Goal: Transaction & Acquisition: Purchase product/service

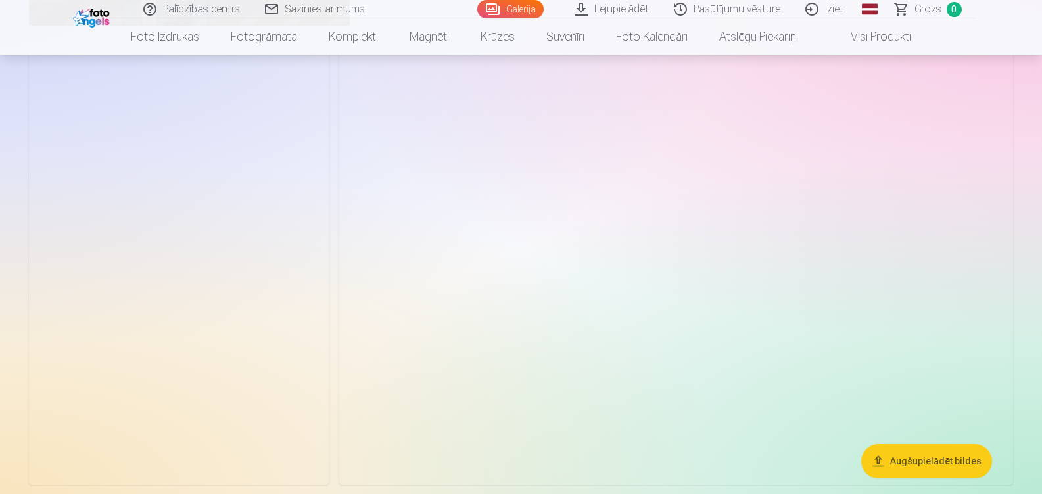
scroll to position [3210, 0]
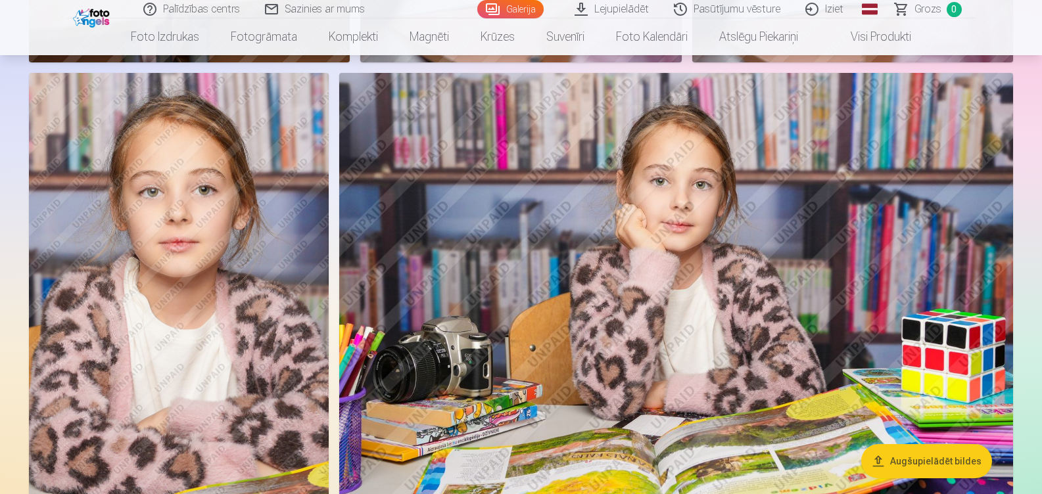
click at [154, 237] on img at bounding box center [179, 298] width 300 height 450
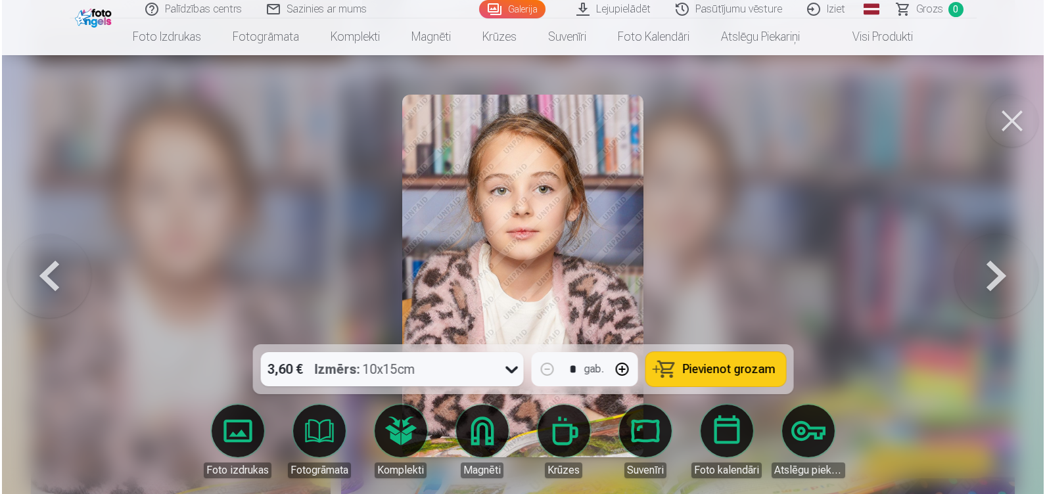
scroll to position [3219, 0]
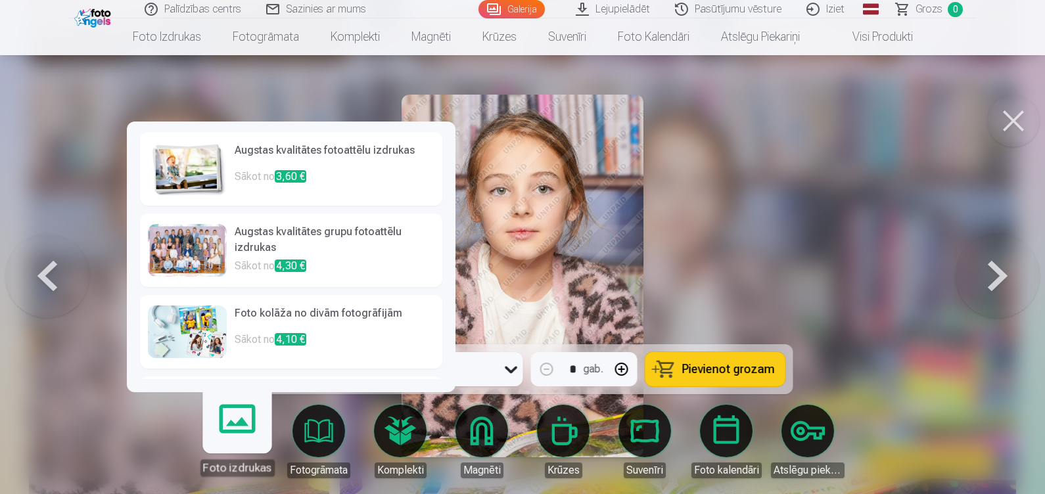
click at [239, 437] on link "Foto izdrukas" at bounding box center [237, 436] width 81 height 81
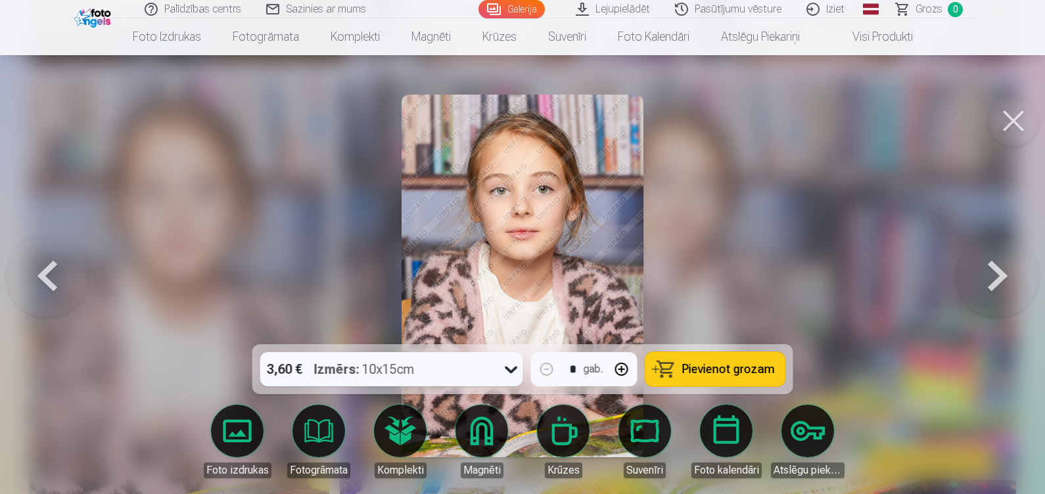
click at [708, 365] on span "Pievienot grozam" at bounding box center [728, 370] width 93 height 12
click at [1008, 112] on button at bounding box center [1013, 121] width 53 height 53
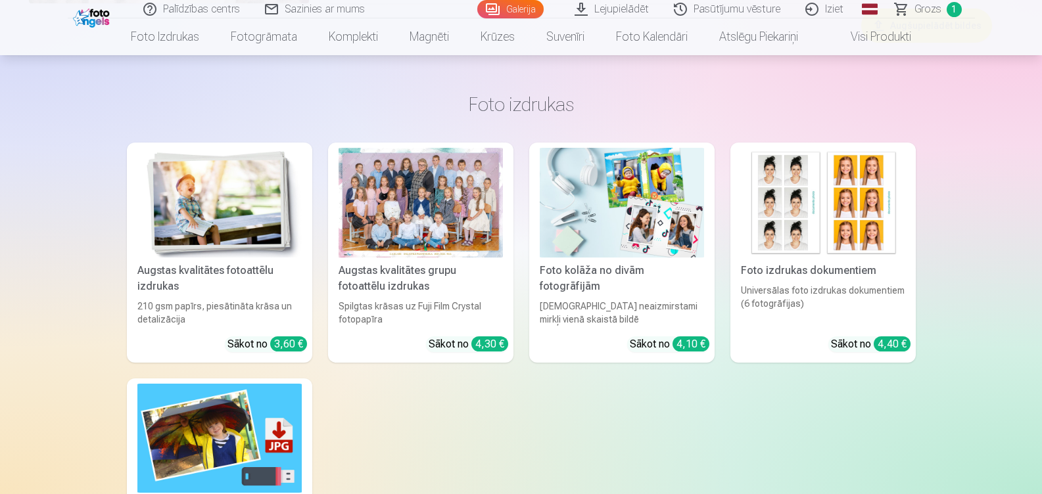
scroll to position [6356, 0]
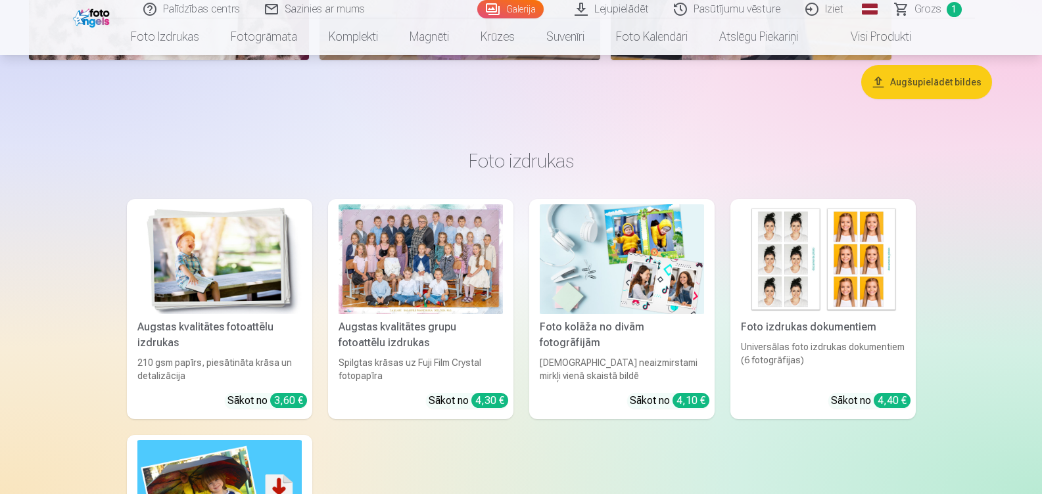
click at [403, 323] on div "Augstas kvalitātes grupu fotoattēlu izdrukas" at bounding box center [420, 335] width 175 height 32
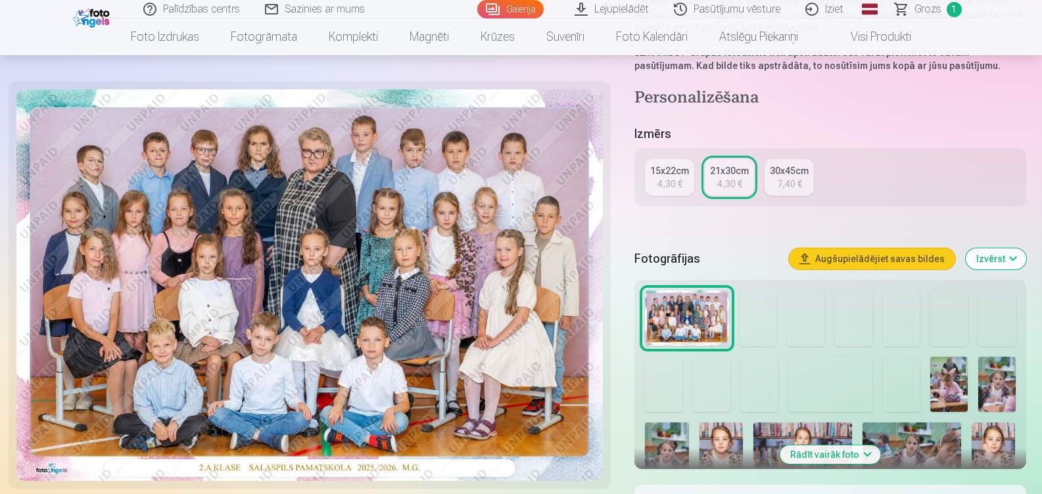
scroll to position [219, 0]
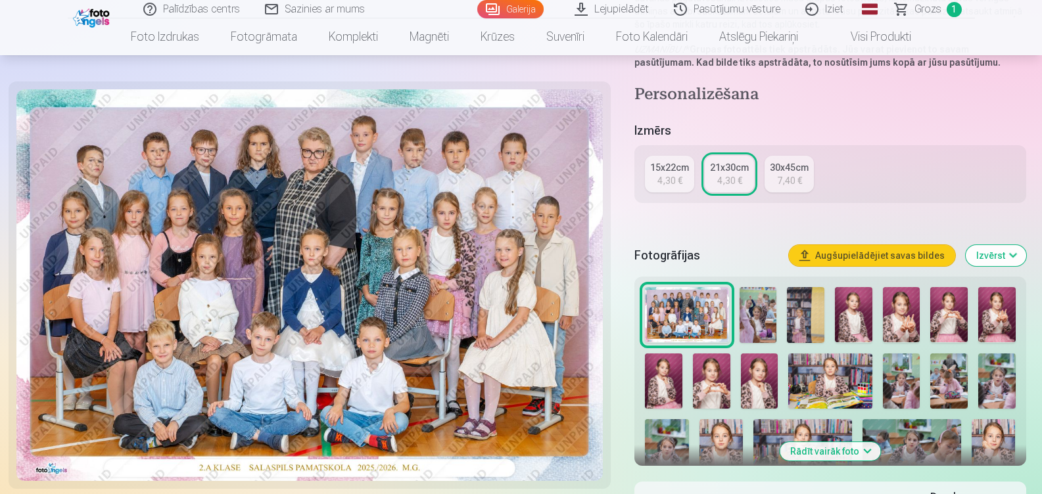
click at [678, 175] on div "4,30 €" at bounding box center [669, 180] width 25 height 13
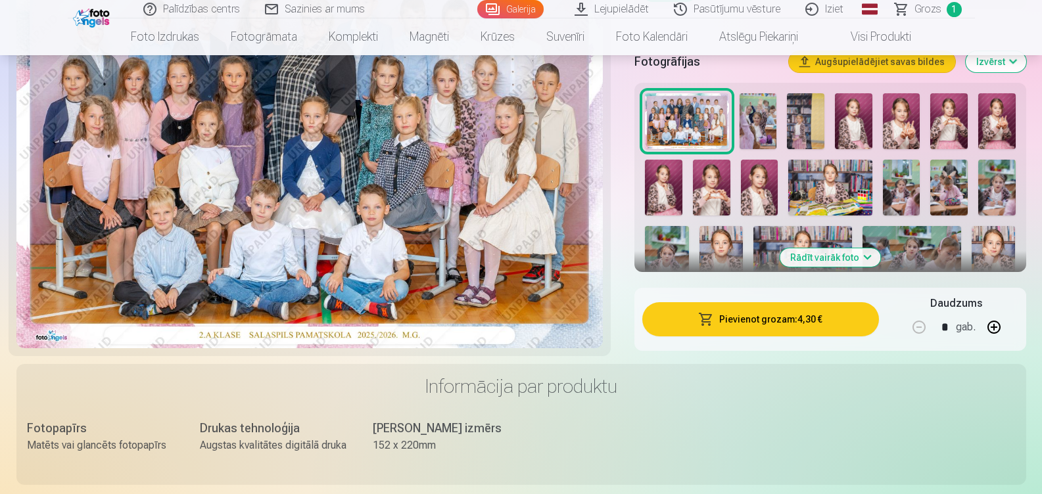
scroll to position [376, 0]
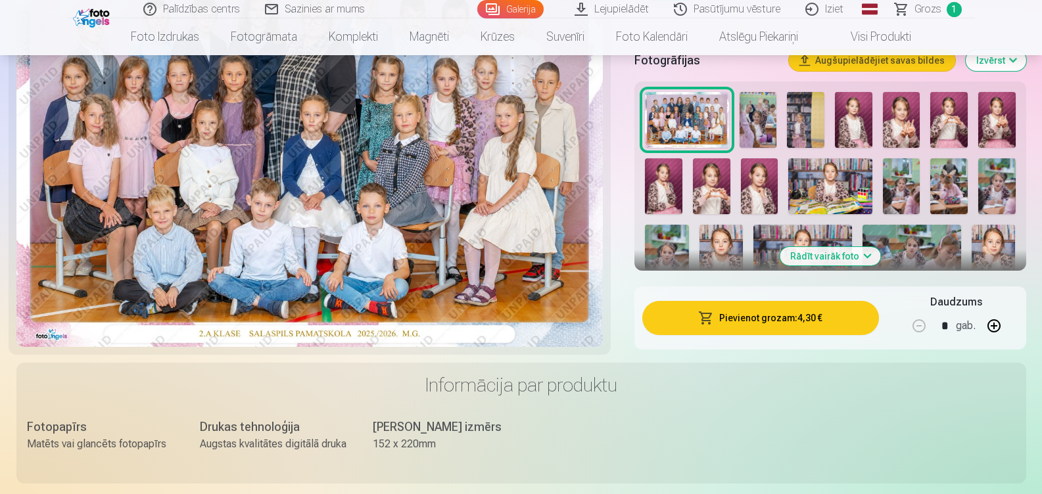
click at [838, 312] on button "Pievienot grozam : 4,30 €" at bounding box center [760, 318] width 236 height 34
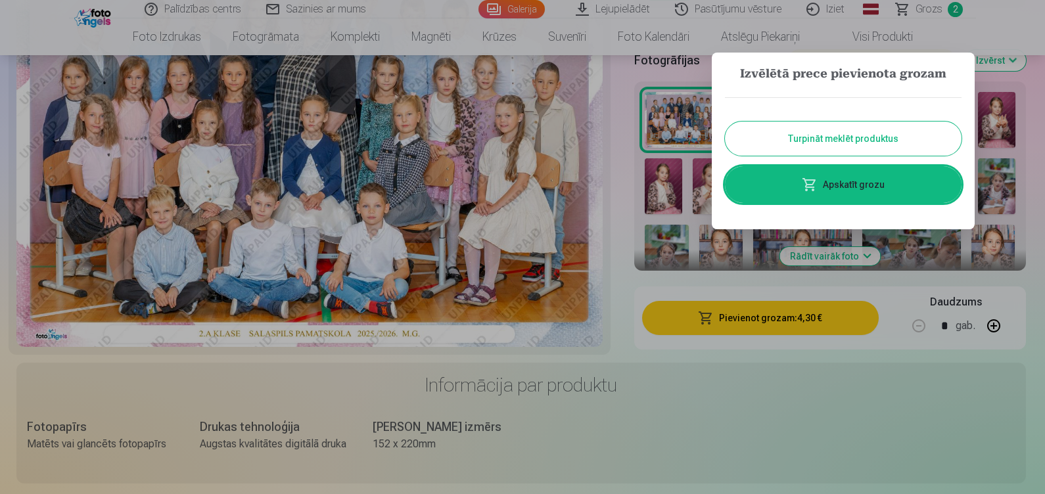
click at [876, 139] on button "Turpināt meklēt produktus" at bounding box center [843, 139] width 237 height 34
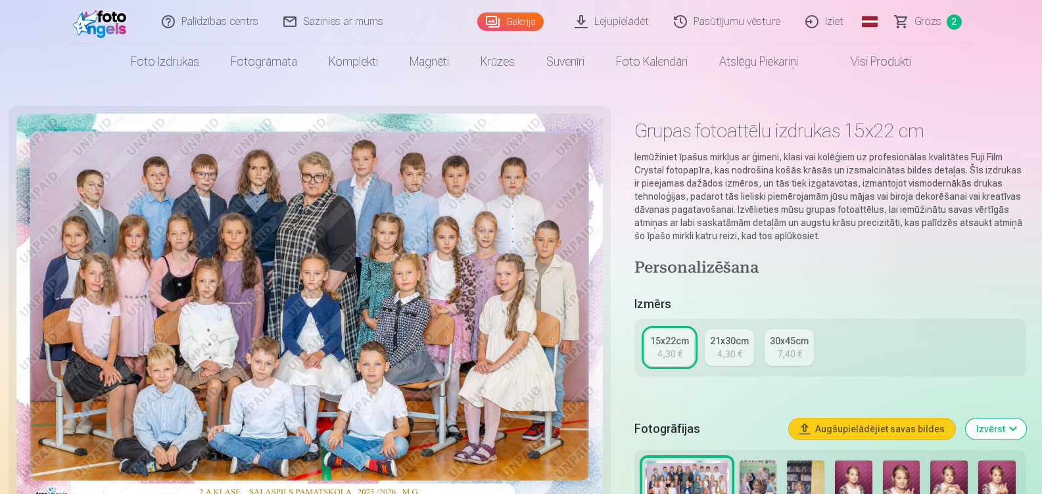
scroll to position [9, 0]
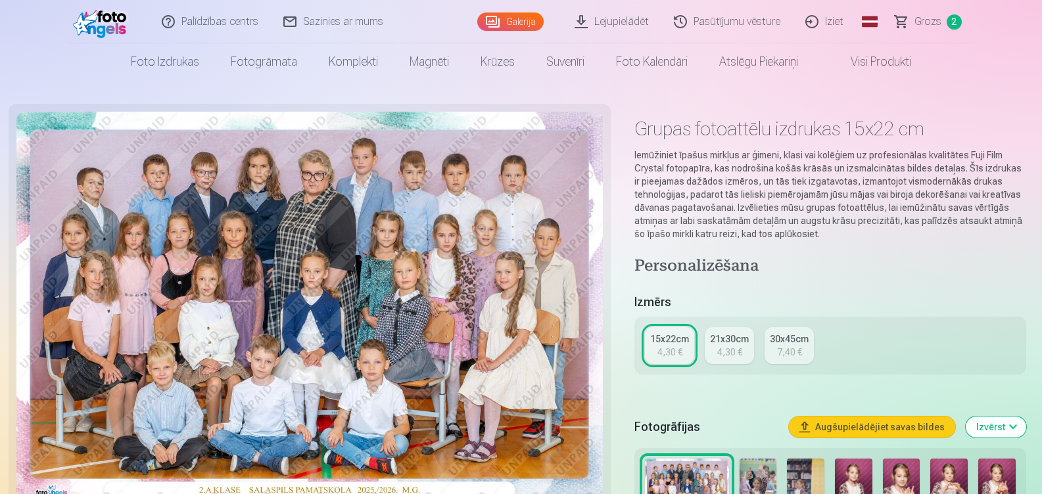
click at [516, 20] on link "Galerija" at bounding box center [510, 21] width 66 height 18
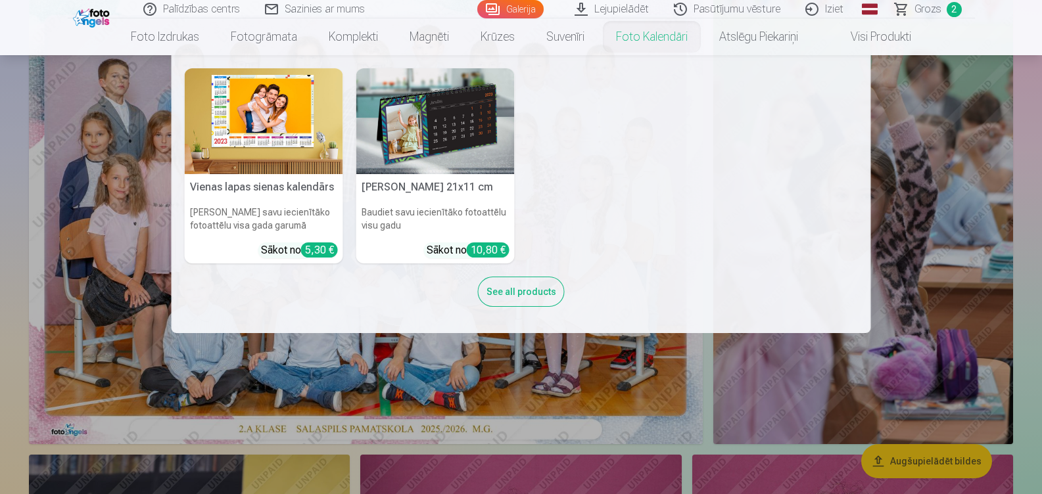
scroll to position [151, 0]
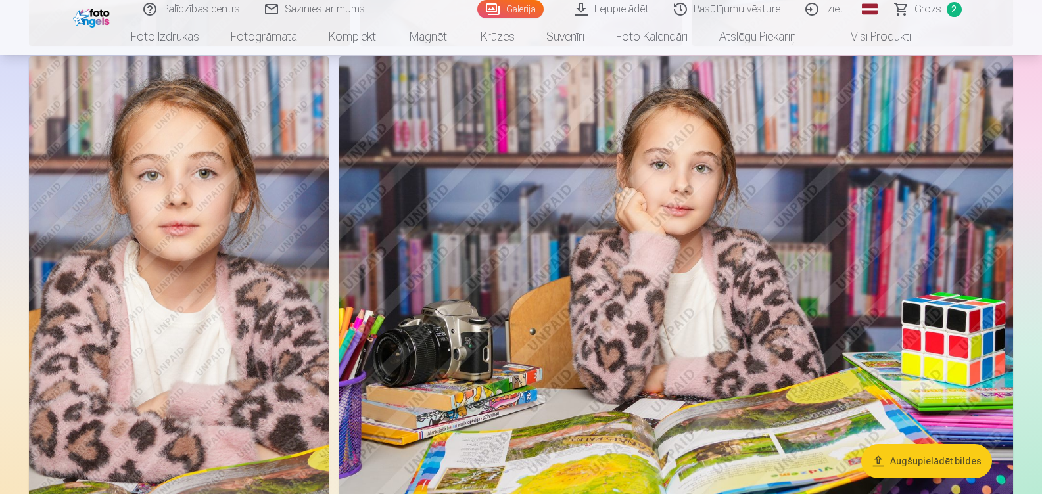
click at [126, 193] on img at bounding box center [179, 282] width 300 height 450
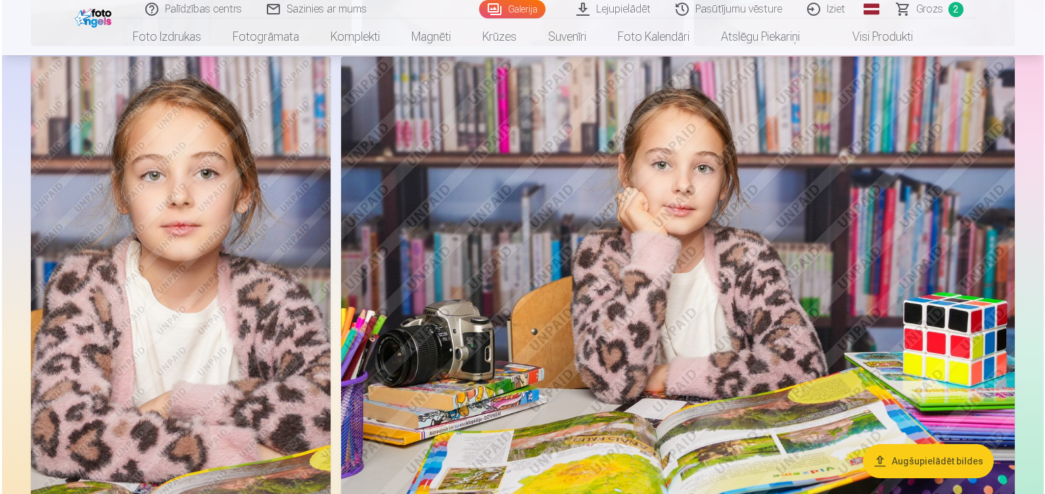
scroll to position [3235, 0]
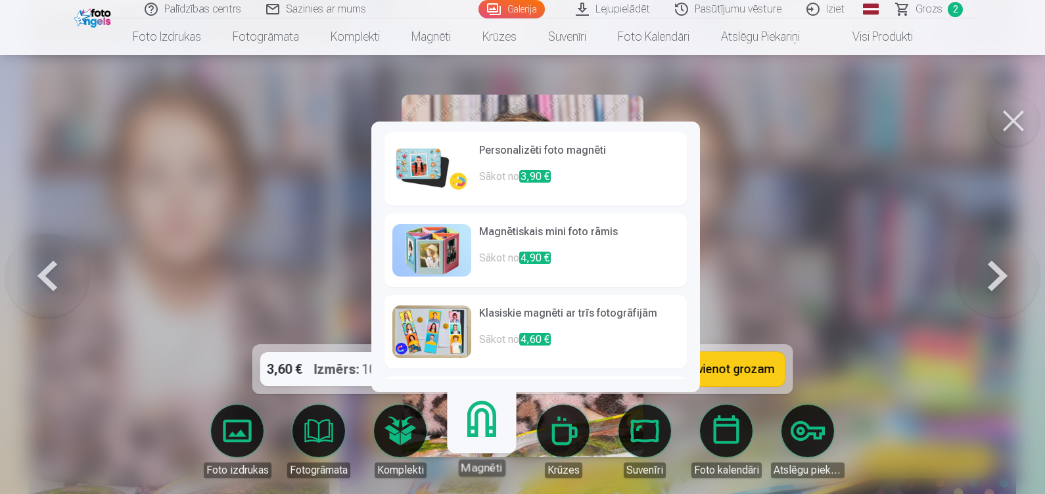
click at [534, 158] on h6 "Personalizēti foto magnēti" at bounding box center [579, 156] width 200 height 26
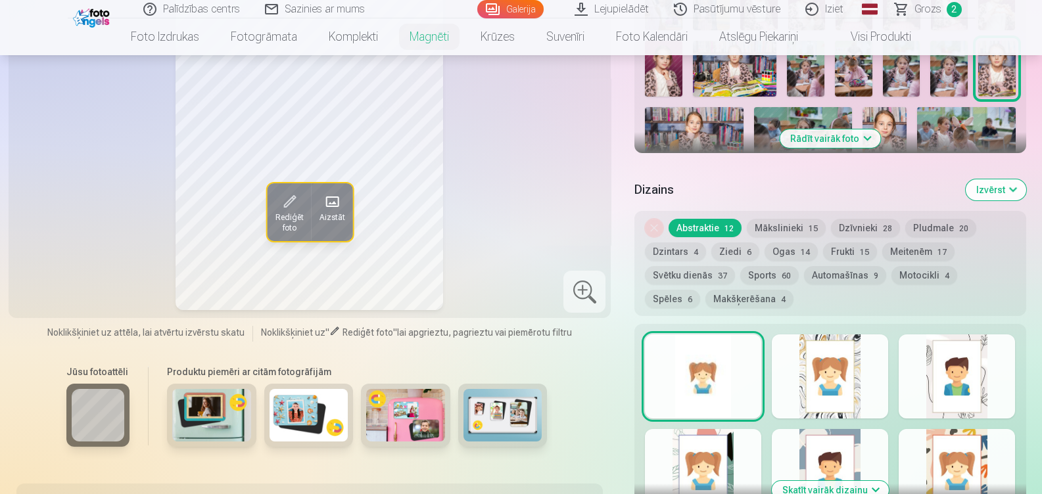
scroll to position [508, 0]
click at [779, 218] on button "Mākslinieki 15" at bounding box center [786, 227] width 79 height 18
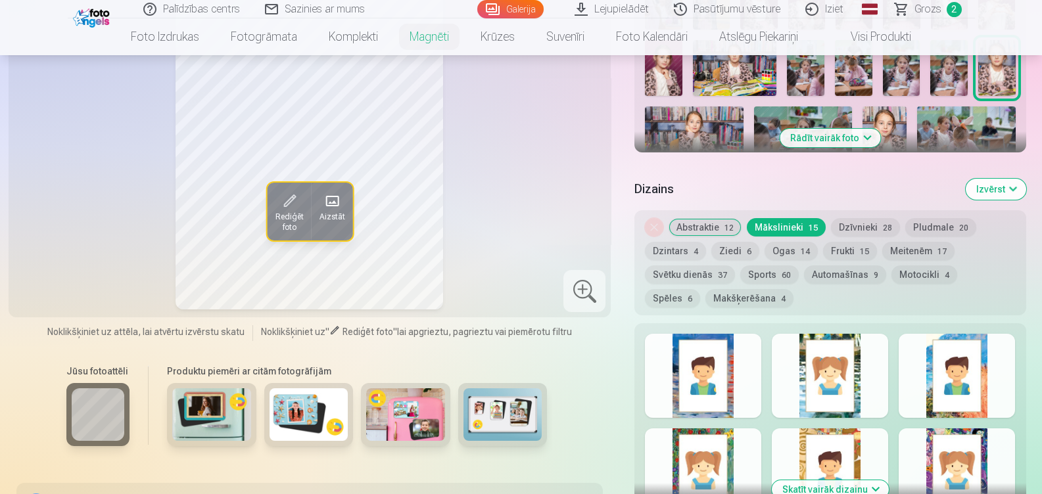
click at [851, 218] on button "Dzīvnieki 28" at bounding box center [865, 227] width 69 height 18
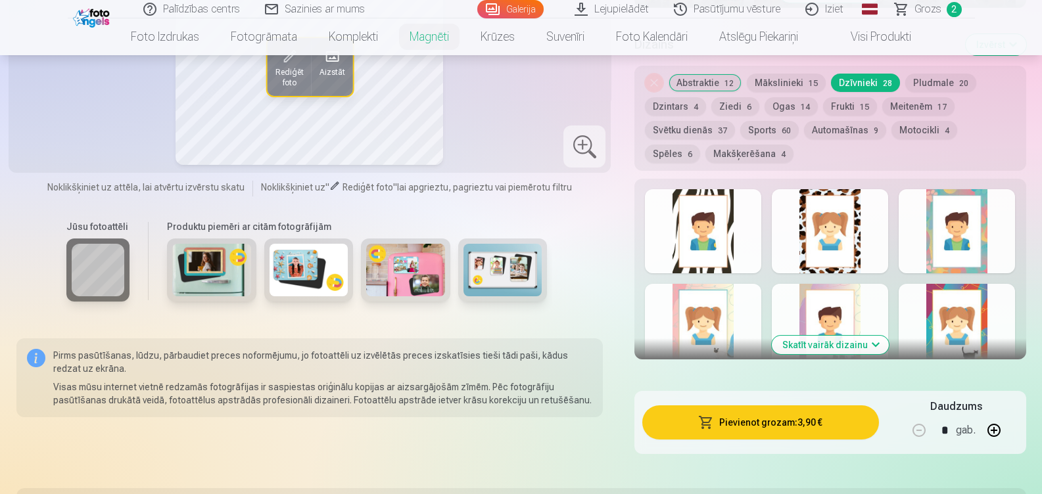
scroll to position [655, 0]
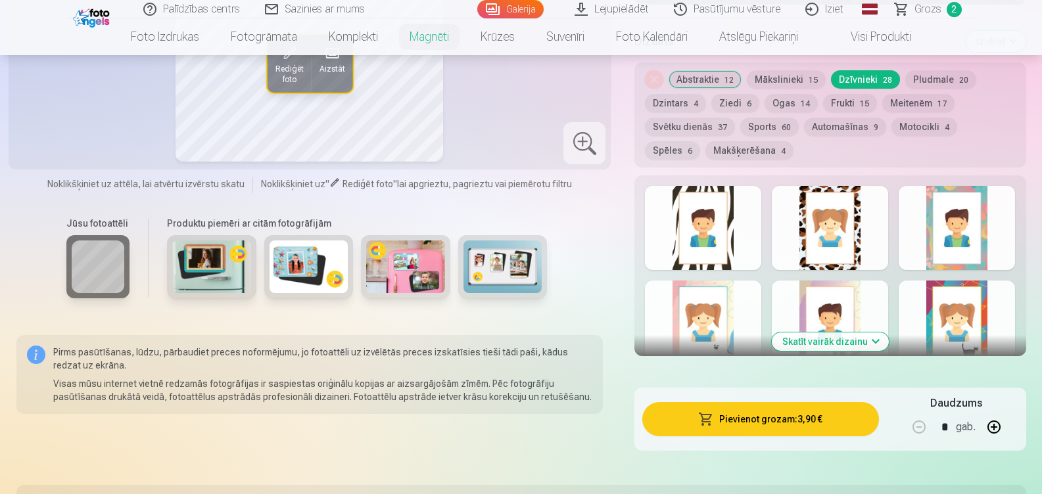
click at [843, 333] on button "Skatīt vairāk dizainu" at bounding box center [830, 342] width 117 height 18
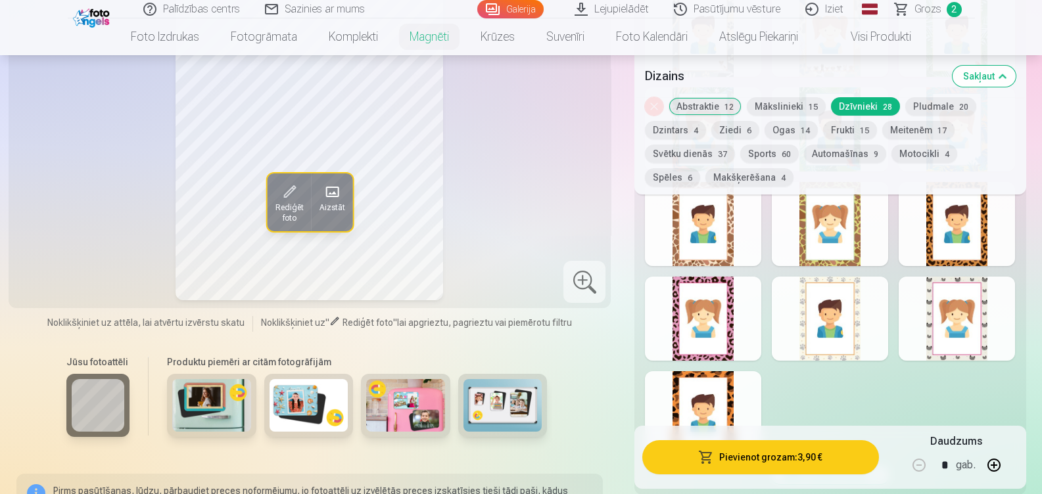
scroll to position [1314, 0]
click at [741, 303] on div at bounding box center [703, 319] width 116 height 84
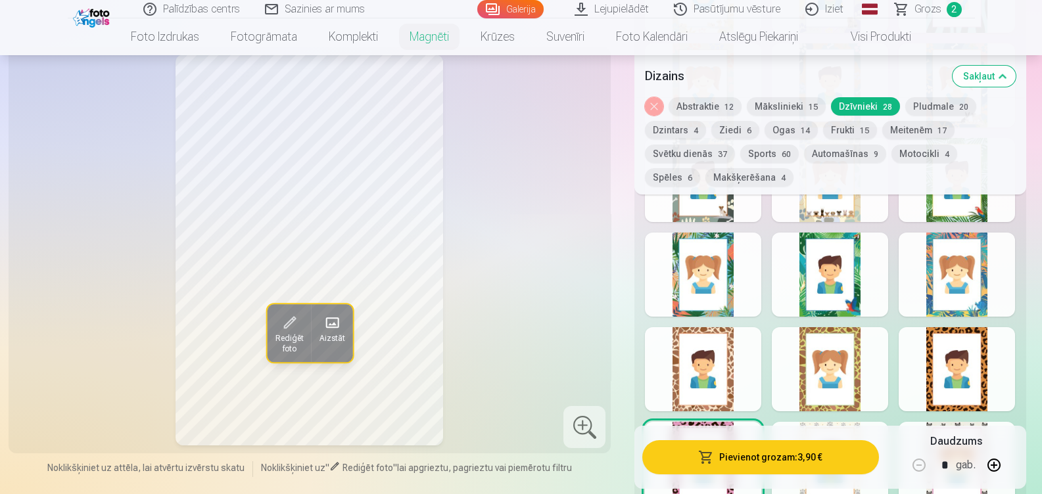
scroll to position [1168, 0]
click at [730, 276] on div at bounding box center [703, 275] width 116 height 84
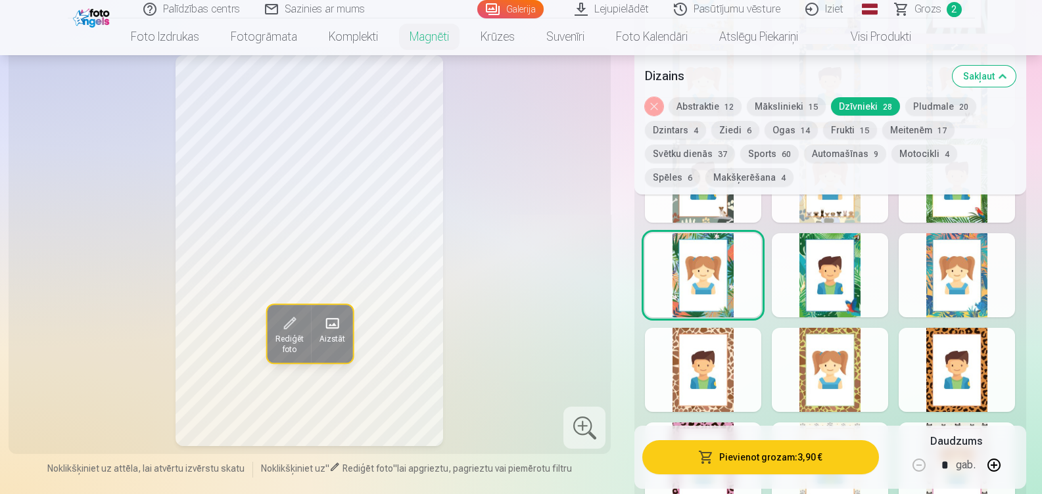
click at [728, 335] on div at bounding box center [703, 370] width 116 height 84
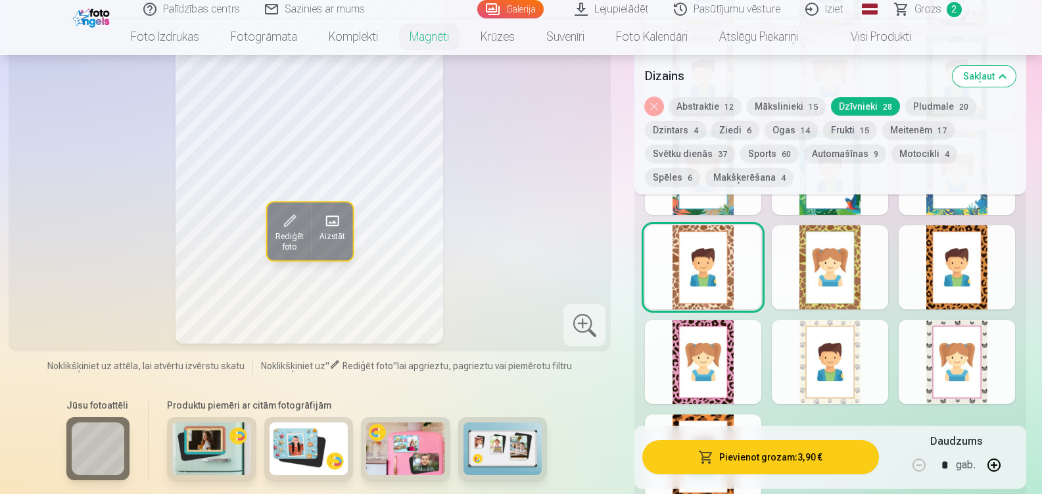
scroll to position [1275, 0]
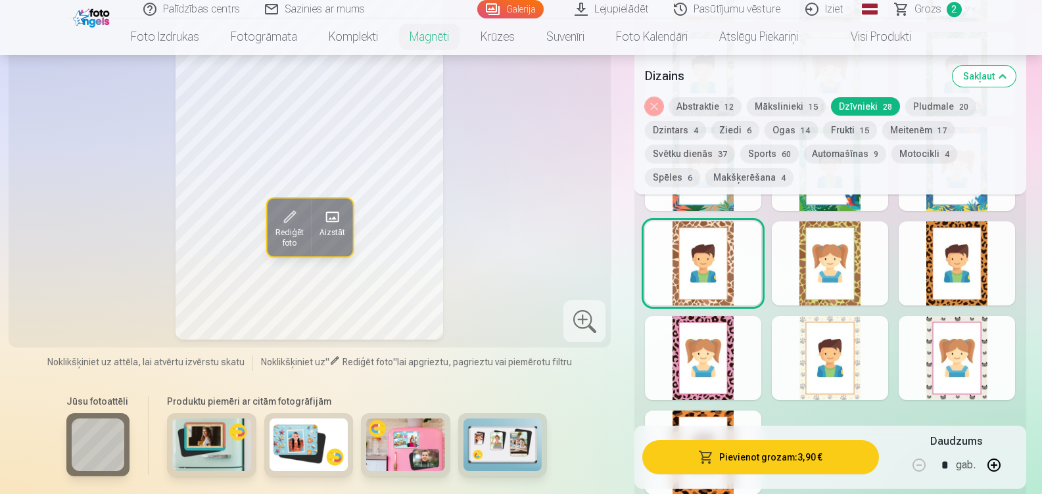
click at [726, 343] on div at bounding box center [703, 358] width 116 height 84
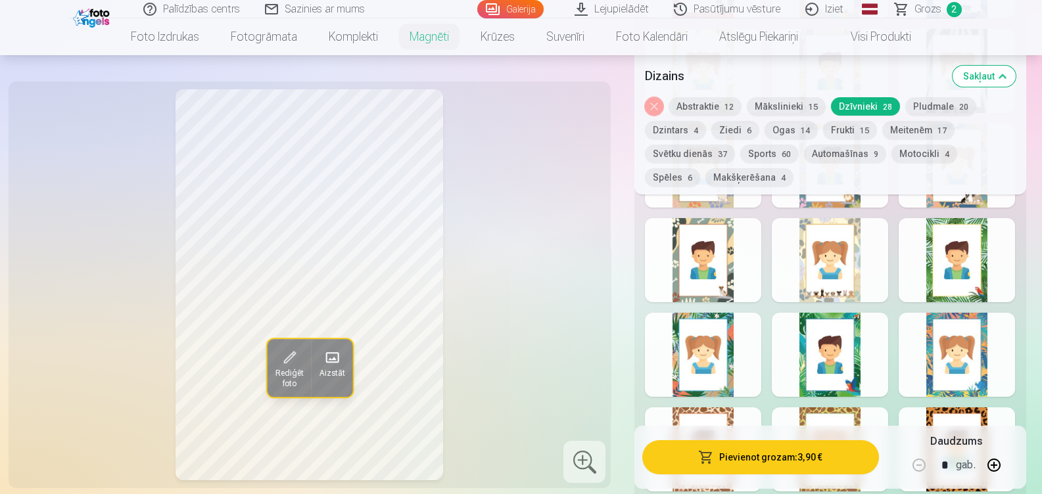
scroll to position [1083, 0]
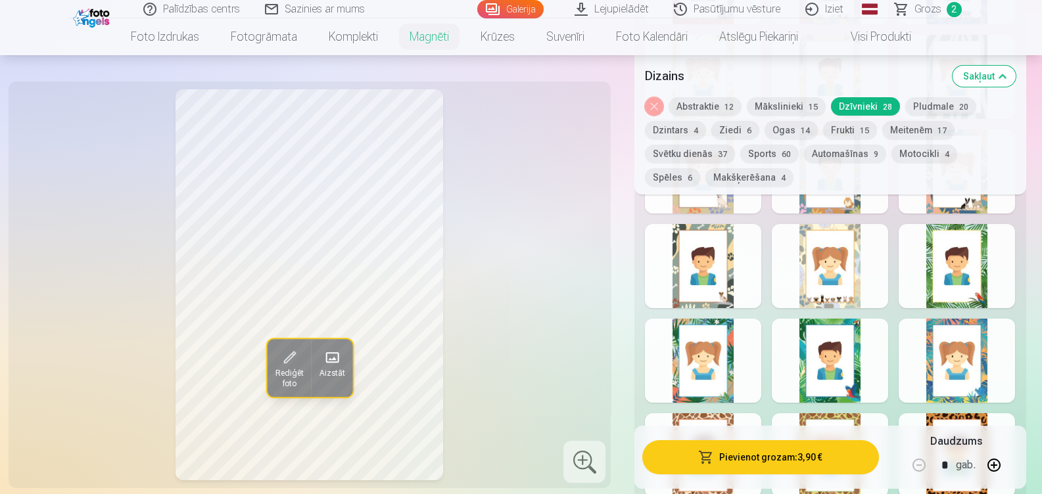
click at [994, 465] on button "button" at bounding box center [994, 466] width 32 height 32
type input "*"
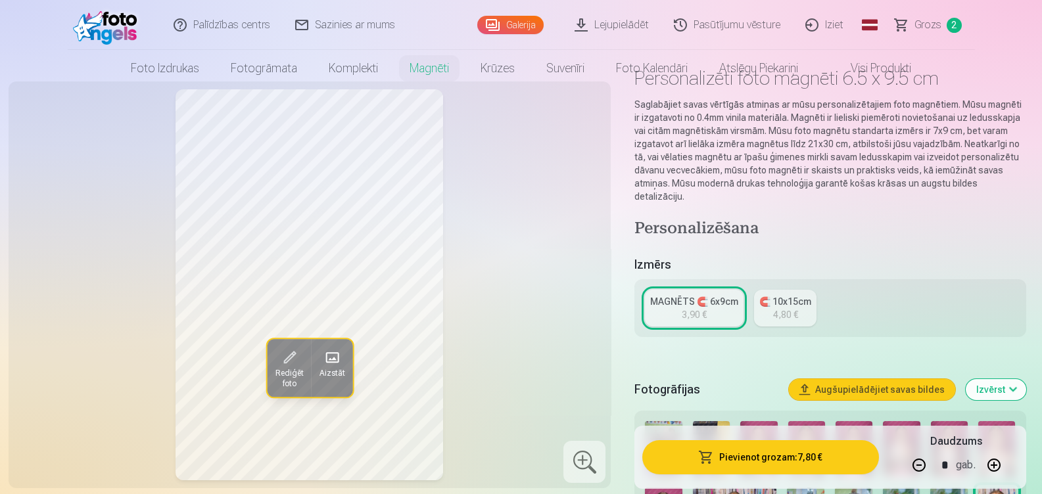
scroll to position [0, 0]
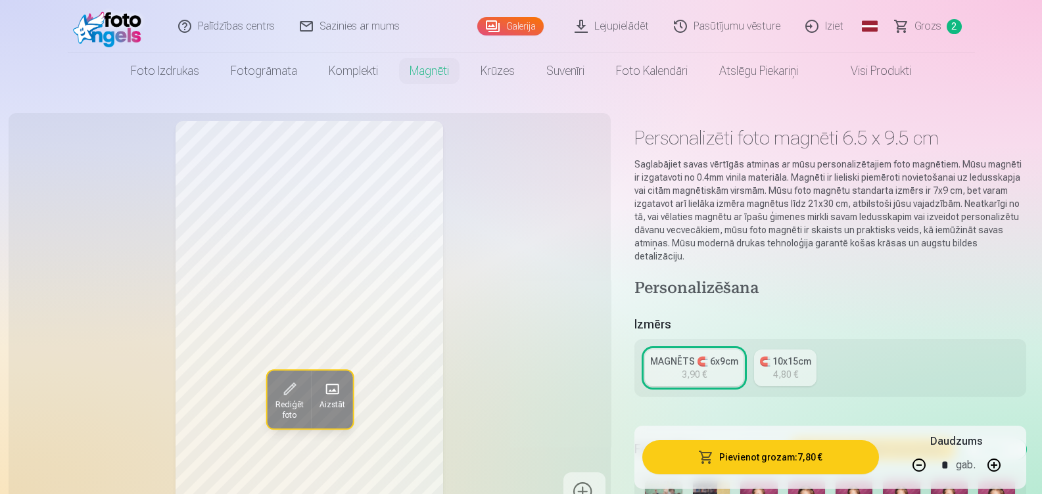
click at [523, 19] on link "Galerija" at bounding box center [510, 26] width 66 height 18
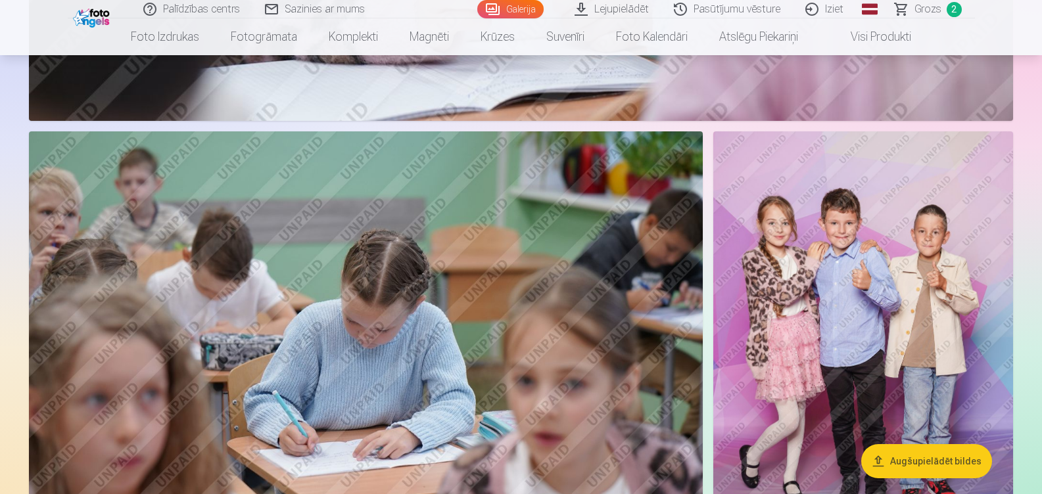
scroll to position [5391, 0]
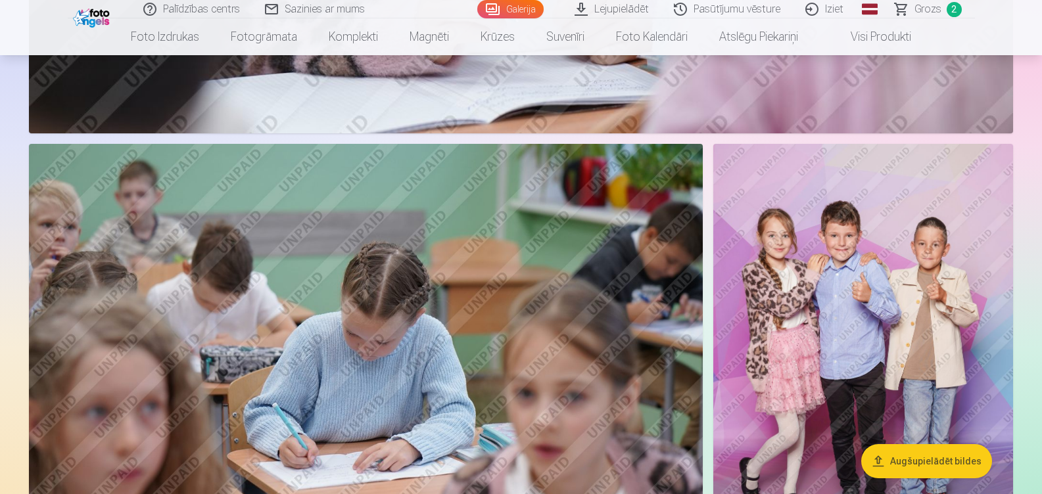
click at [840, 267] on img at bounding box center [863, 369] width 300 height 450
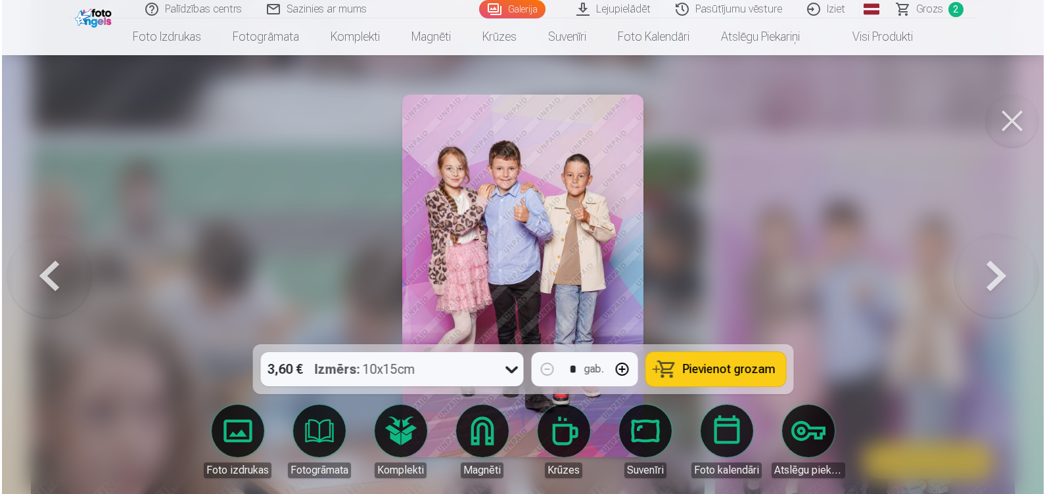
scroll to position [5407, 0]
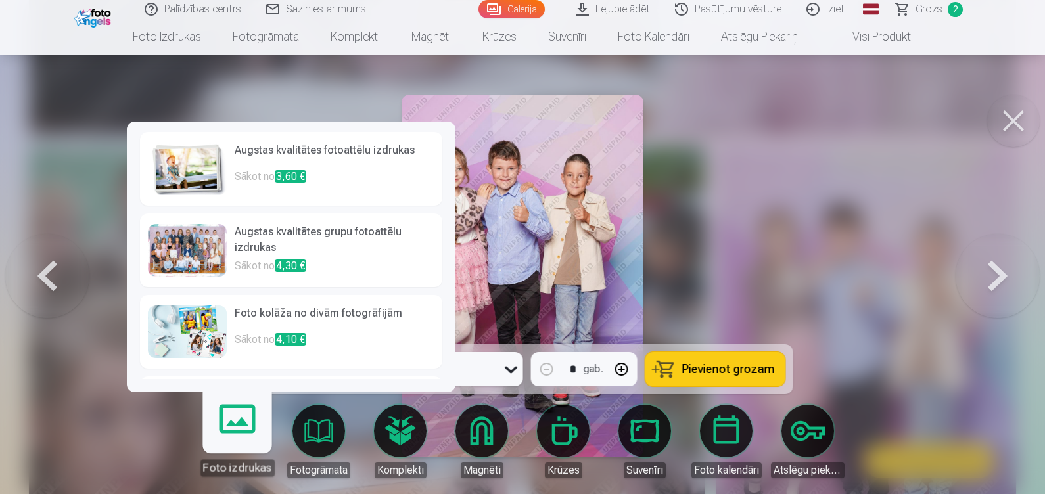
click at [330, 147] on h6 "Augstas kvalitātes fotoattēlu izdrukas" at bounding box center [335, 156] width 200 height 26
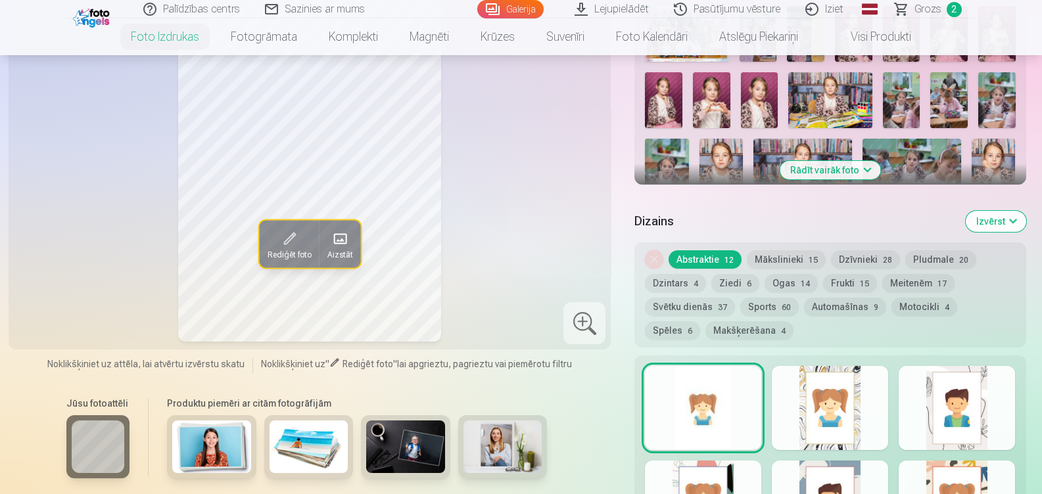
scroll to position [506, 0]
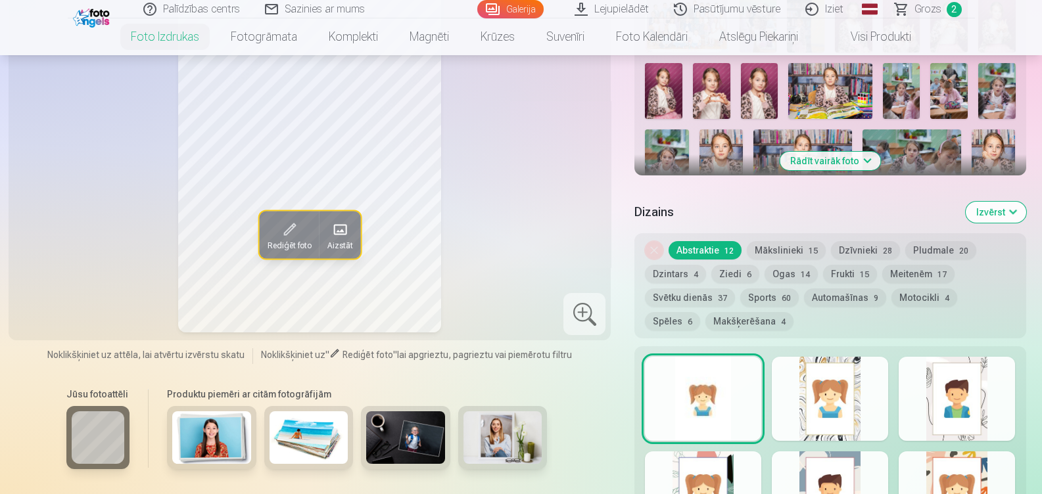
click at [864, 247] on button "Dzīvnieki 28" at bounding box center [865, 250] width 69 height 18
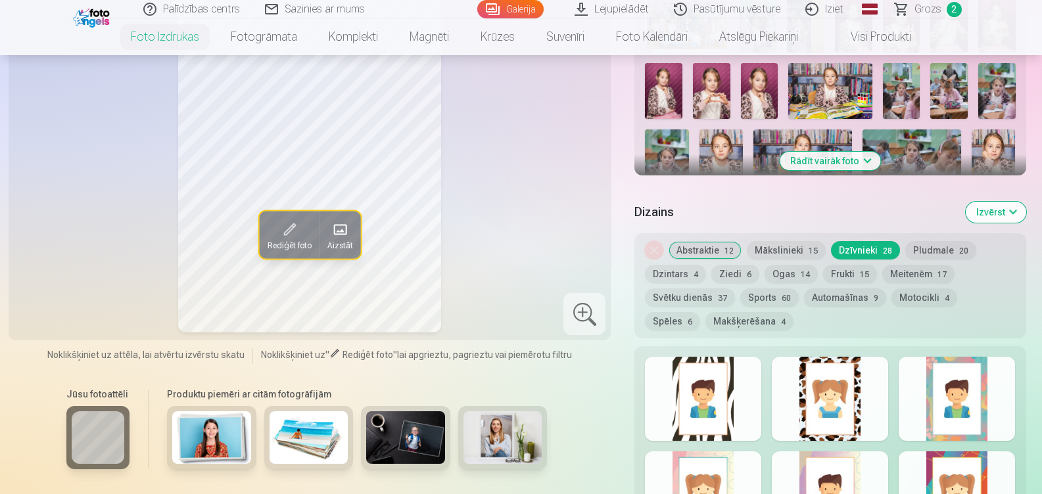
click at [794, 240] on div "Noņemiet dizainu Abstraktie 12 Mākslinieki 15 Dzīvnieki 28 Pludmale 20 Dzintars…" at bounding box center [829, 285] width 391 height 105
click at [784, 252] on button "Mākslinieki 15" at bounding box center [786, 250] width 79 height 18
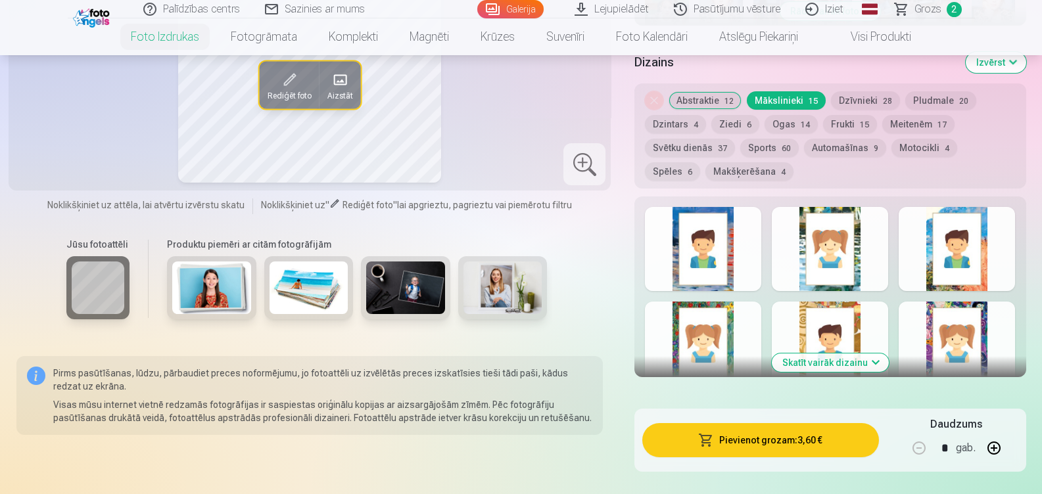
scroll to position [588, 0]
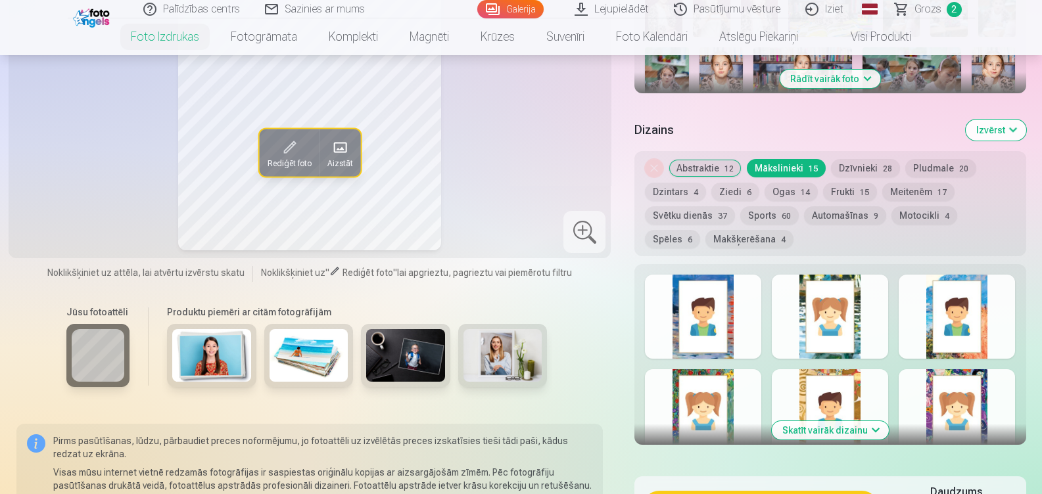
click at [948, 371] on div at bounding box center [957, 411] width 116 height 84
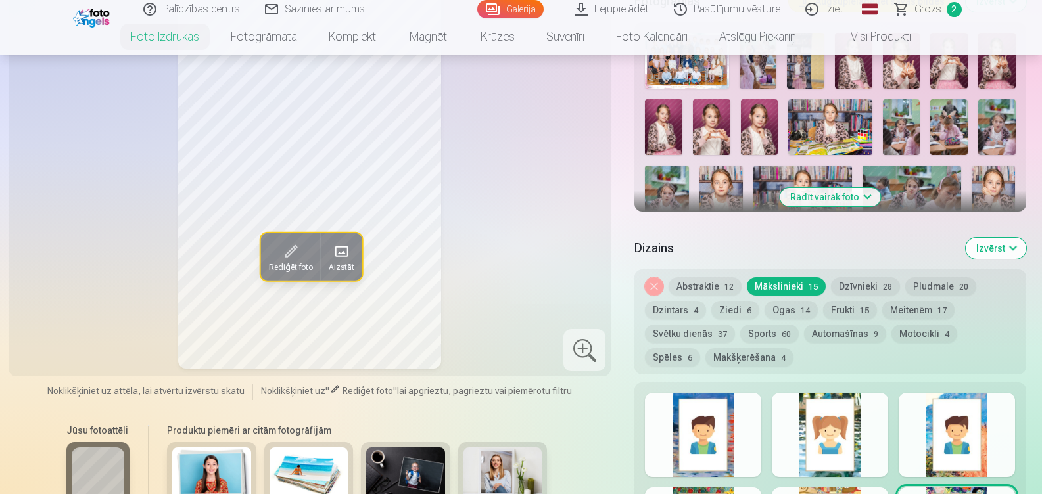
scroll to position [471, 0]
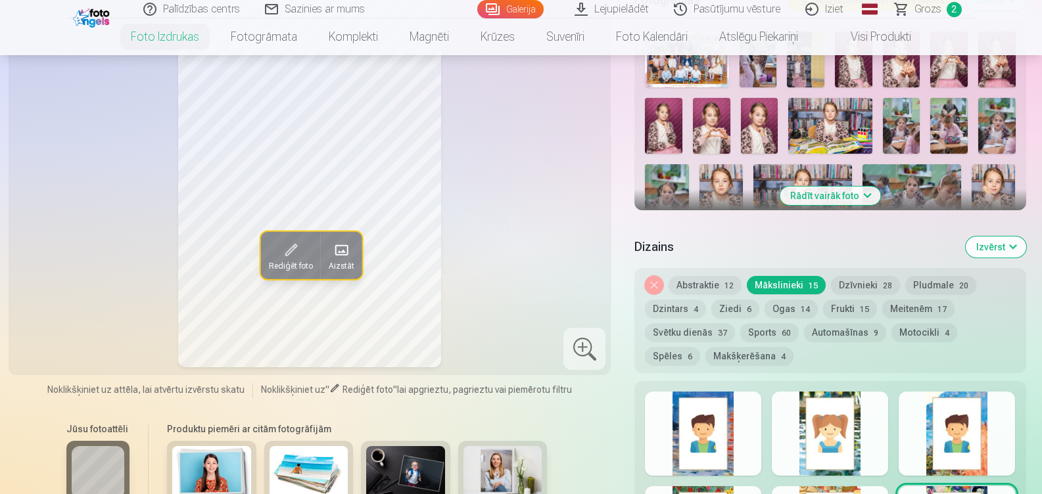
click at [778, 312] on button "Ogas 14" at bounding box center [791, 309] width 53 height 18
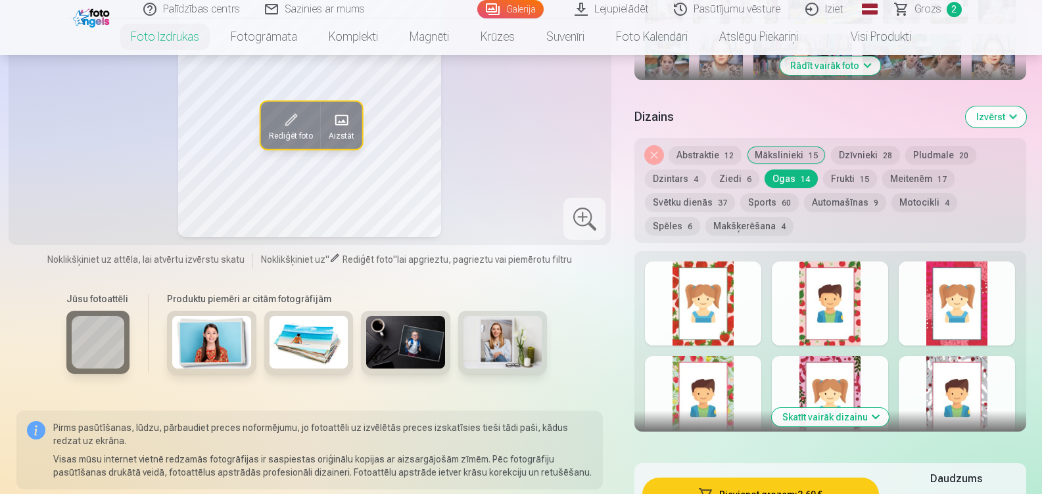
scroll to position [602, 0]
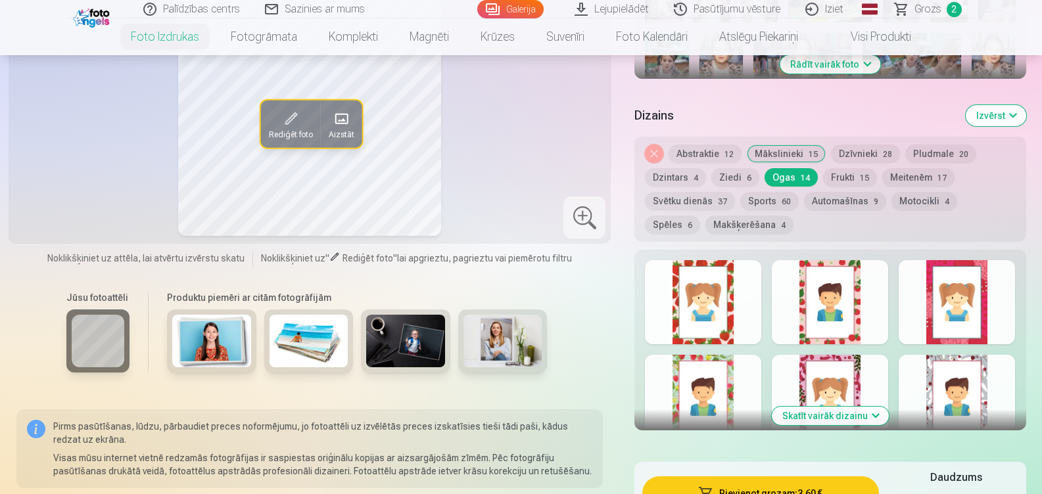
click at [807, 371] on div at bounding box center [830, 397] width 116 height 84
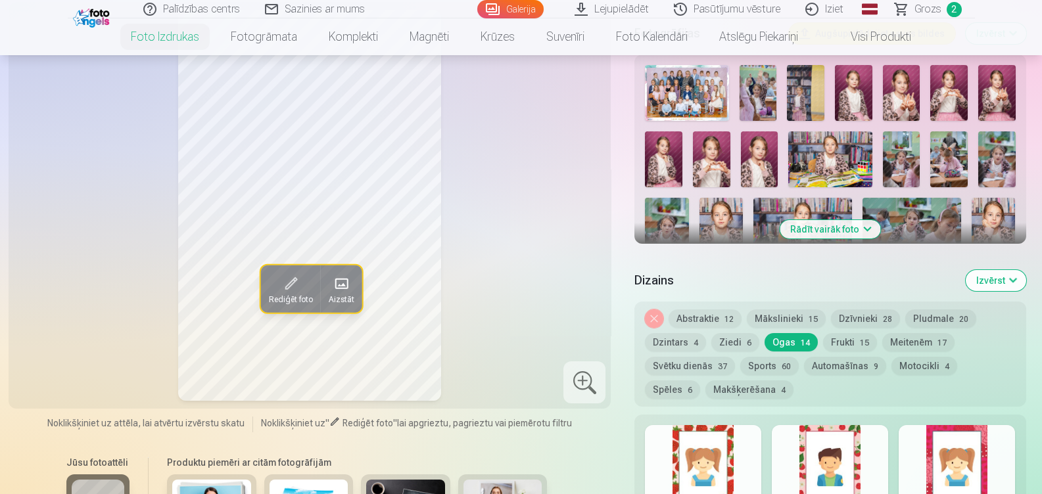
scroll to position [522, 0]
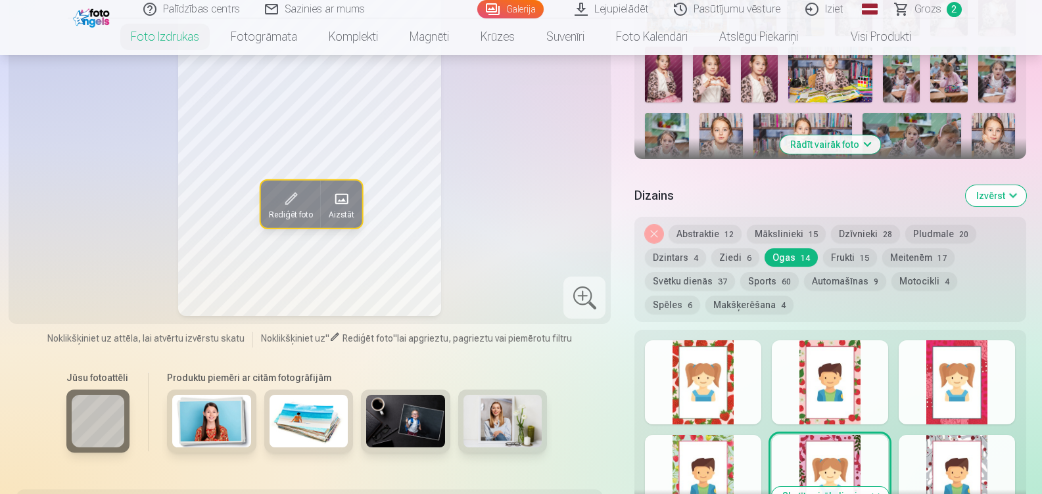
click at [655, 226] on button "Noņemiet dizainu" at bounding box center [654, 234] width 18 height 18
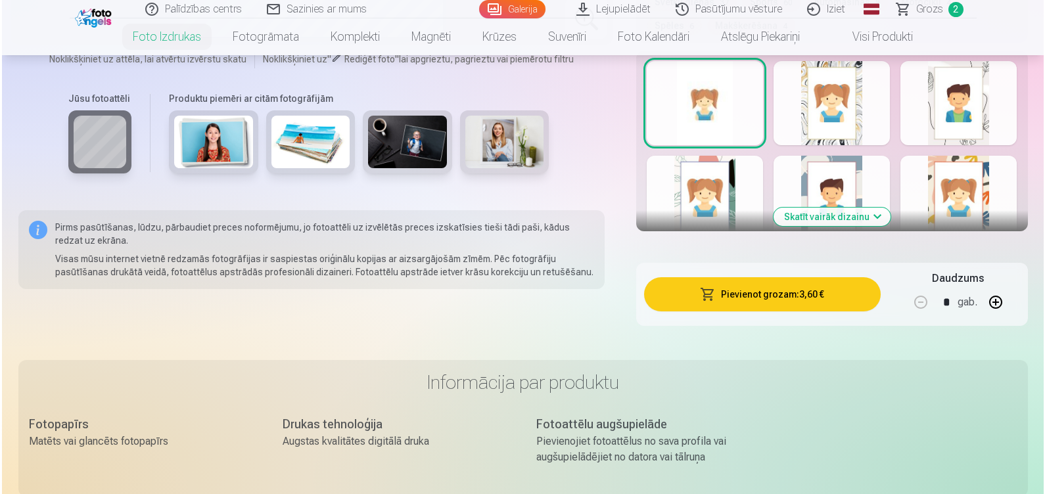
scroll to position [802, 0]
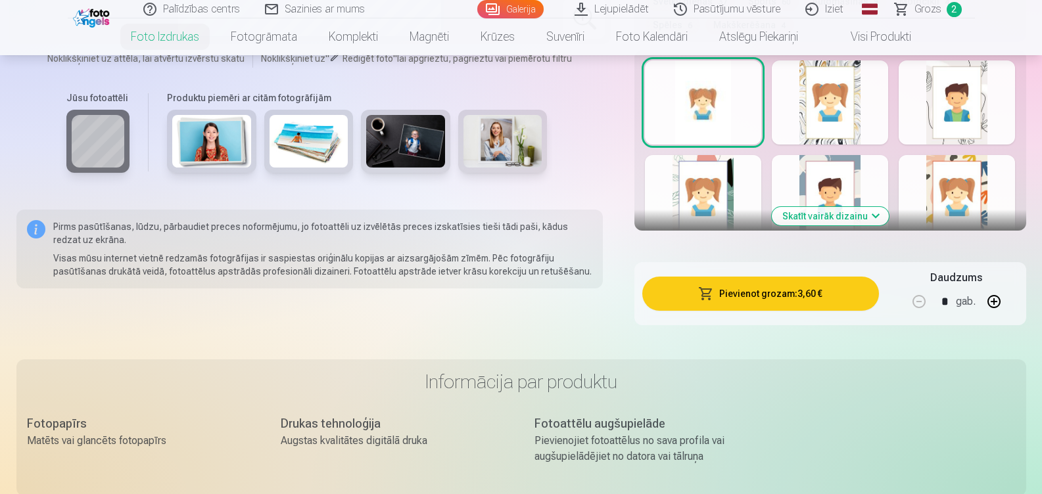
click at [822, 294] on button "Pievienot grozam : 3,60 €" at bounding box center [760, 294] width 236 height 34
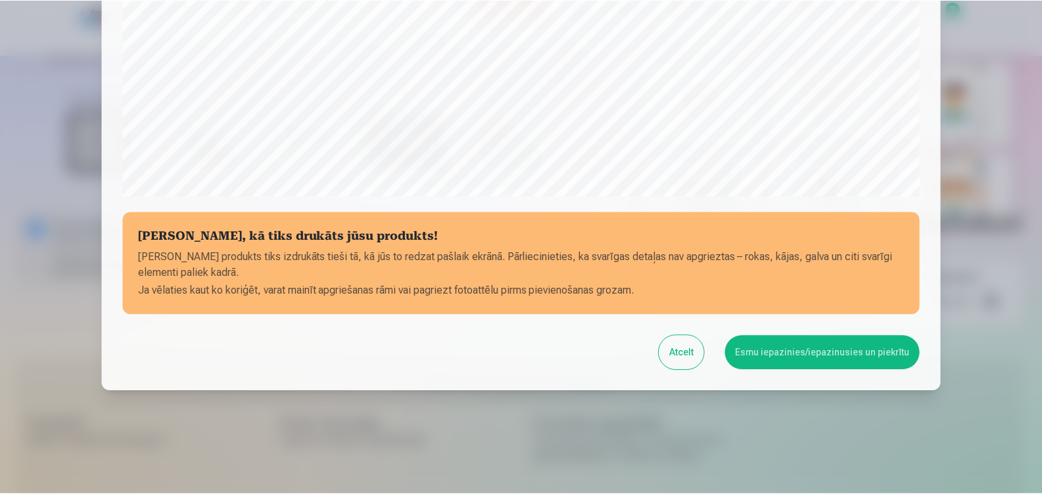
scroll to position [452, 0]
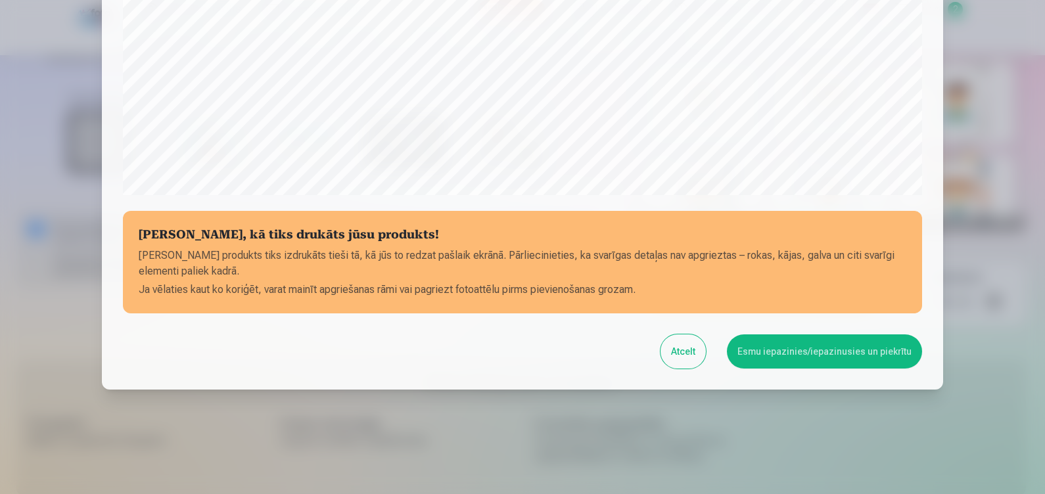
click at [801, 348] on button "Esmu iepazinies/iepazinusies un piekrītu" at bounding box center [824, 352] width 195 height 34
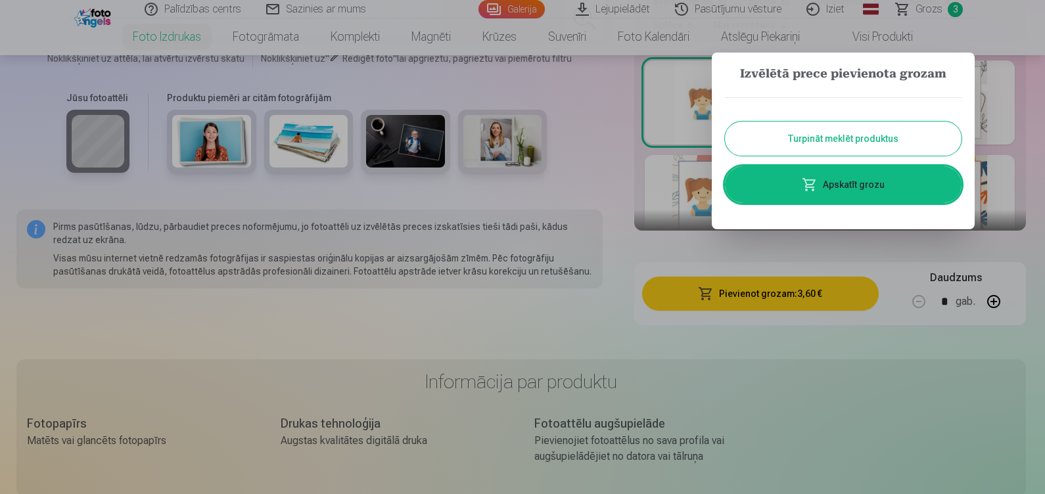
click at [433, 338] on div at bounding box center [522, 247] width 1045 height 494
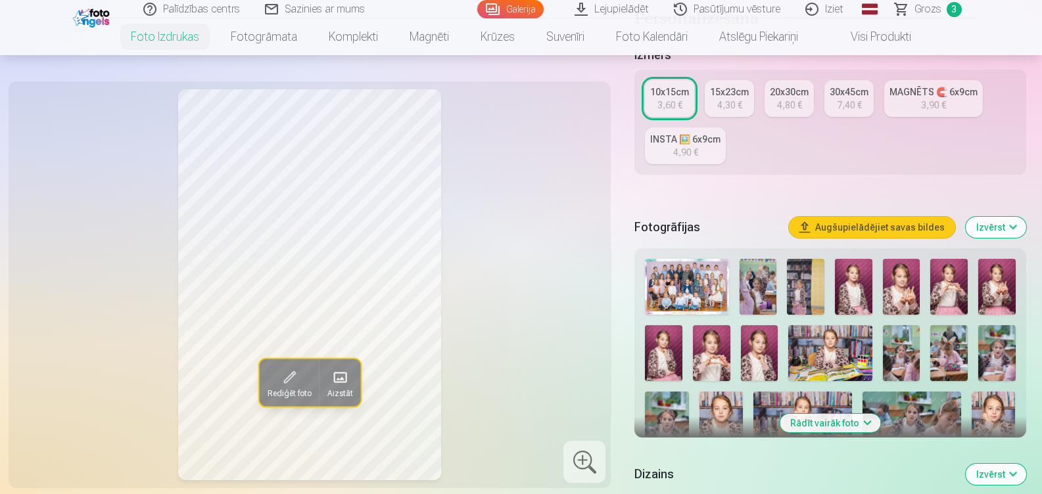
scroll to position [0, 0]
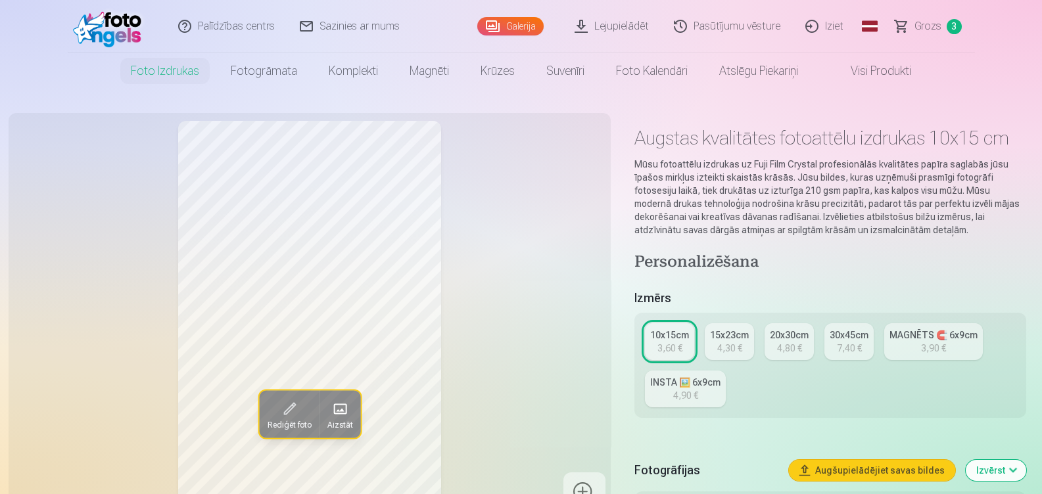
click at [522, 30] on link "Galerija" at bounding box center [510, 26] width 66 height 18
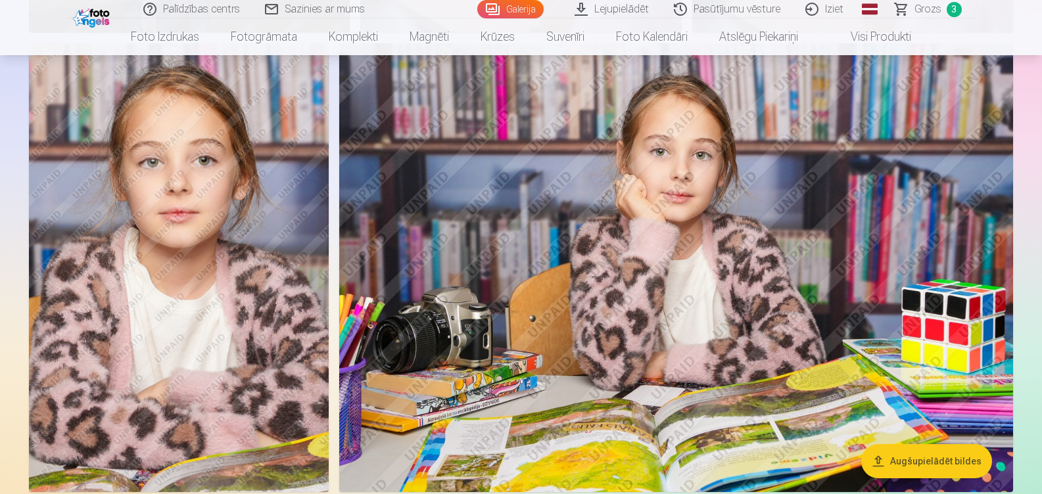
scroll to position [3233, 0]
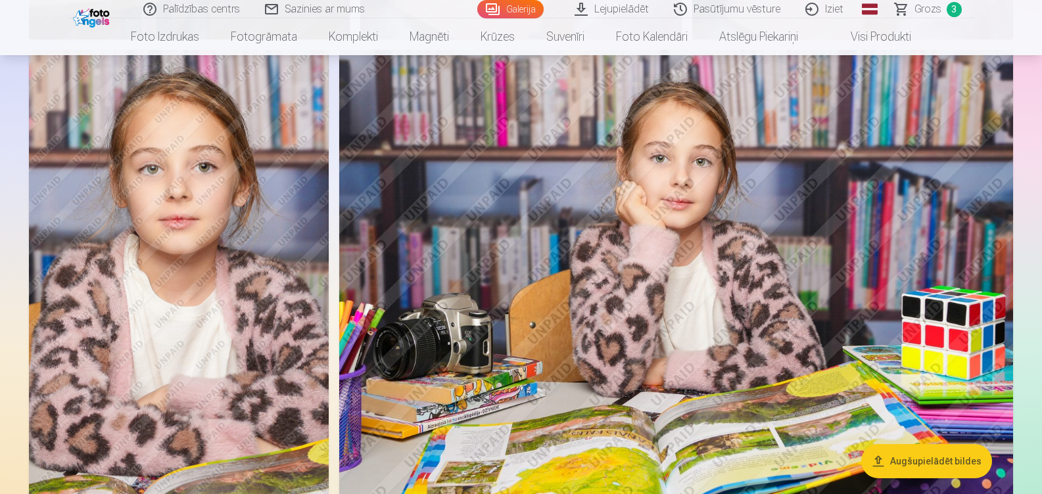
click at [684, 213] on img at bounding box center [676, 274] width 674 height 449
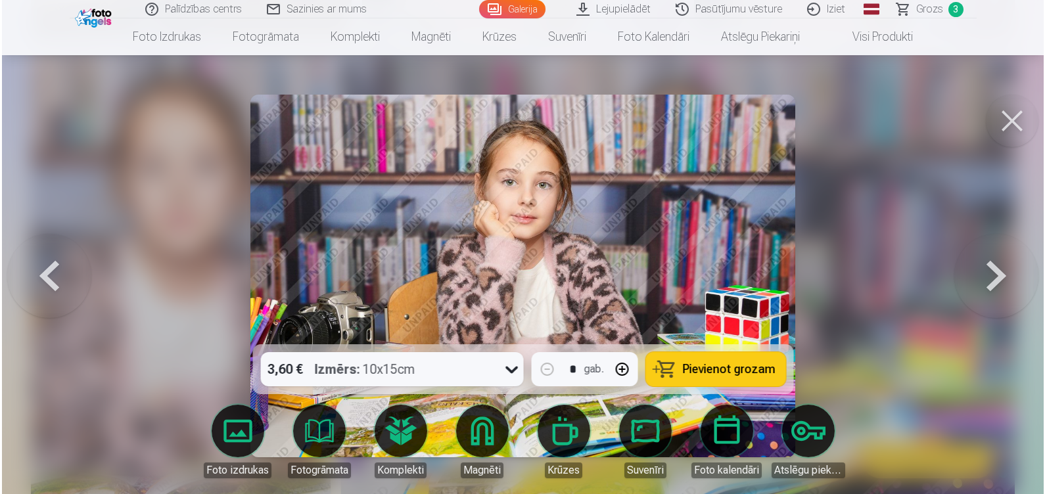
scroll to position [3242, 0]
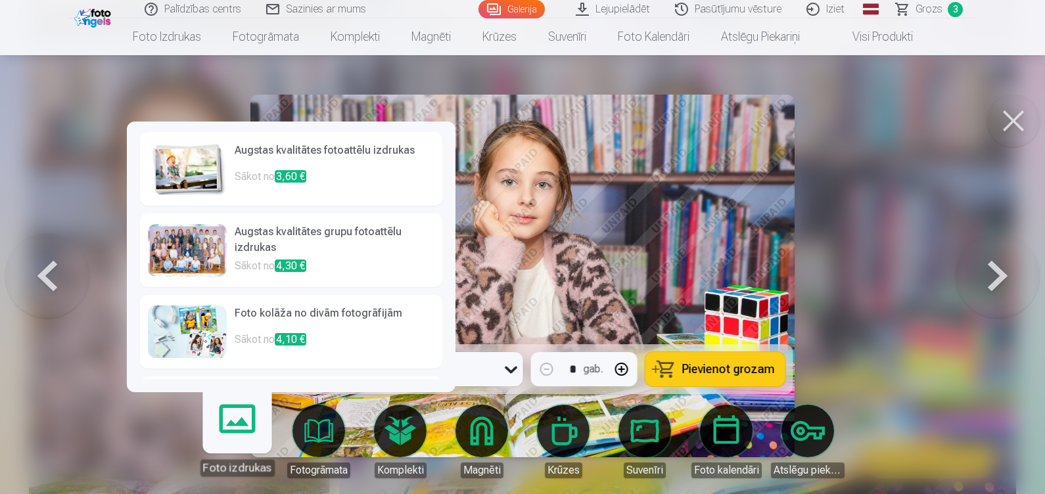
click at [321, 149] on h6 "Augstas kvalitātes fotoattēlu izdrukas" at bounding box center [335, 156] width 200 height 26
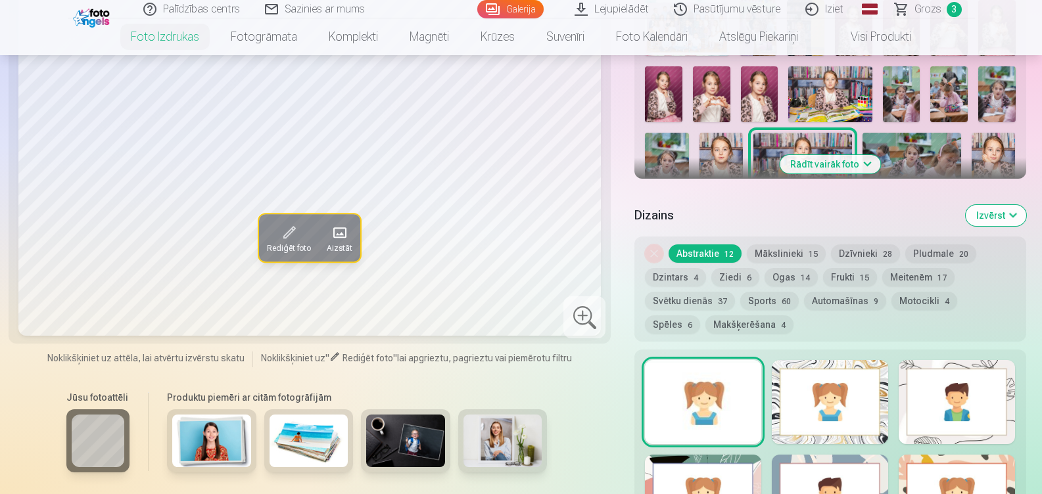
scroll to position [504, 0]
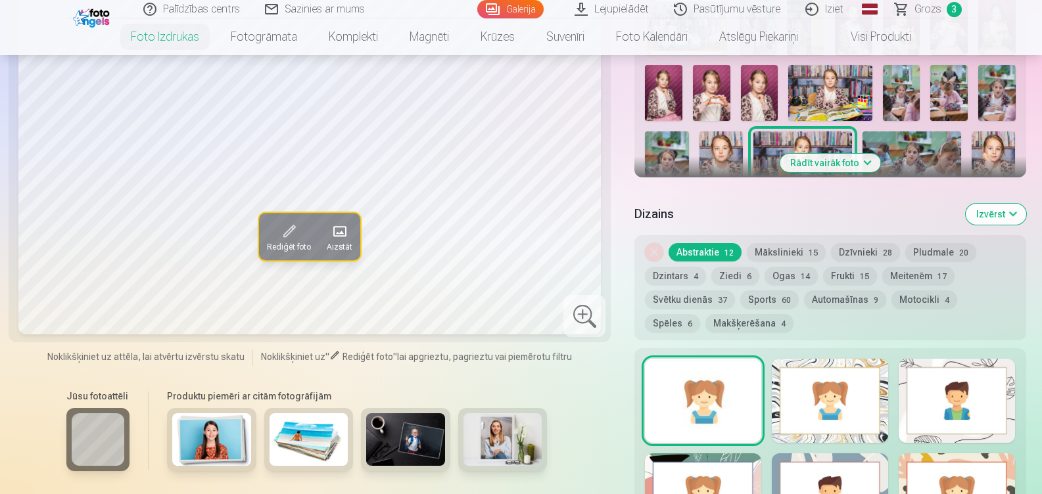
click at [871, 245] on button "Dzīvnieki 28" at bounding box center [865, 252] width 69 height 18
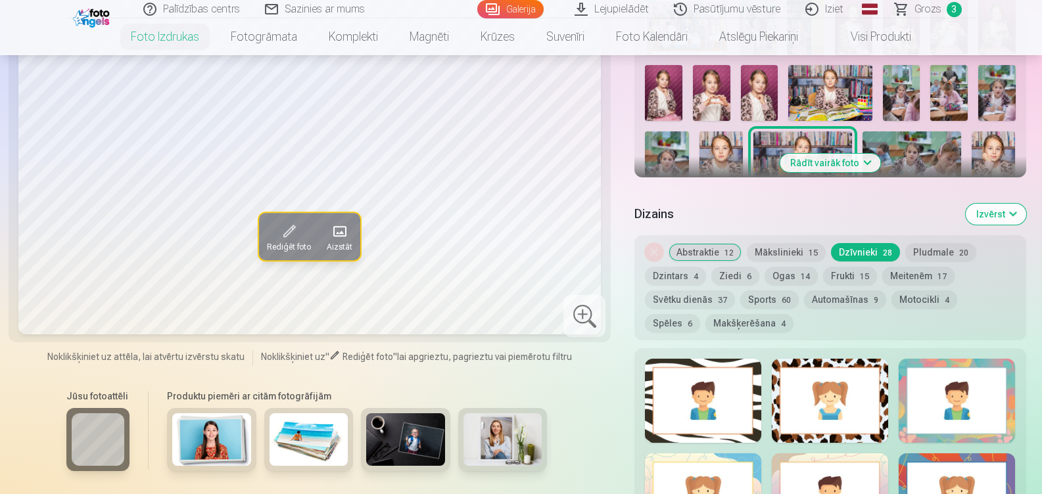
click at [776, 248] on button "Mākslinieki 15" at bounding box center [786, 252] width 79 height 18
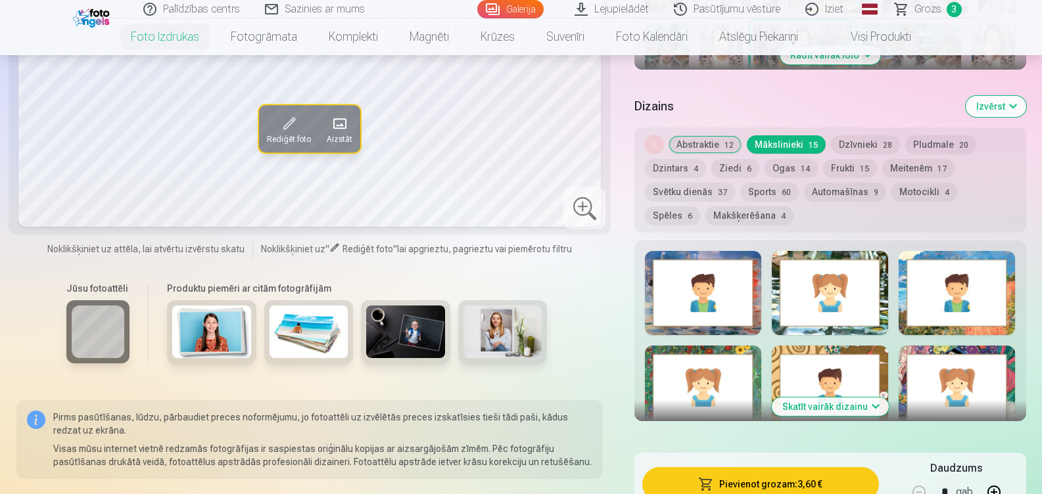
scroll to position [617, 0]
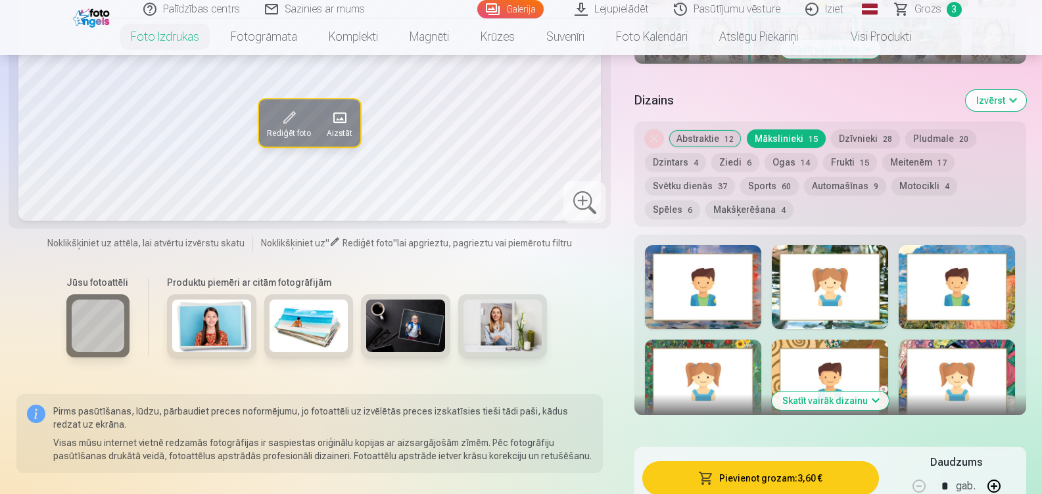
click at [842, 248] on div at bounding box center [830, 287] width 116 height 84
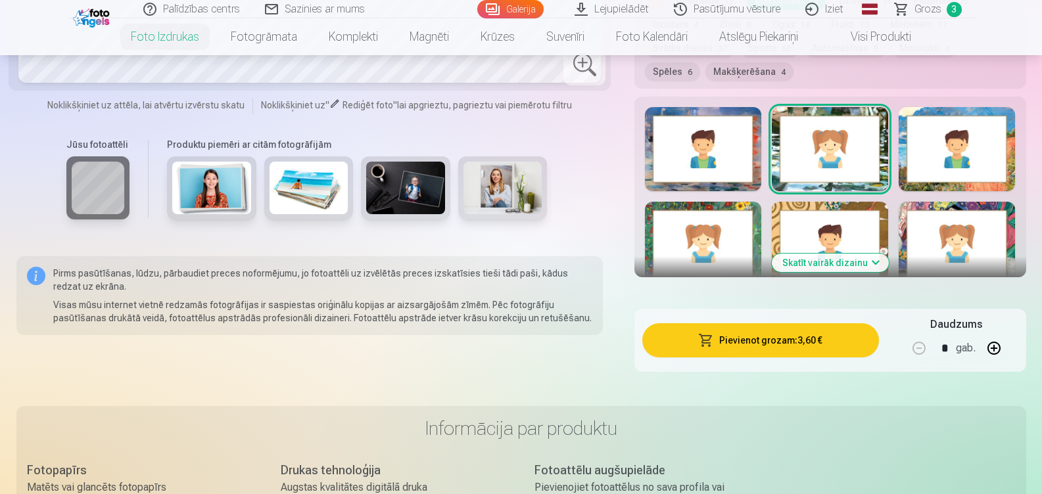
scroll to position [756, 0]
click at [826, 256] on button "Skatīt vairāk dizainu" at bounding box center [830, 262] width 117 height 18
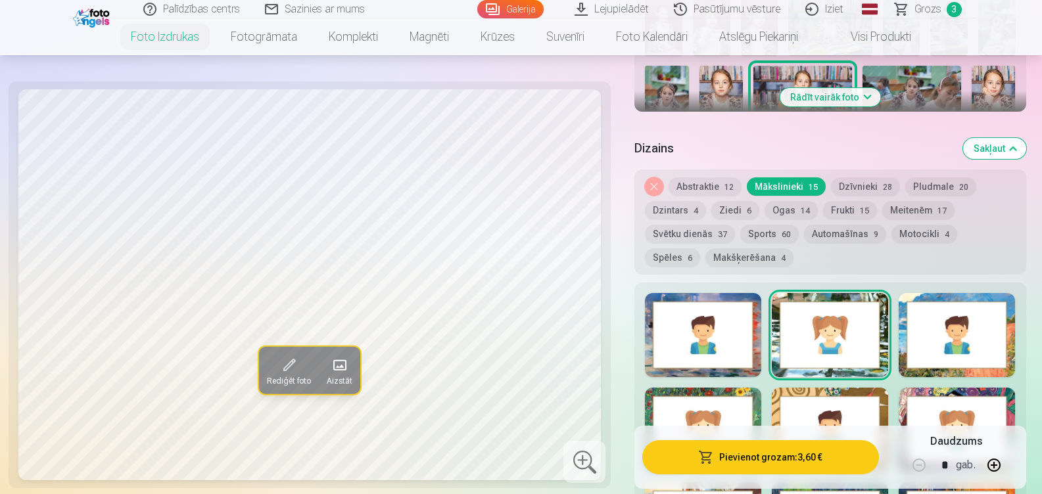
scroll to position [558, 0]
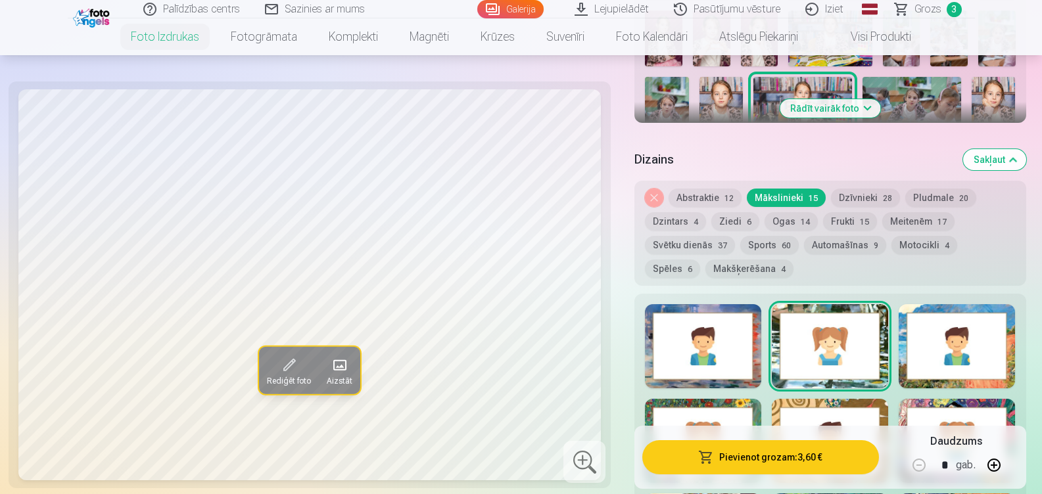
click at [871, 195] on button "Dzīvnieki 28" at bounding box center [865, 198] width 69 height 18
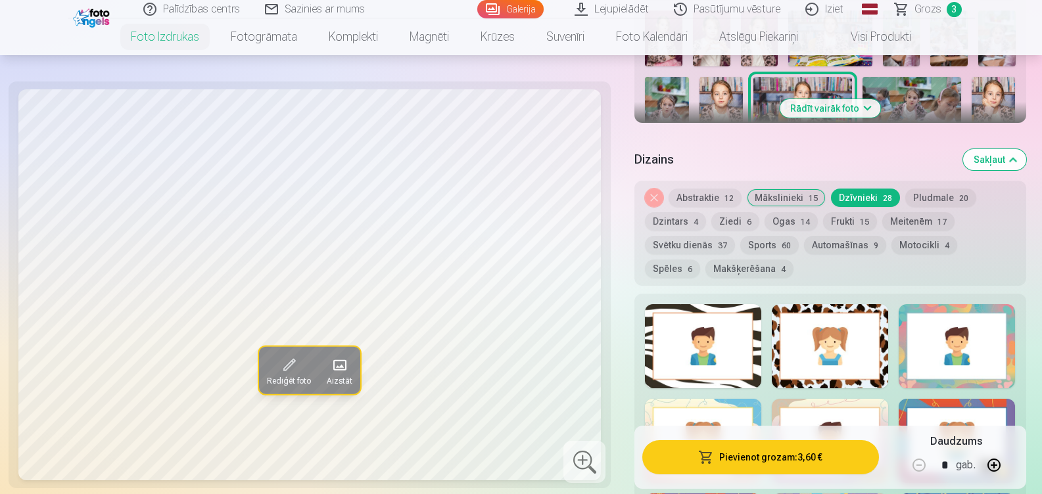
click at [754, 326] on div at bounding box center [703, 346] width 116 height 84
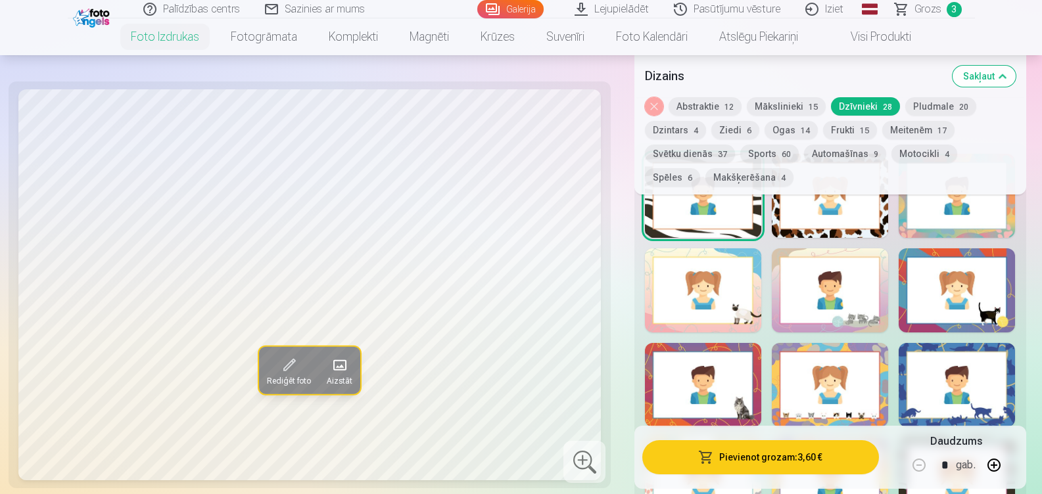
scroll to position [657, 0]
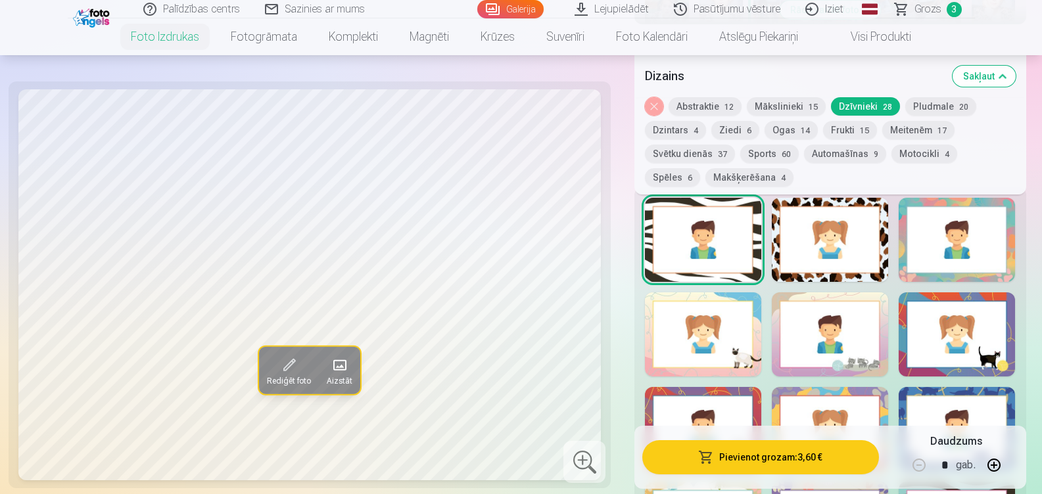
click at [917, 218] on div at bounding box center [957, 240] width 116 height 84
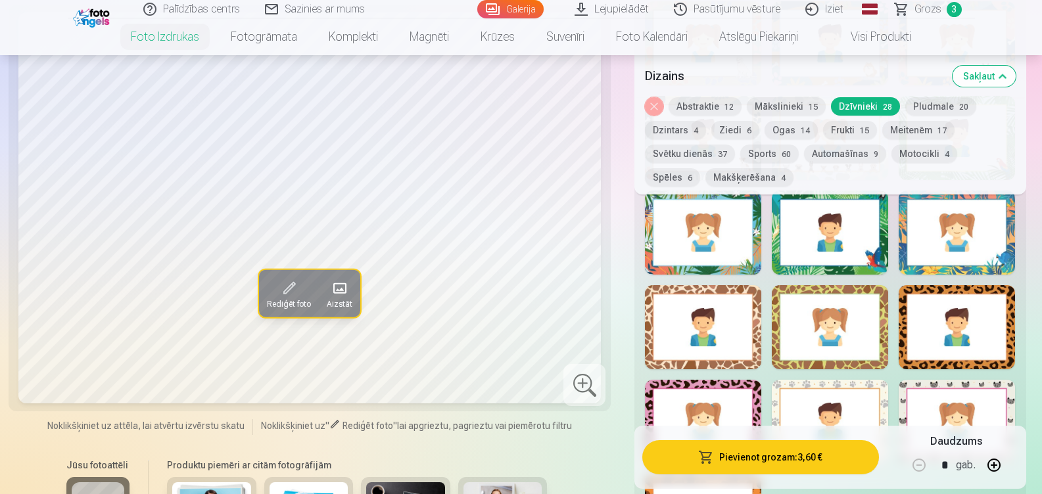
scroll to position [1236, 0]
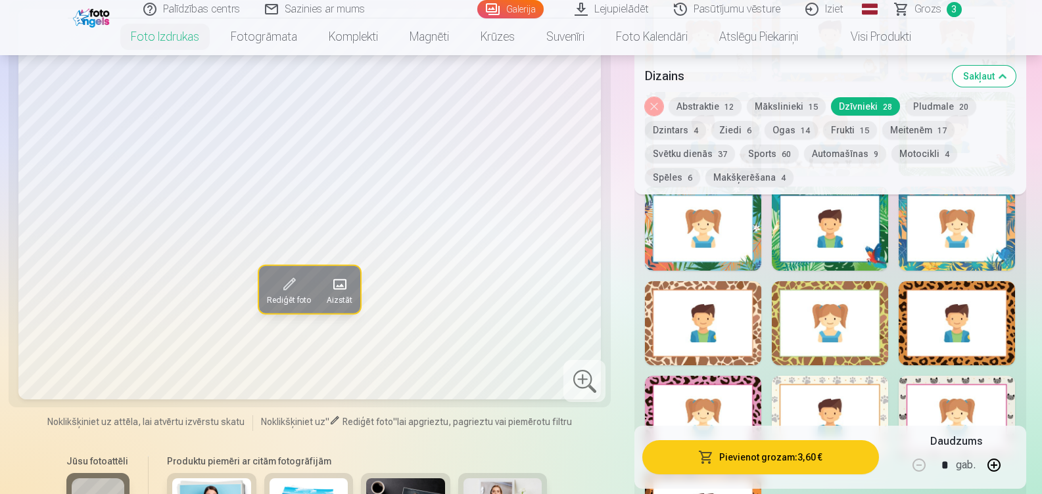
click at [751, 376] on div at bounding box center [703, 418] width 116 height 84
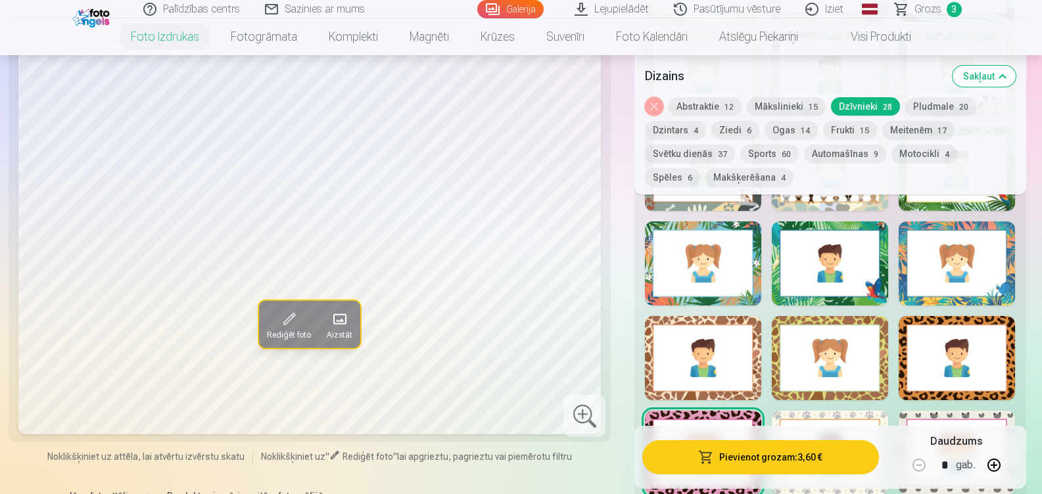
scroll to position [1193, 0]
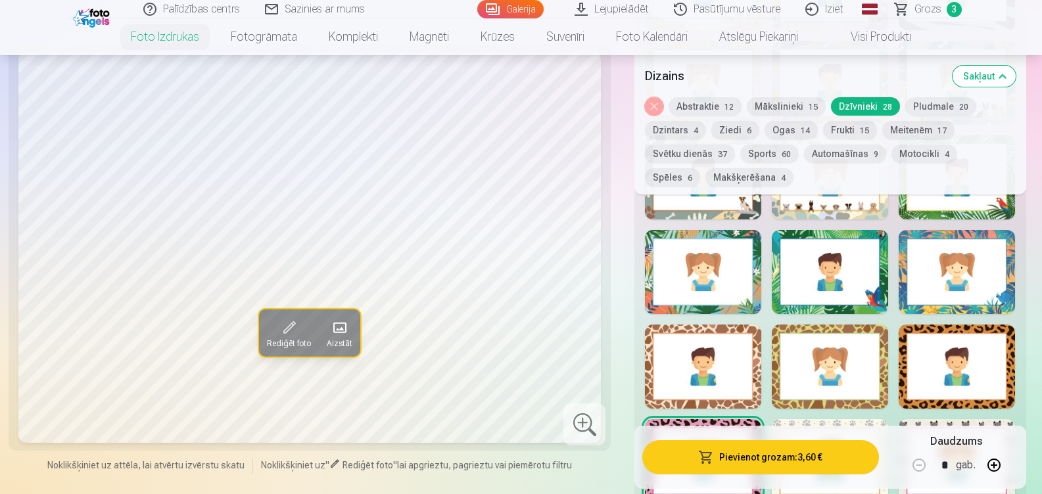
click at [807, 302] on div at bounding box center [830, 272] width 116 height 84
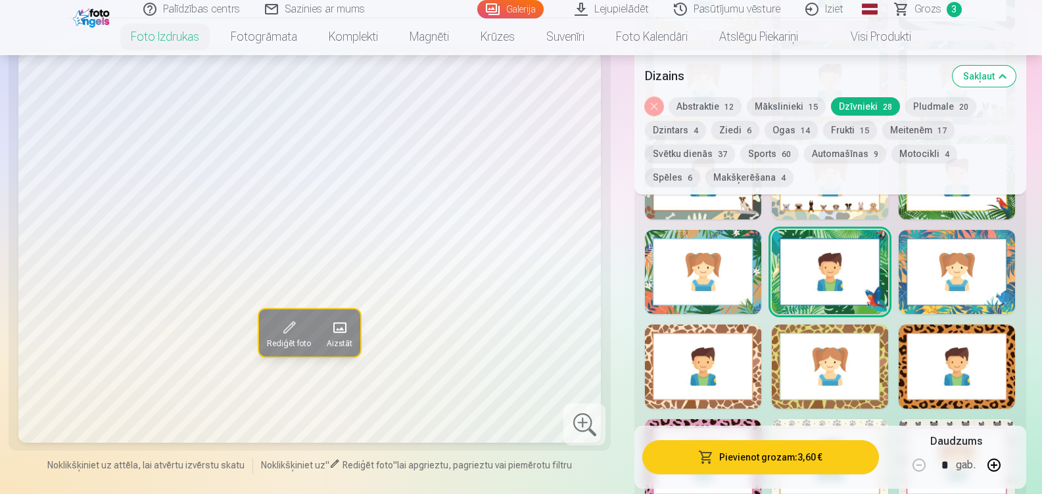
click at [744, 335] on div at bounding box center [703, 367] width 116 height 84
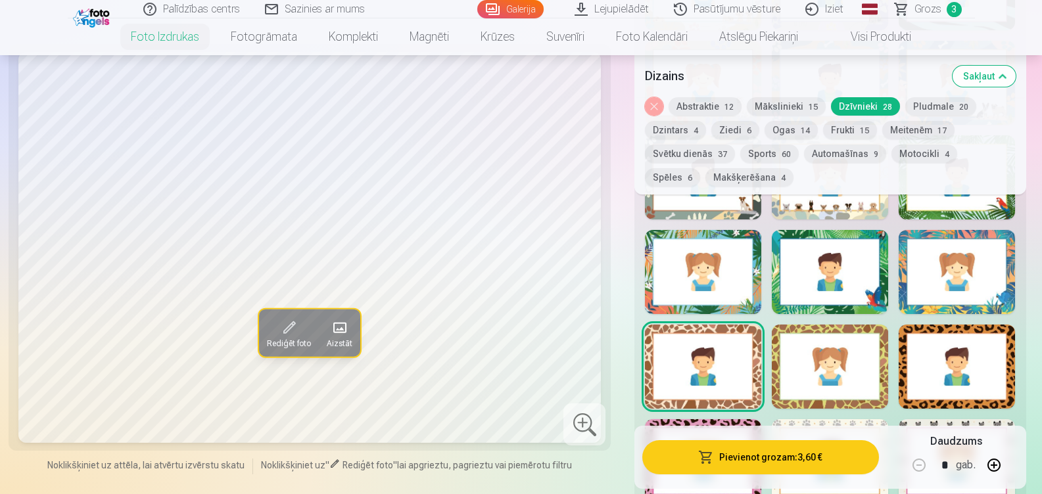
click at [936, 332] on div at bounding box center [957, 367] width 116 height 84
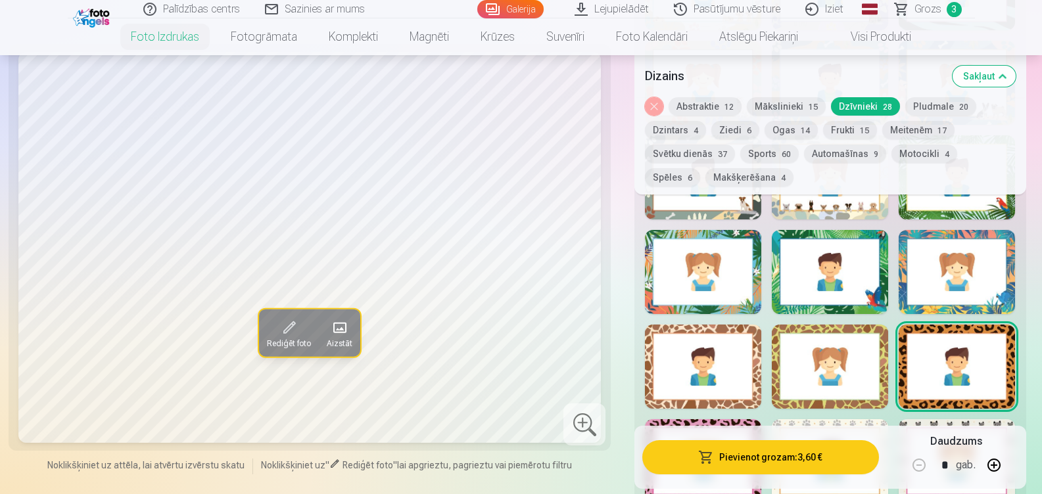
click at [866, 270] on div at bounding box center [830, 272] width 116 height 84
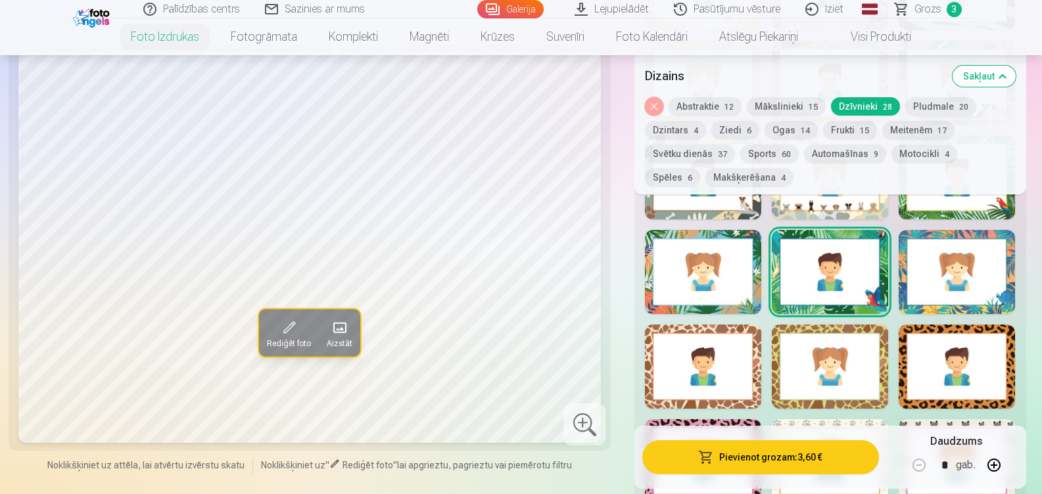
click at [755, 270] on div at bounding box center [703, 272] width 116 height 84
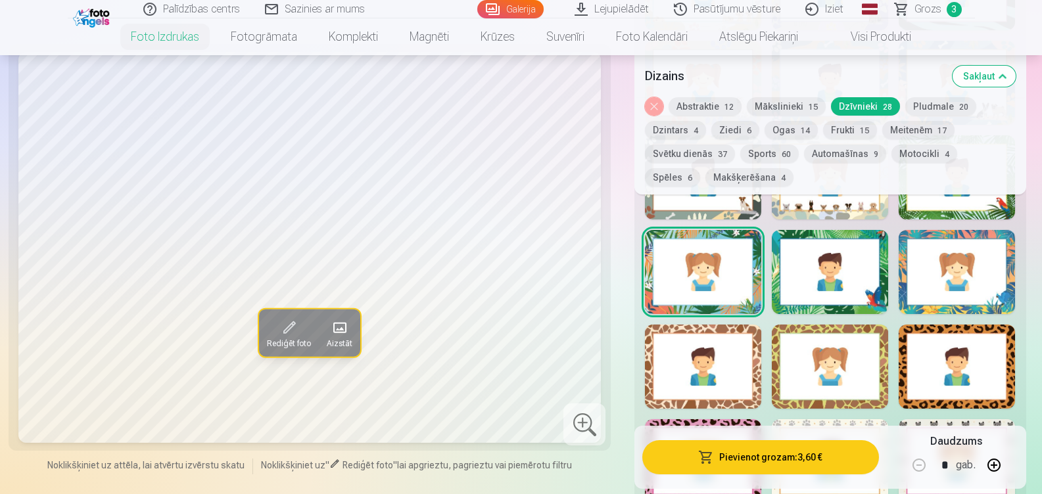
click at [857, 266] on div at bounding box center [830, 272] width 116 height 84
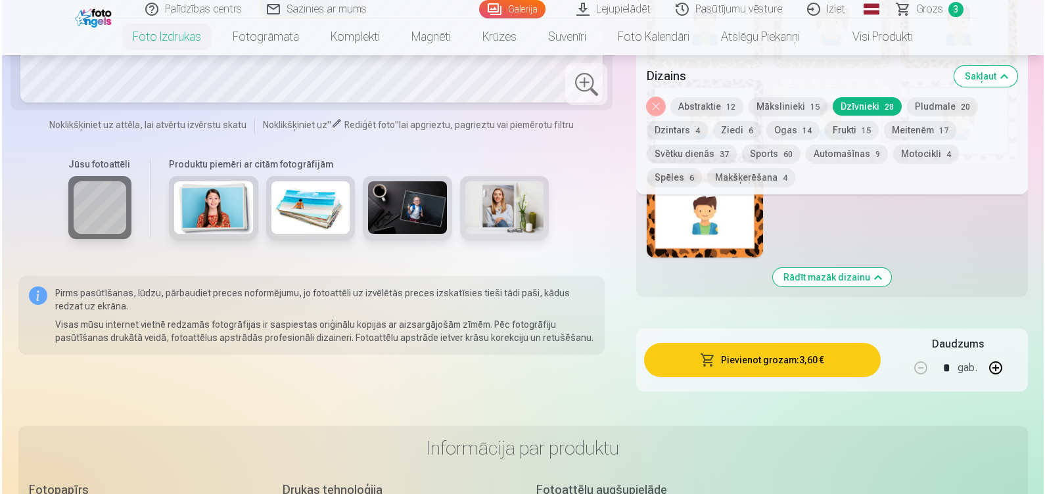
scroll to position [1535, 0]
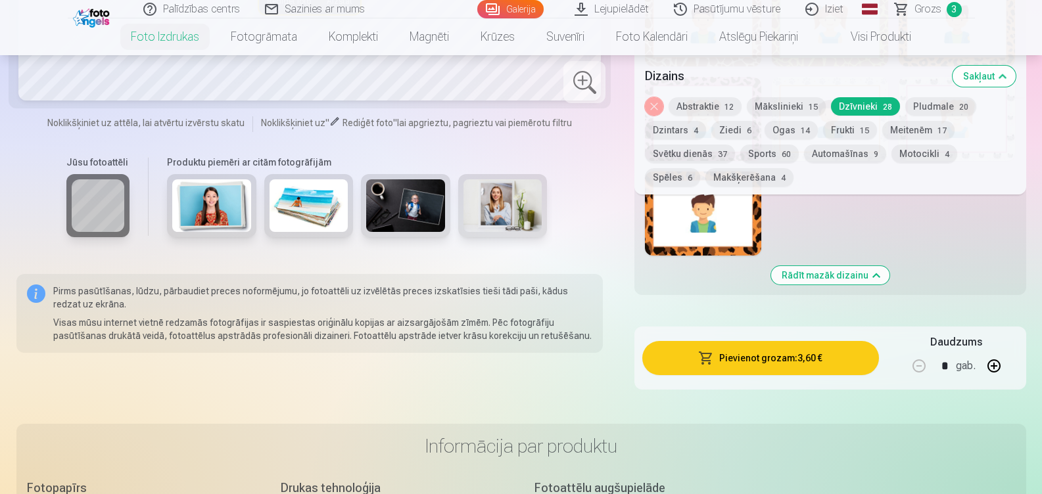
click at [841, 357] on button "Pievienot grozam : 3,60 €" at bounding box center [760, 358] width 236 height 34
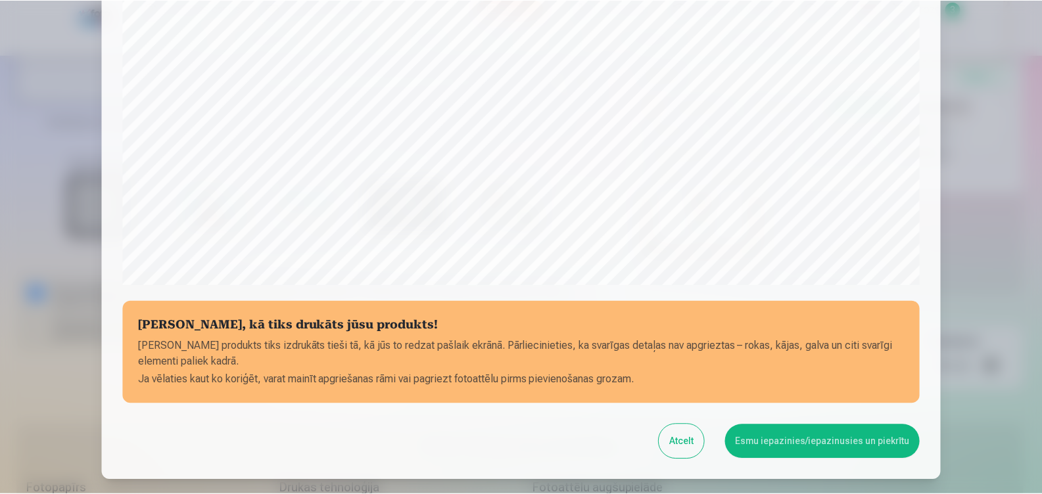
scroll to position [405, 0]
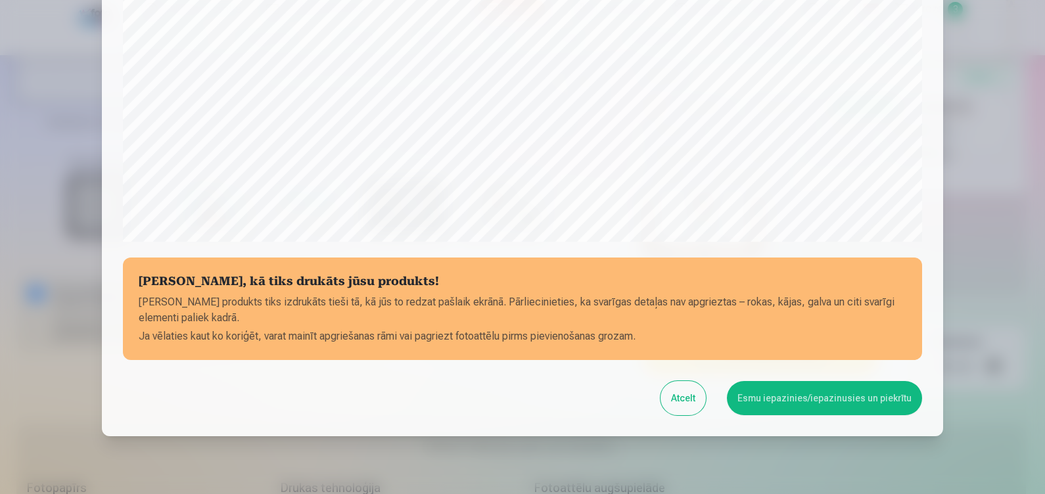
click at [789, 387] on button "Esmu iepazinies/iepazinusies un piekrītu" at bounding box center [824, 398] width 195 height 34
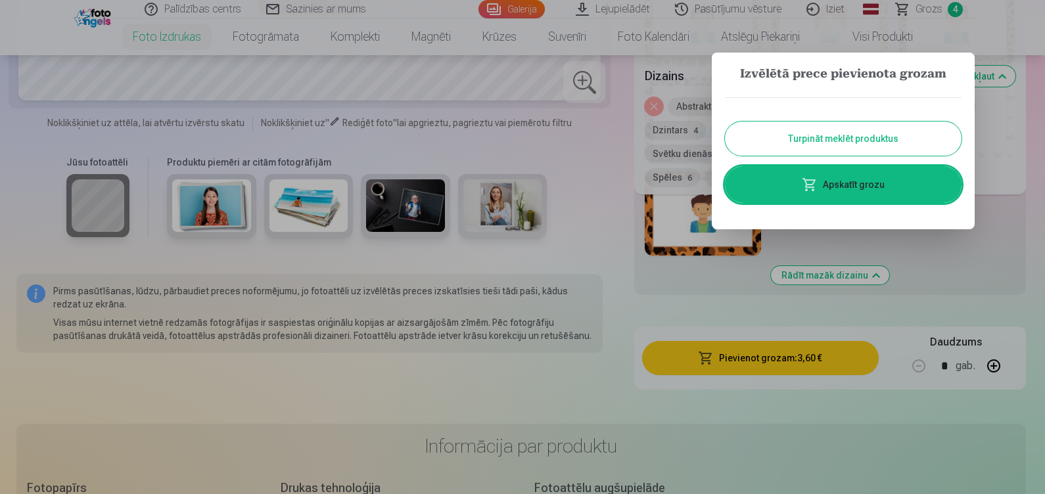
click at [941, 6] on div at bounding box center [522, 247] width 1045 height 494
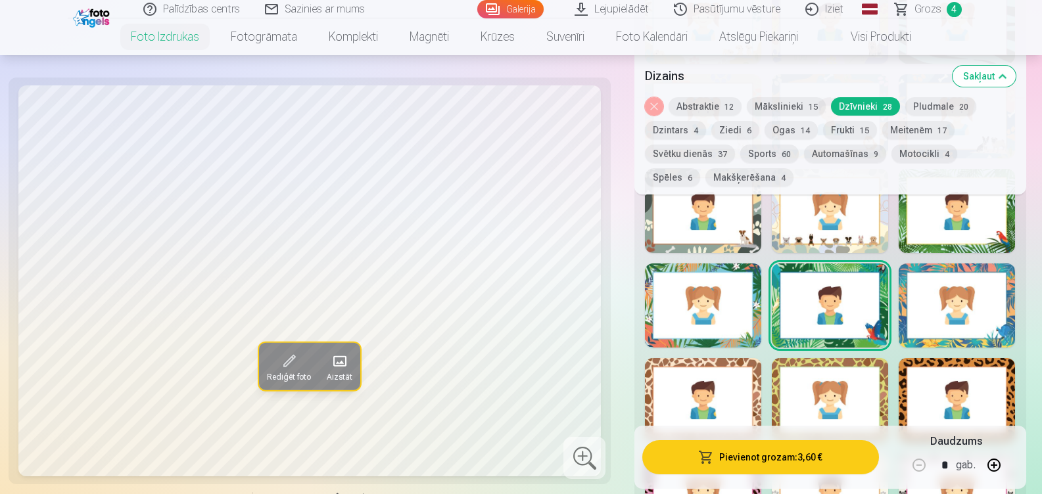
scroll to position [1012, 0]
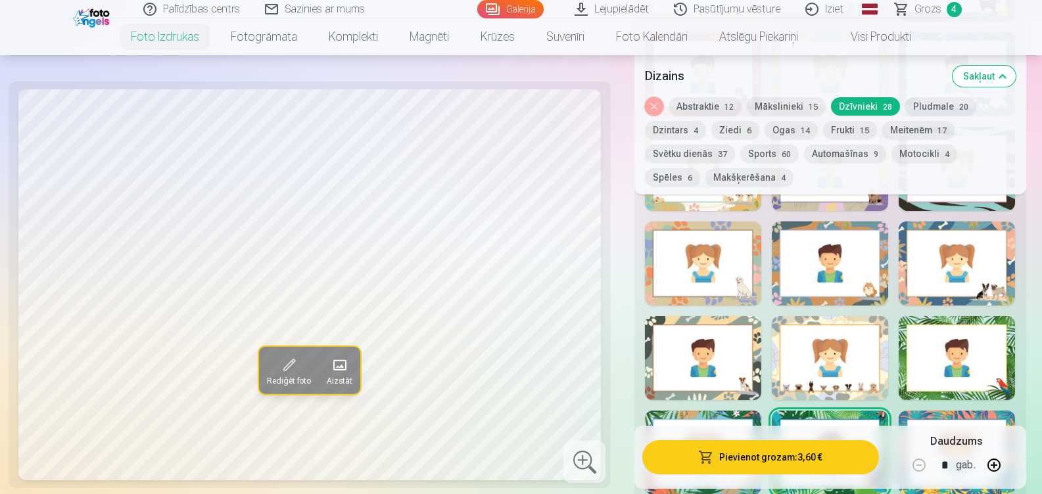
click at [934, 11] on span "Grozs" at bounding box center [927, 9] width 27 height 16
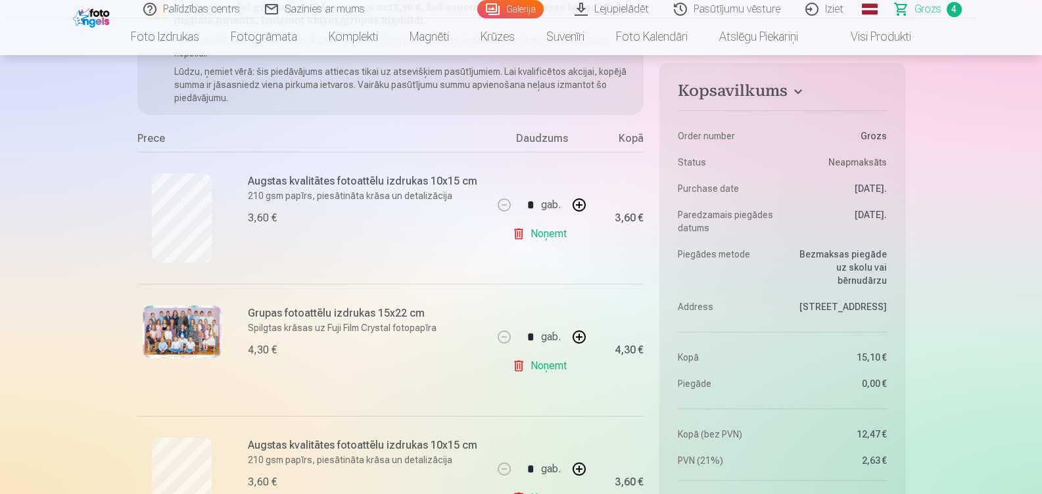
scroll to position [160, 0]
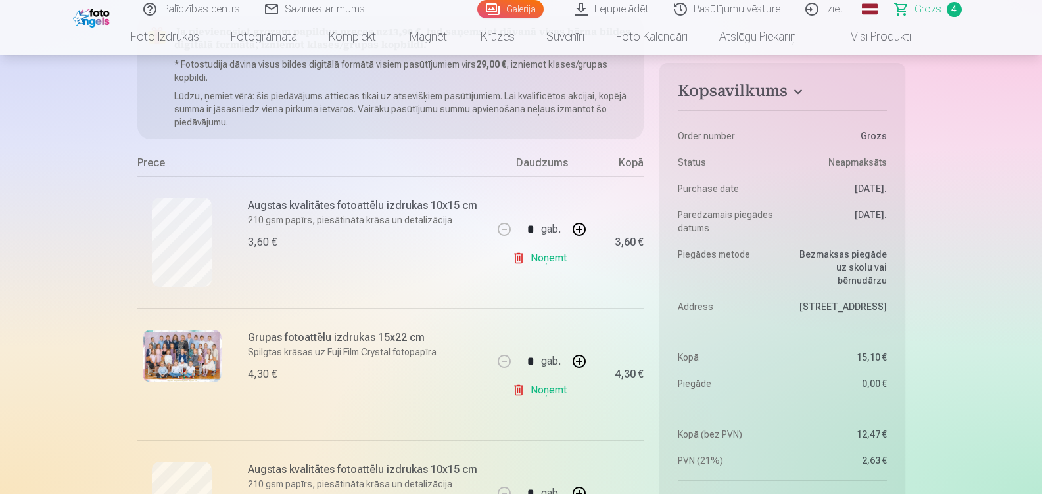
click at [555, 261] on link "Noņemt" at bounding box center [542, 258] width 60 height 26
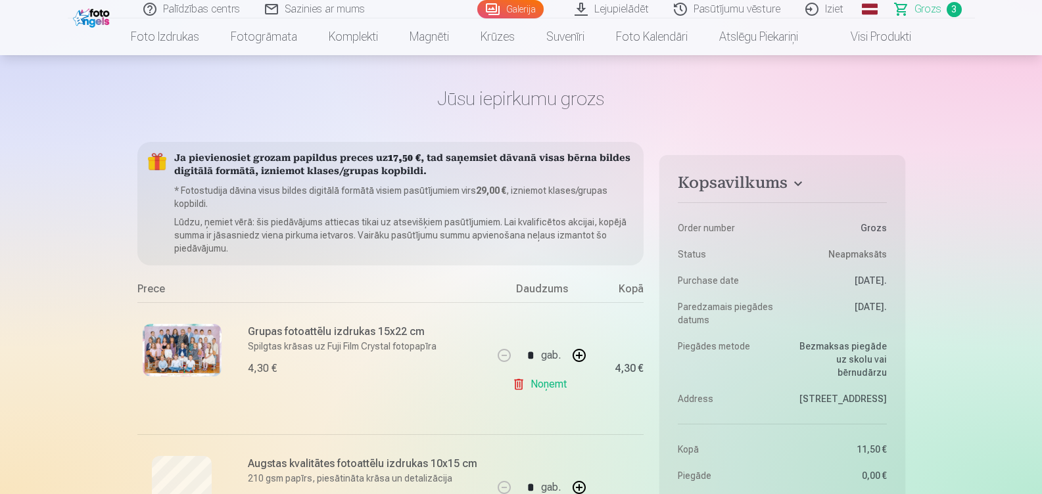
scroll to position [0, 0]
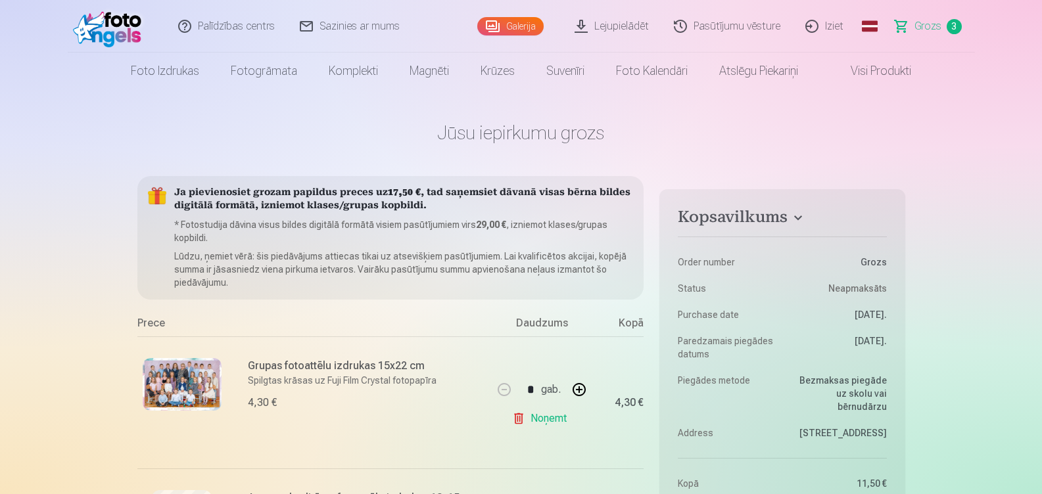
click at [519, 22] on link "Galerija" at bounding box center [510, 26] width 66 height 18
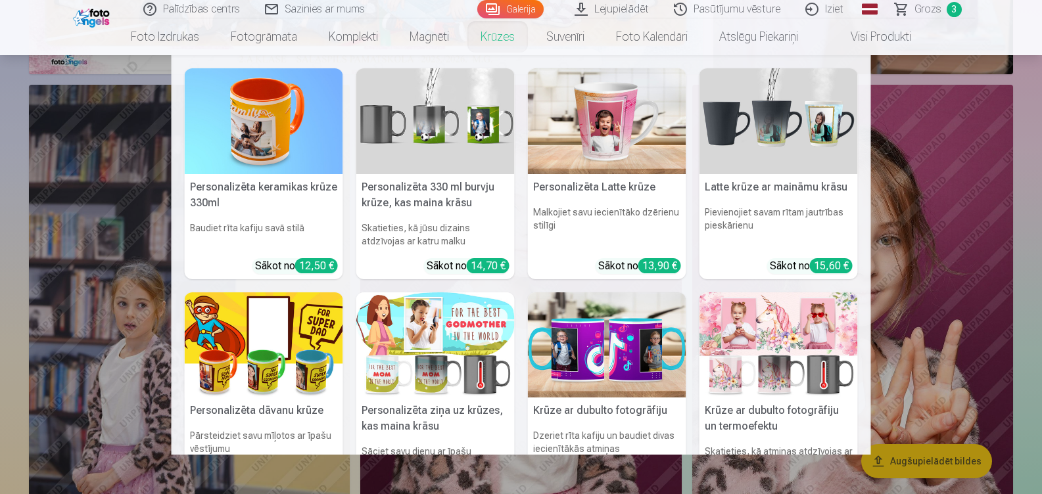
scroll to position [538, 0]
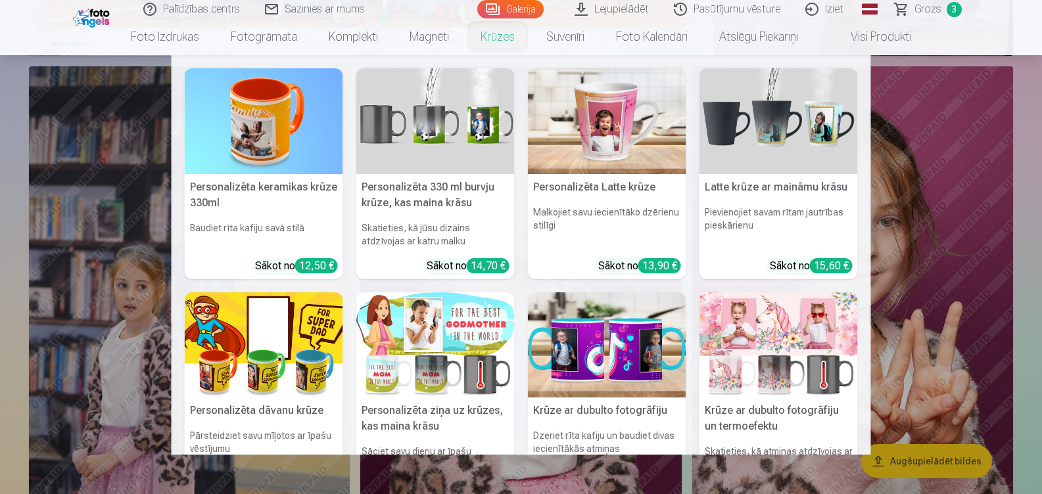
click at [1026, 279] on nav "Personalizēta keramikas krūze 330ml Baudiet rīta kafiju savā stilā Sākot no 12,…" at bounding box center [521, 255] width 1042 height 400
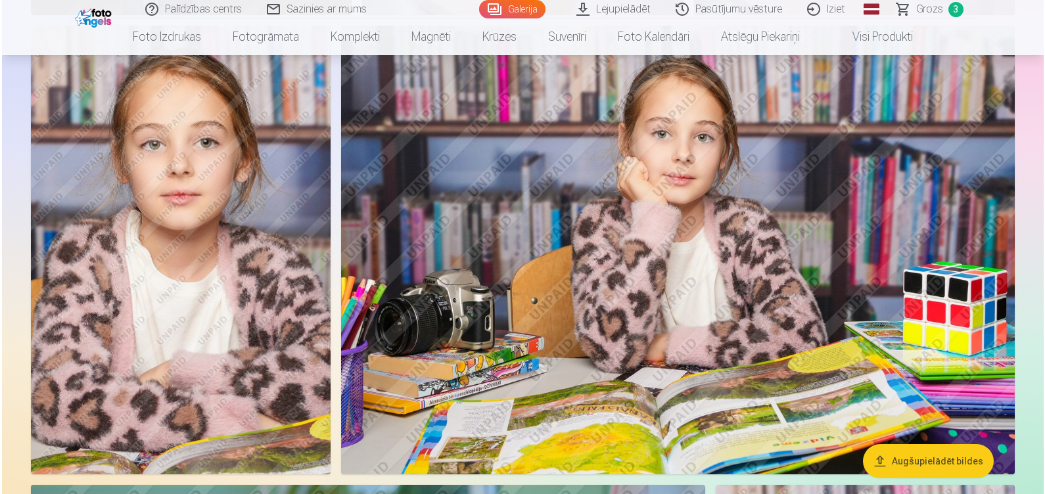
scroll to position [3288, 0]
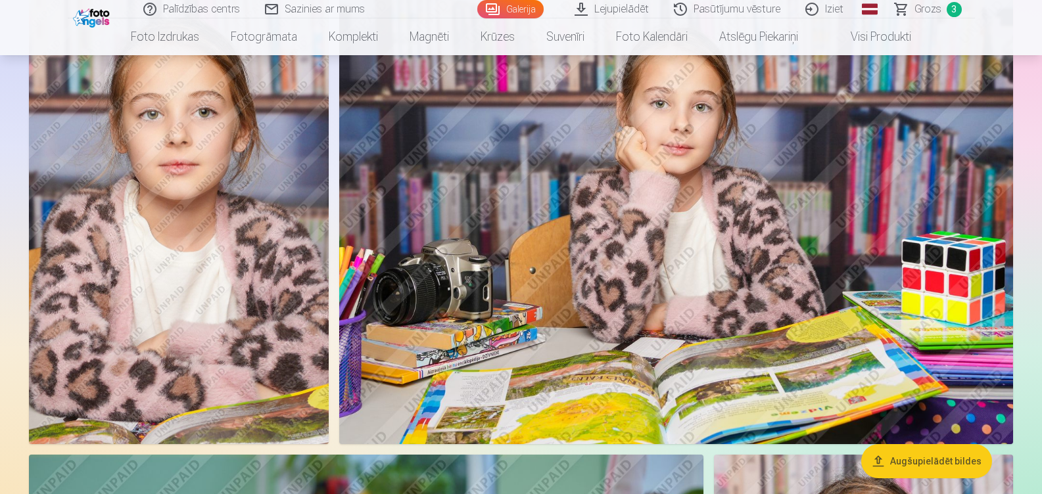
click at [260, 285] on img at bounding box center [179, 220] width 300 height 450
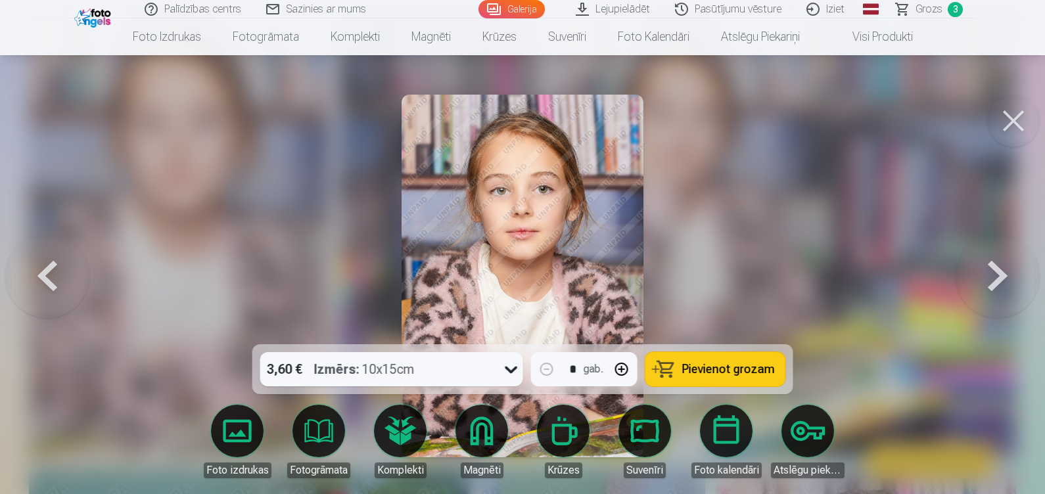
click at [475, 432] on link "Magnēti" at bounding box center [482, 442] width 74 height 74
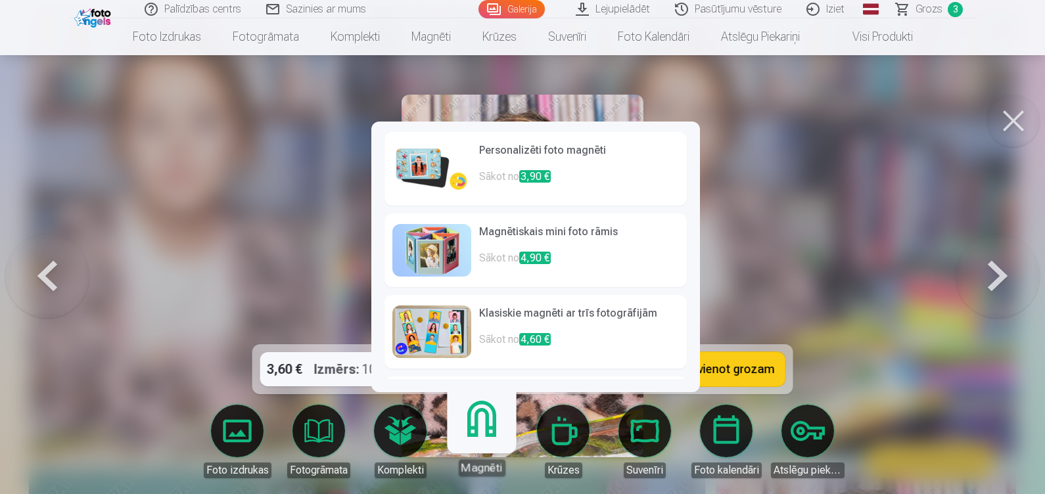
click at [532, 149] on h6 "Personalizēti foto magnēti" at bounding box center [579, 156] width 200 height 26
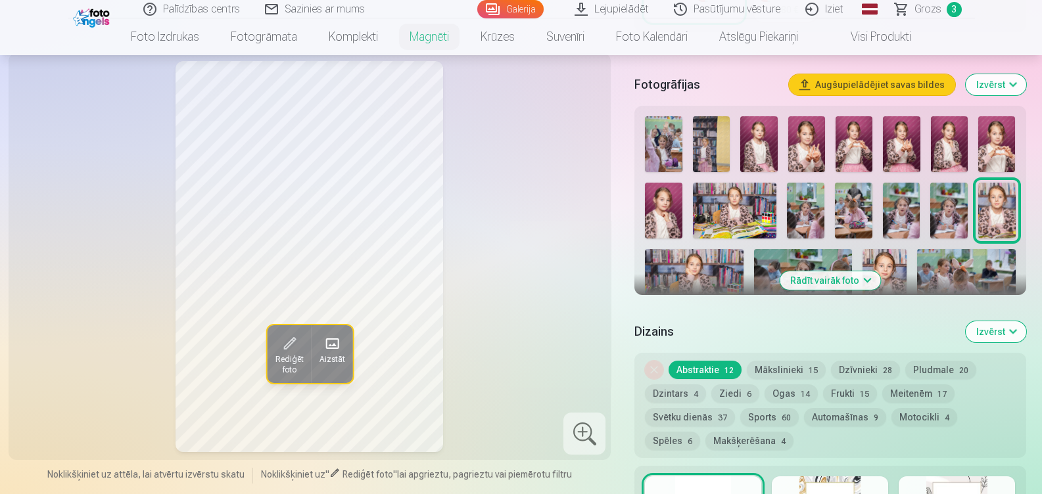
scroll to position [379, 0]
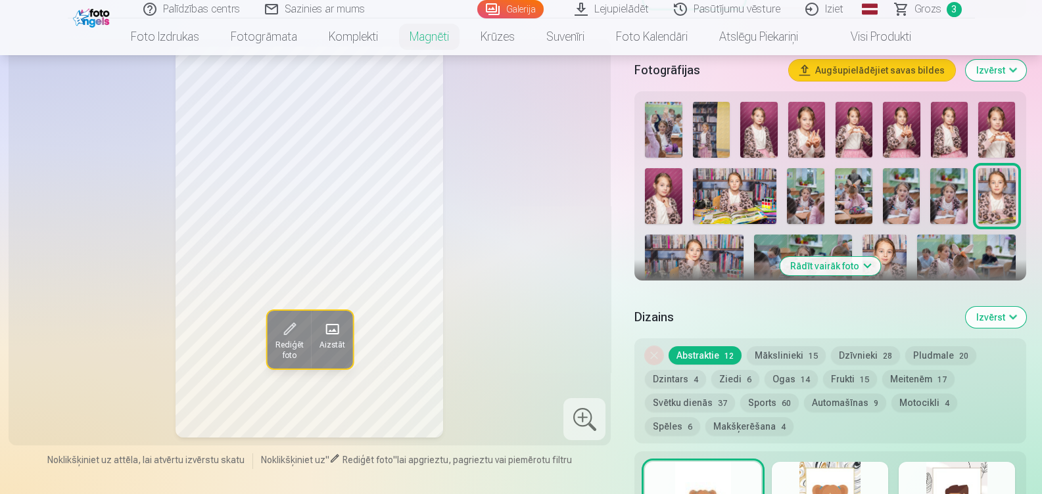
click at [858, 346] on button "Dzīvnieki 28" at bounding box center [865, 355] width 69 height 18
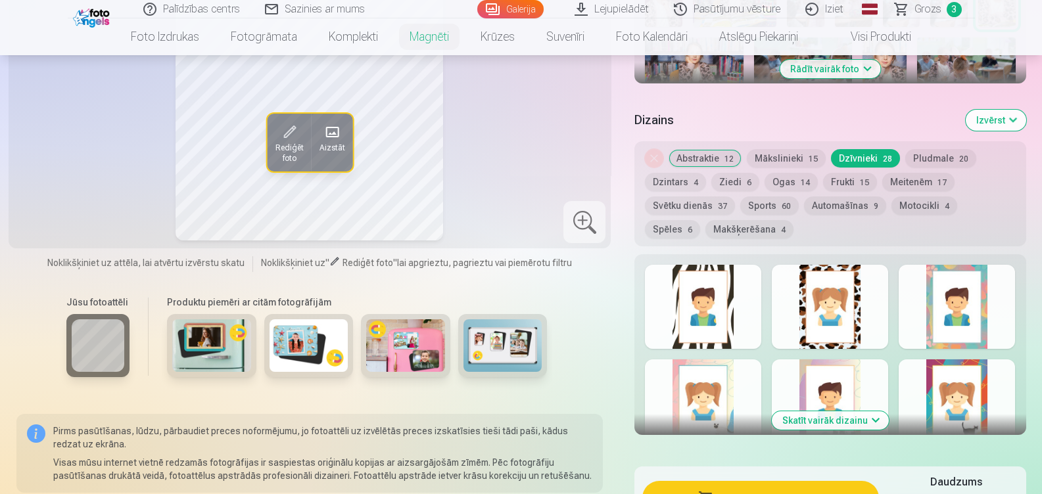
scroll to position [607, 0]
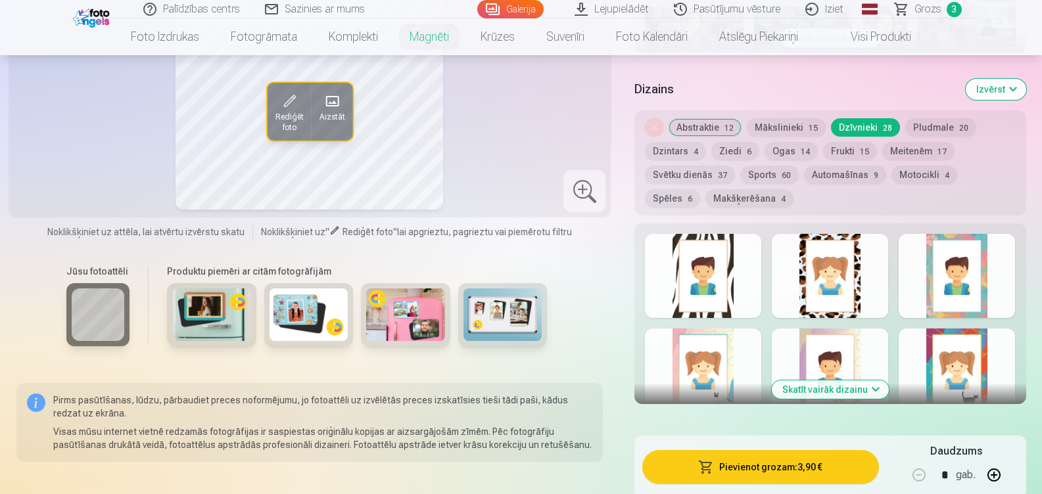
click at [863, 381] on button "Skatīt vairāk dizainu" at bounding box center [830, 390] width 117 height 18
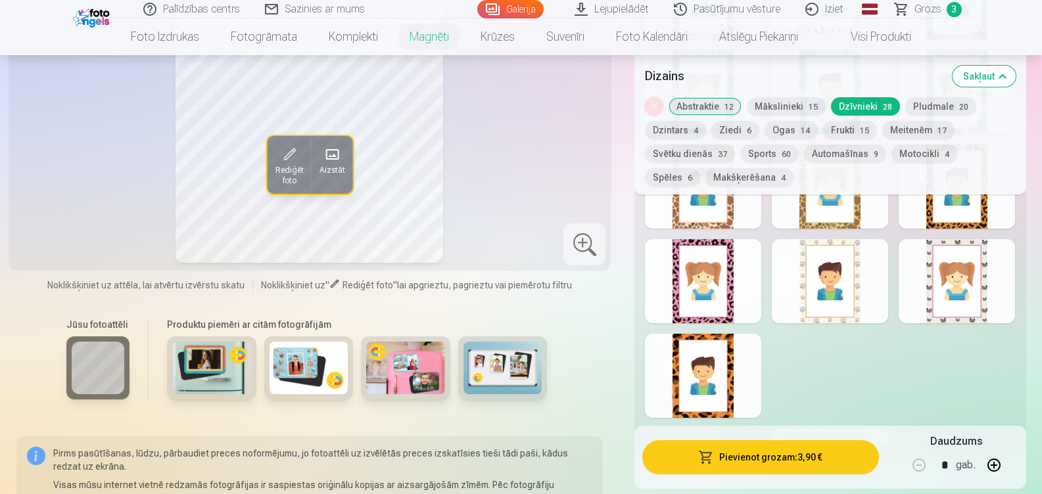
scroll to position [1351, 0]
click at [732, 271] on div at bounding box center [703, 282] width 116 height 84
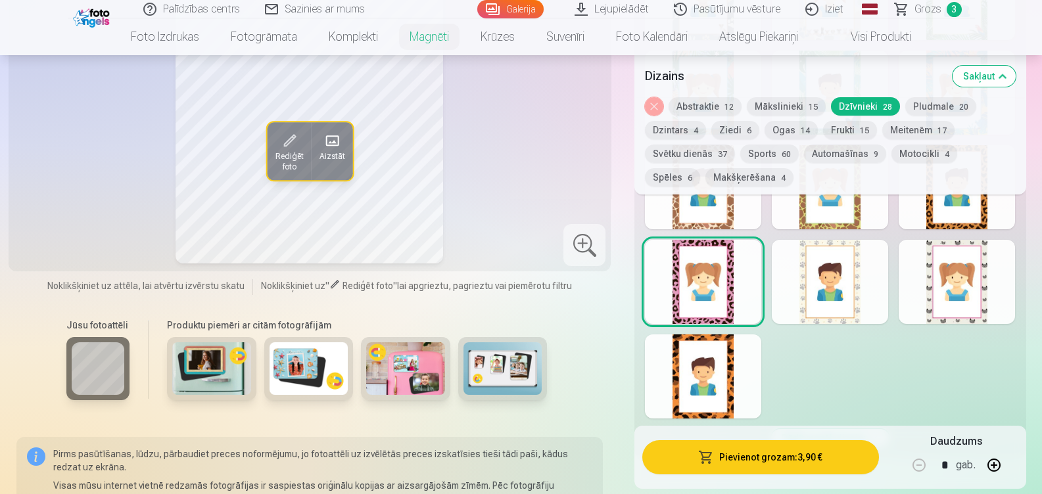
click at [997, 464] on button "button" at bounding box center [994, 466] width 32 height 32
type input "*"
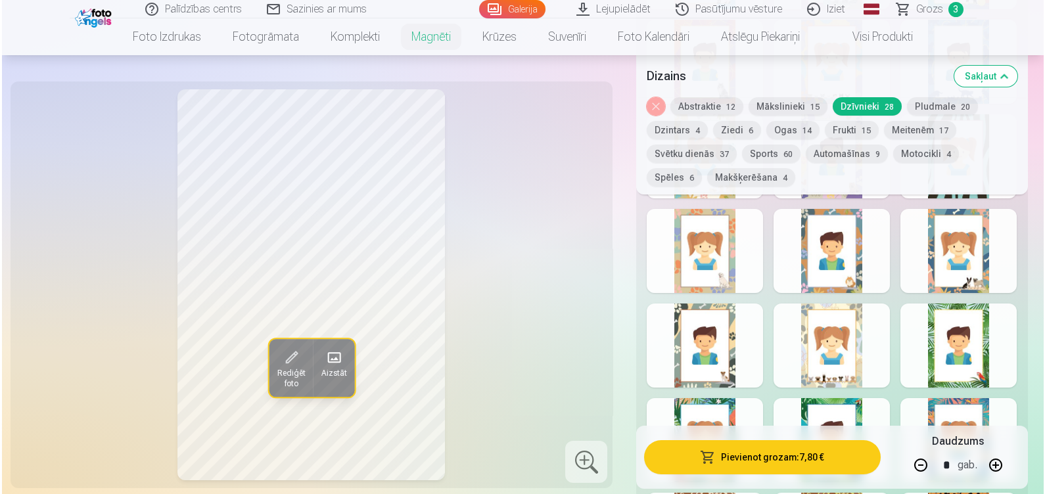
scroll to position [1001, 0]
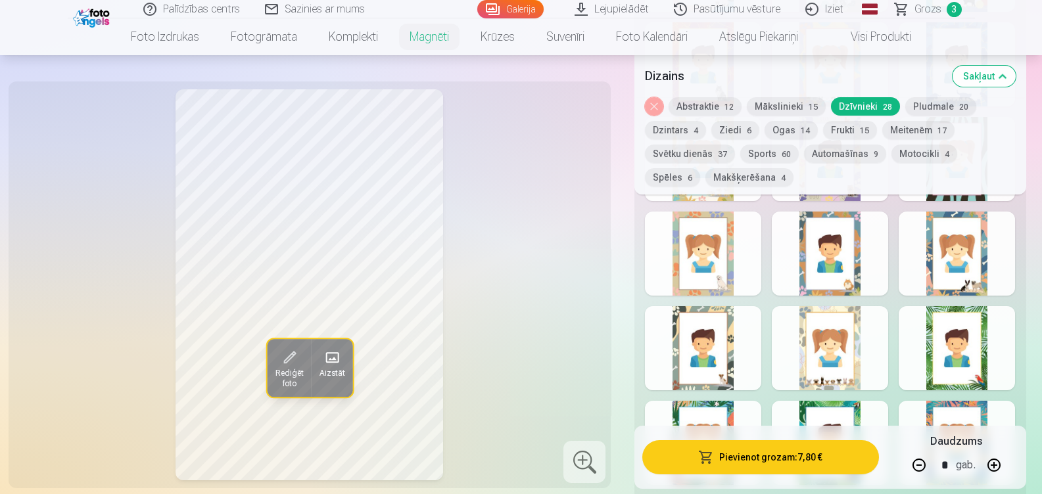
click at [786, 455] on button "Pievienot grozam : 7,80 €" at bounding box center [760, 457] width 236 height 34
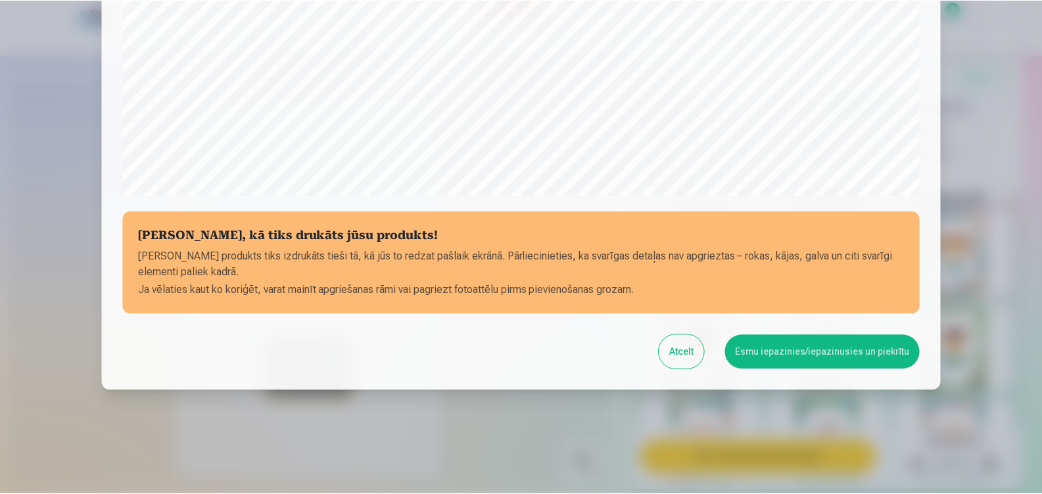
scroll to position [452, 0]
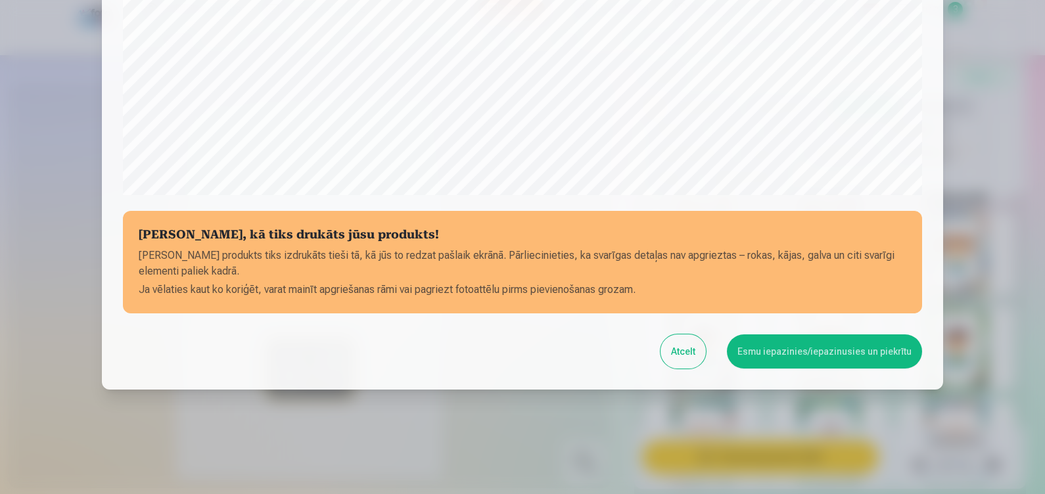
click at [779, 358] on button "Esmu iepazinies/iepazinusies un piekrītu" at bounding box center [824, 352] width 195 height 34
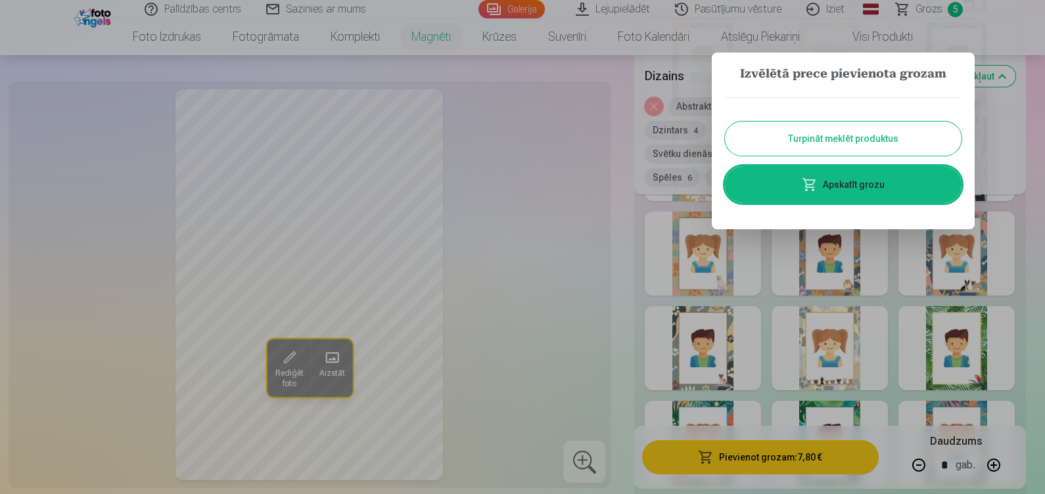
click at [1019, 203] on div at bounding box center [522, 247] width 1045 height 494
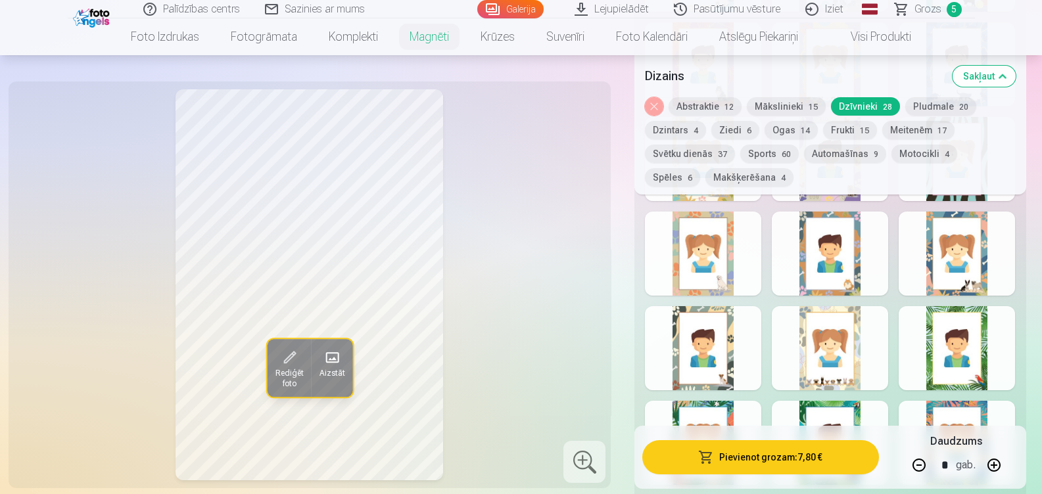
click at [930, 108] on button "Pludmale 20" at bounding box center [940, 106] width 71 height 18
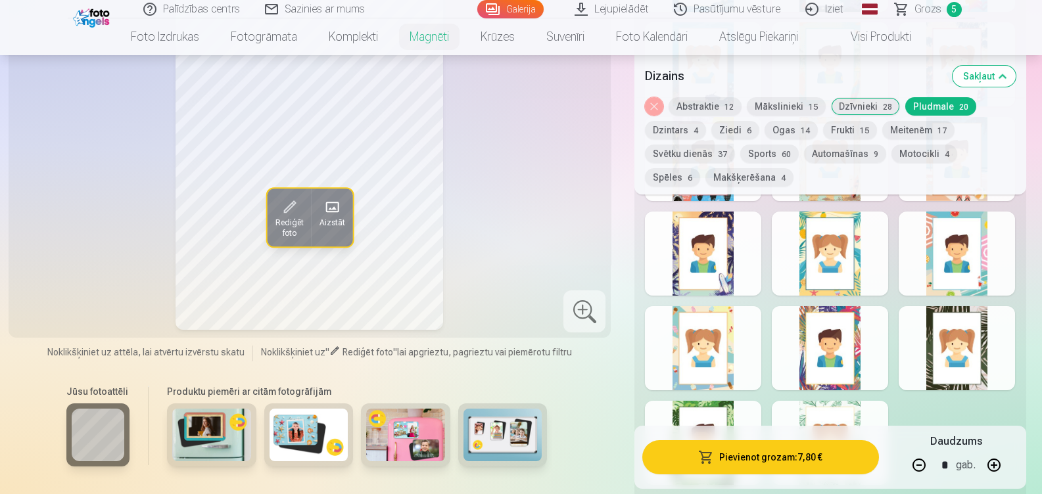
click at [831, 310] on div at bounding box center [830, 348] width 116 height 84
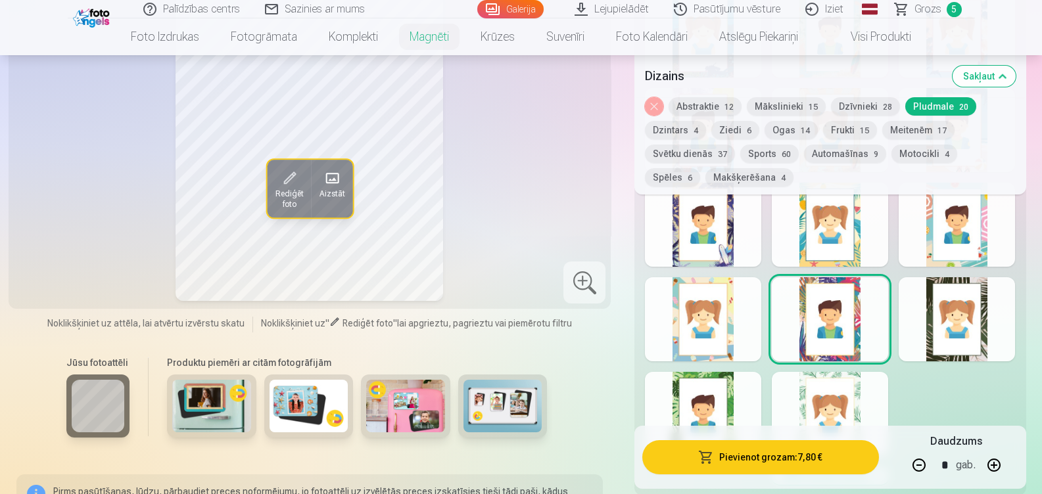
scroll to position [964, 0]
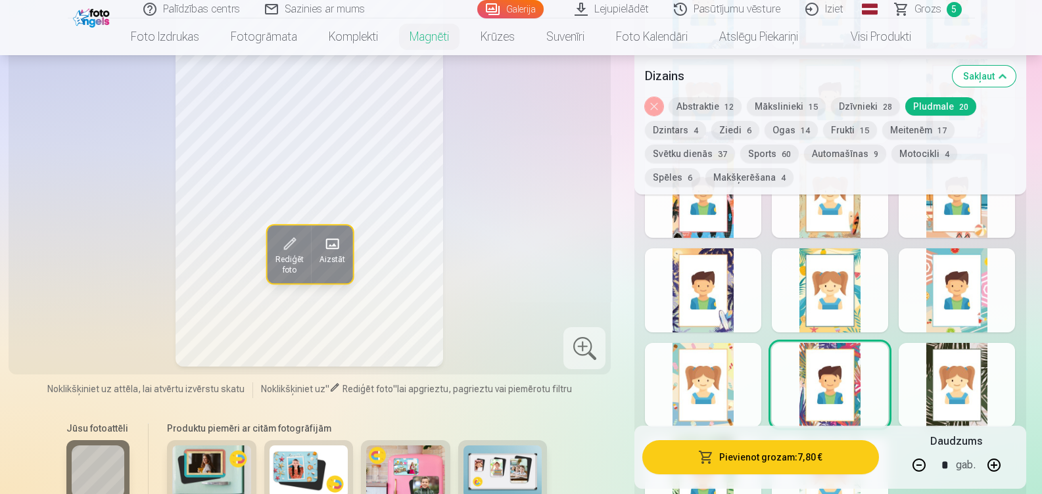
click at [929, 151] on button "Motocikli 4" at bounding box center [924, 154] width 66 height 18
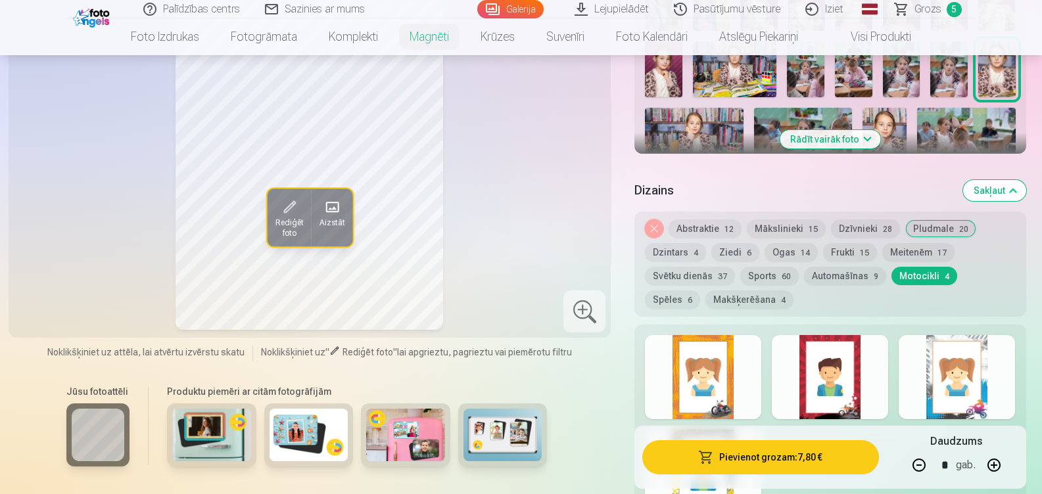
scroll to position [524, 0]
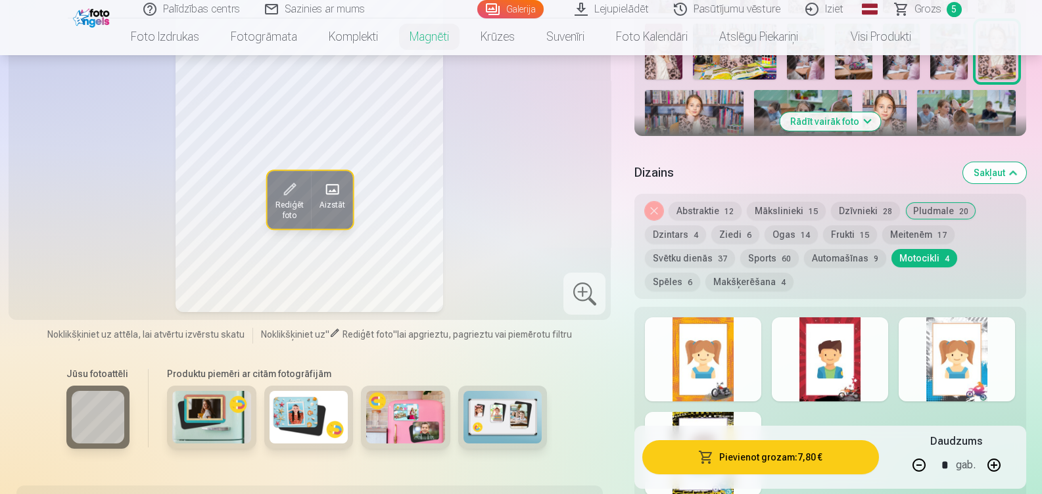
click at [684, 225] on button "Dzintars 4" at bounding box center [675, 234] width 61 height 18
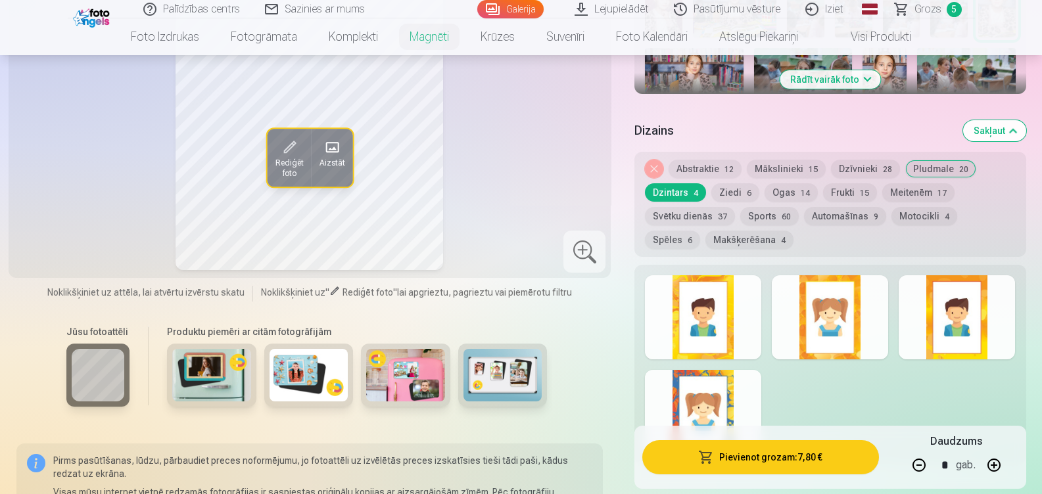
scroll to position [607, 0]
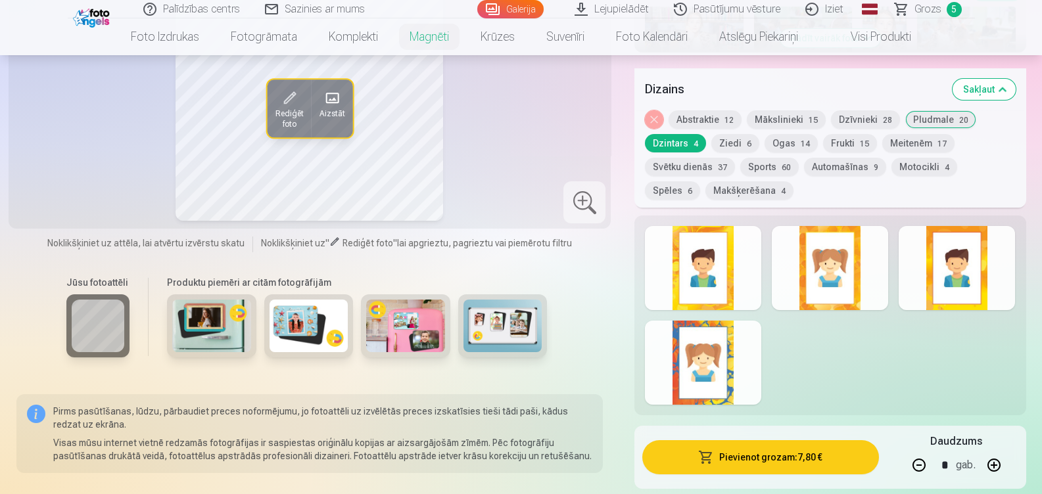
click at [722, 274] on div at bounding box center [703, 268] width 116 height 84
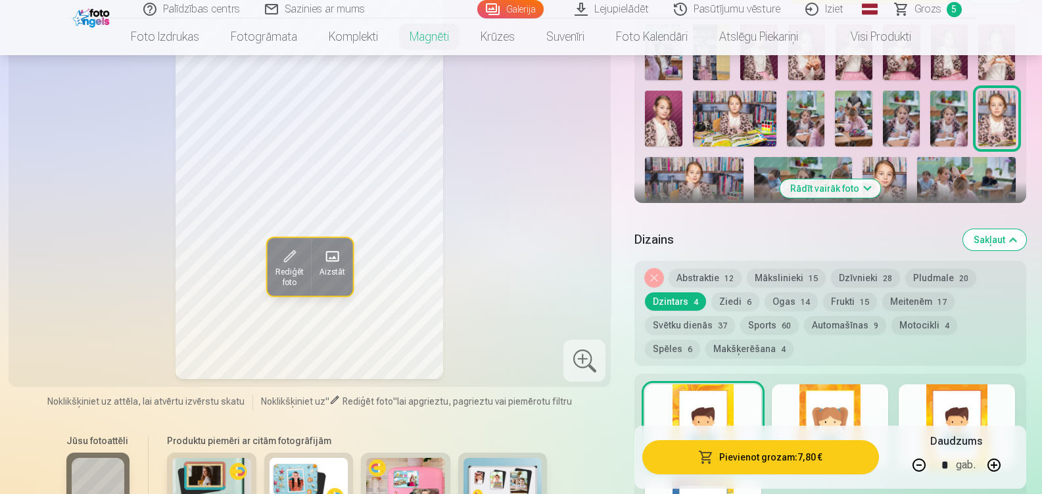
scroll to position [489, 0]
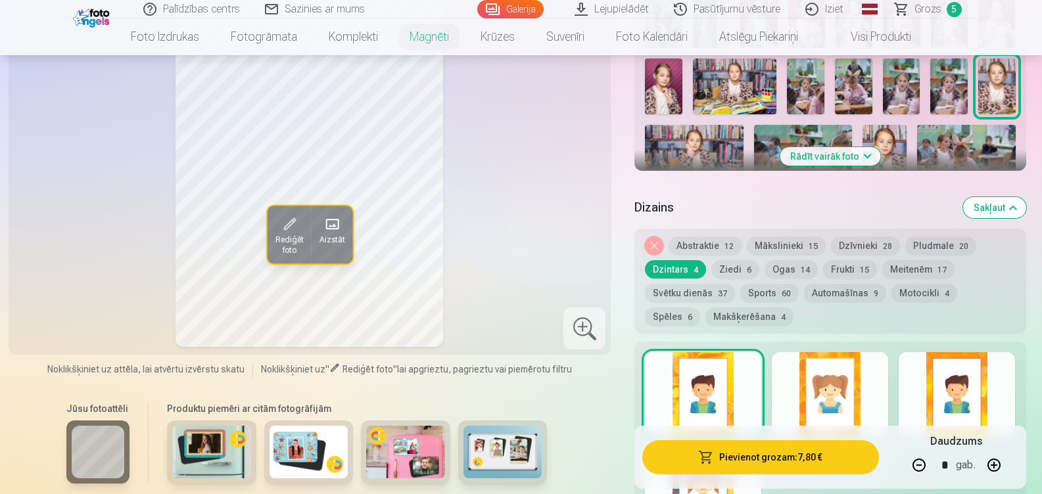
click at [707, 308] on button "Makšķerēšana 4" at bounding box center [749, 317] width 88 height 18
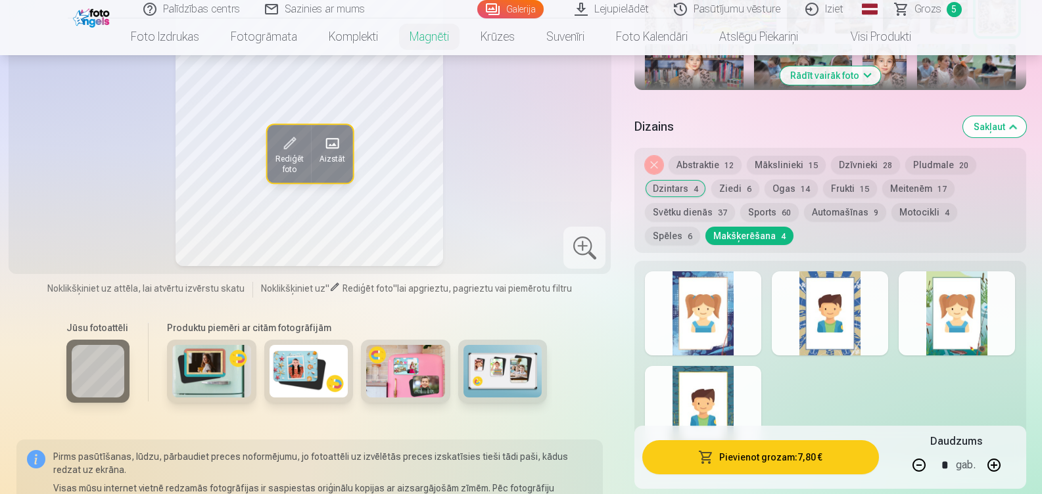
scroll to position [573, 0]
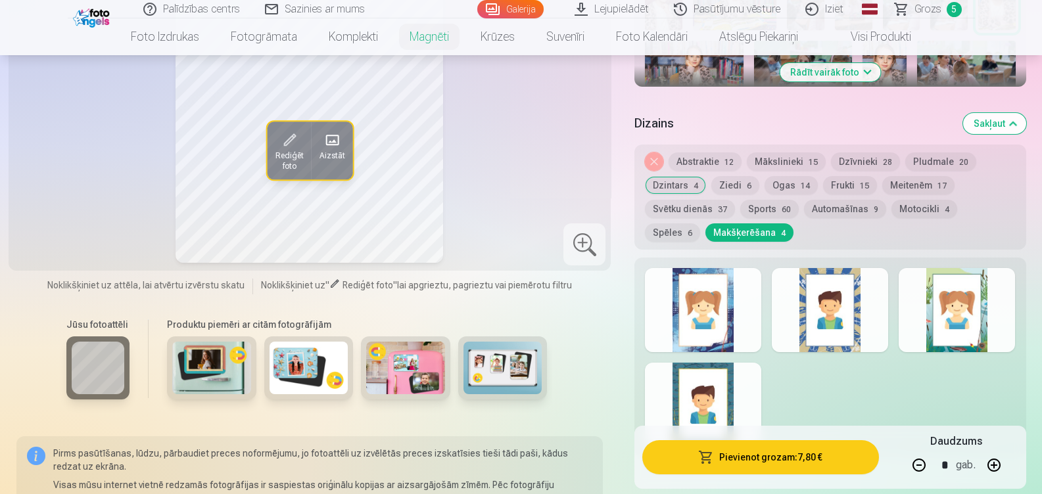
click at [846, 176] on button "Frukti 15" at bounding box center [850, 185] width 54 height 18
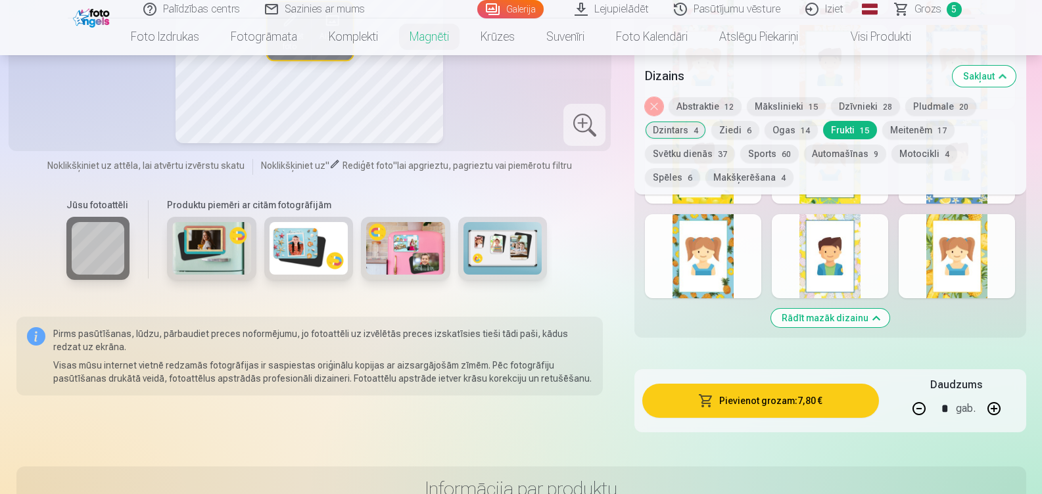
scroll to position [987, 0]
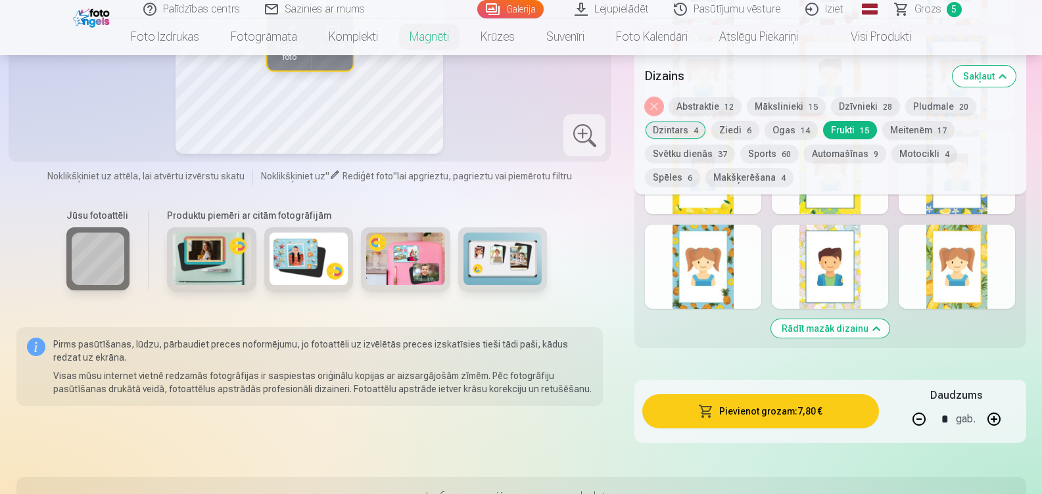
click at [740, 262] on div at bounding box center [703, 267] width 116 height 84
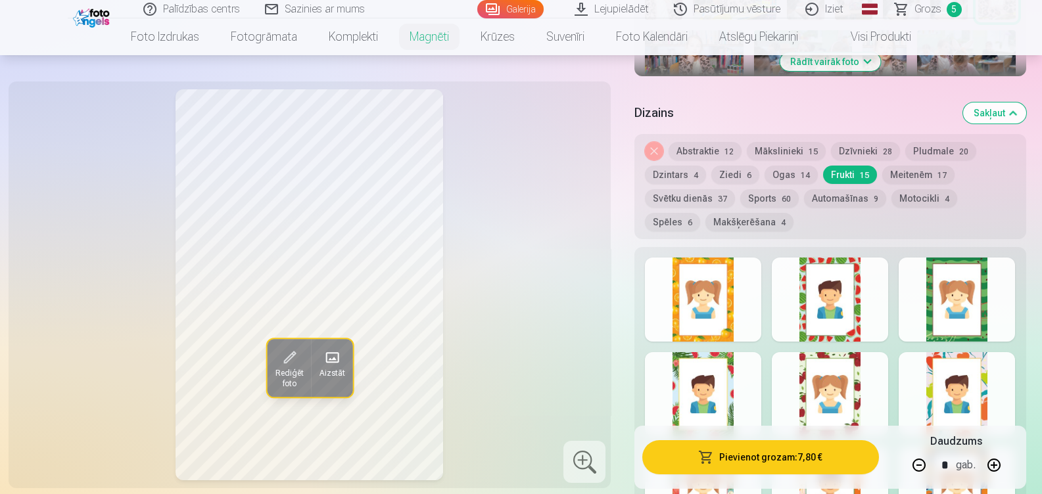
scroll to position [579, 0]
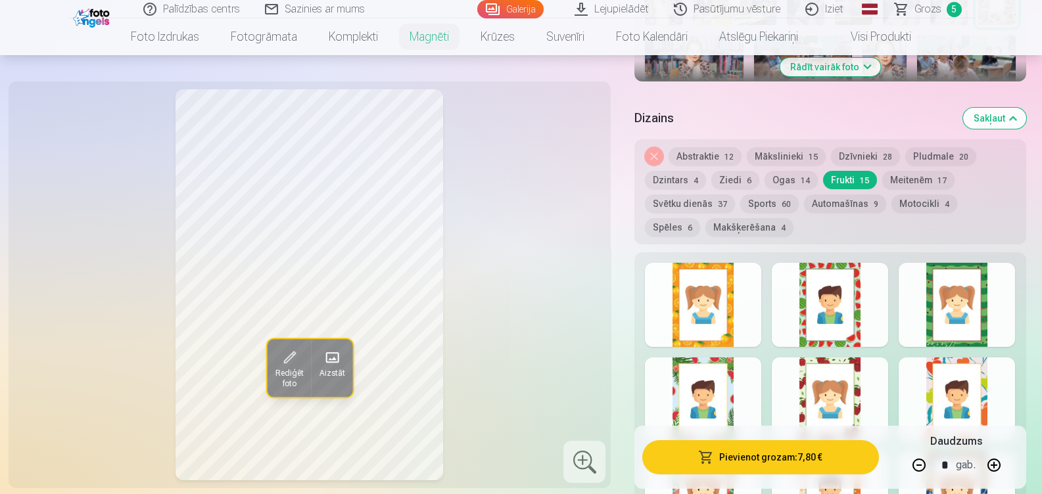
click at [824, 297] on div at bounding box center [830, 305] width 116 height 84
click at [722, 293] on div at bounding box center [703, 305] width 116 height 84
click at [841, 369] on div at bounding box center [830, 400] width 116 height 84
click at [721, 390] on div at bounding box center [703, 400] width 116 height 84
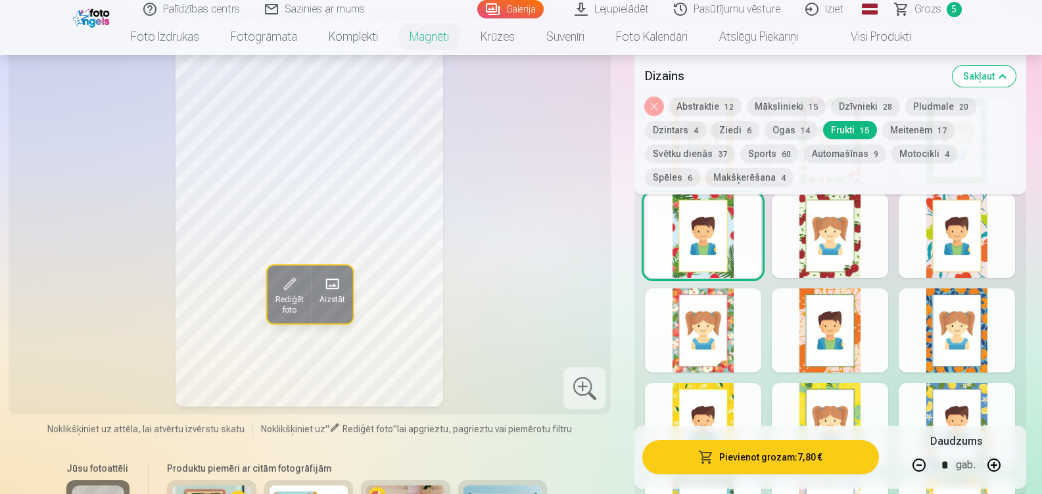
scroll to position [734, 0]
click at [740, 131] on button "Ziedi 6" at bounding box center [735, 130] width 48 height 18
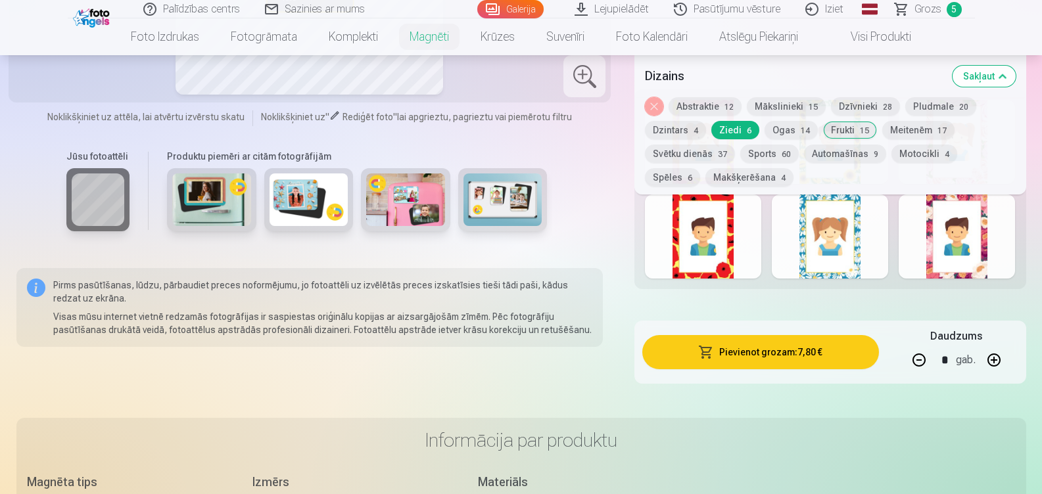
click at [977, 230] on div at bounding box center [957, 237] width 116 height 84
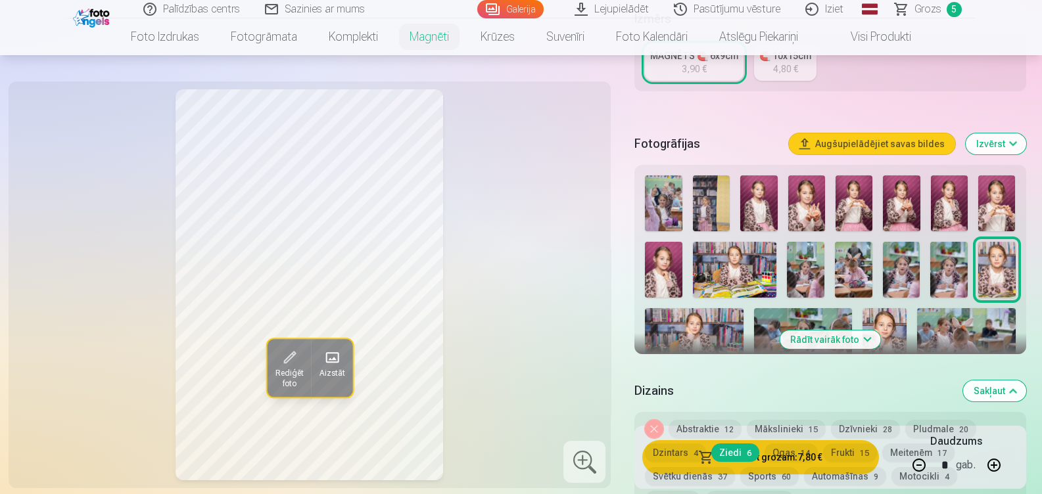
scroll to position [262, 0]
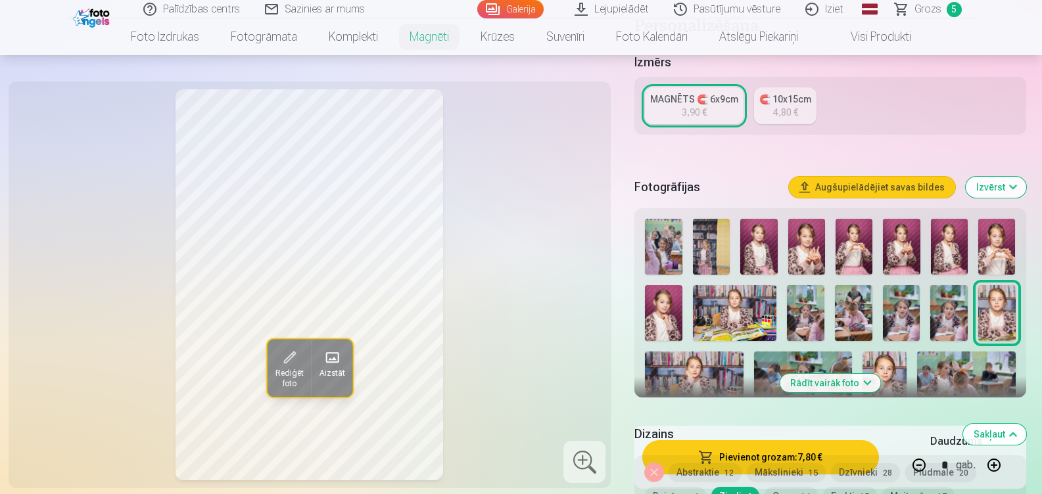
click at [767, 236] on img at bounding box center [758, 247] width 37 height 56
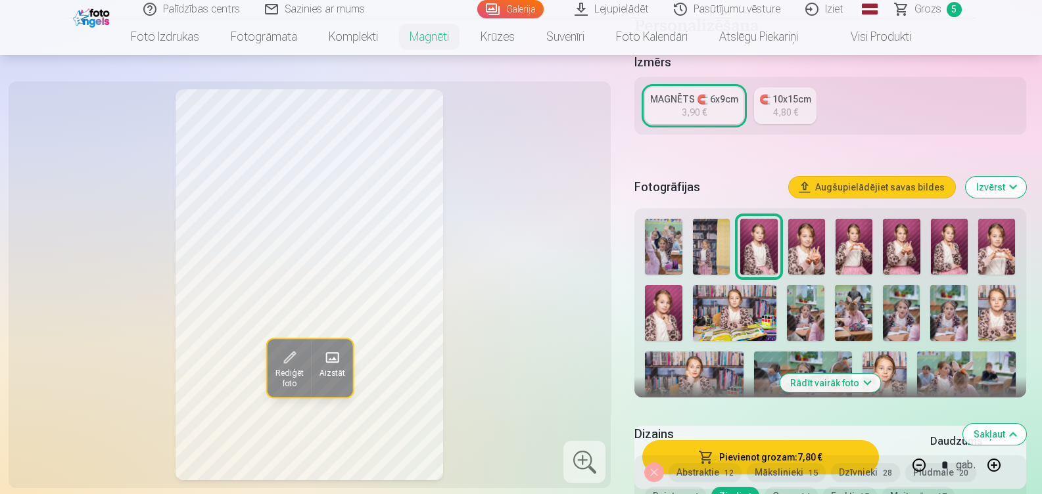
click at [800, 234] on img at bounding box center [806, 247] width 37 height 56
click at [855, 242] on img at bounding box center [854, 247] width 37 height 56
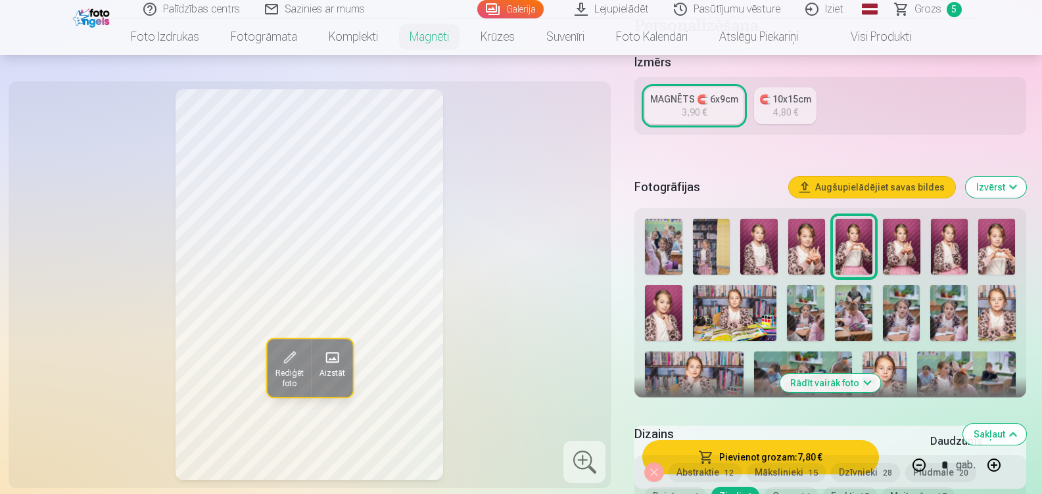
click at [910, 237] on img at bounding box center [901, 247] width 37 height 56
click at [948, 242] on img at bounding box center [949, 247] width 37 height 56
click at [993, 243] on img at bounding box center [996, 247] width 37 height 56
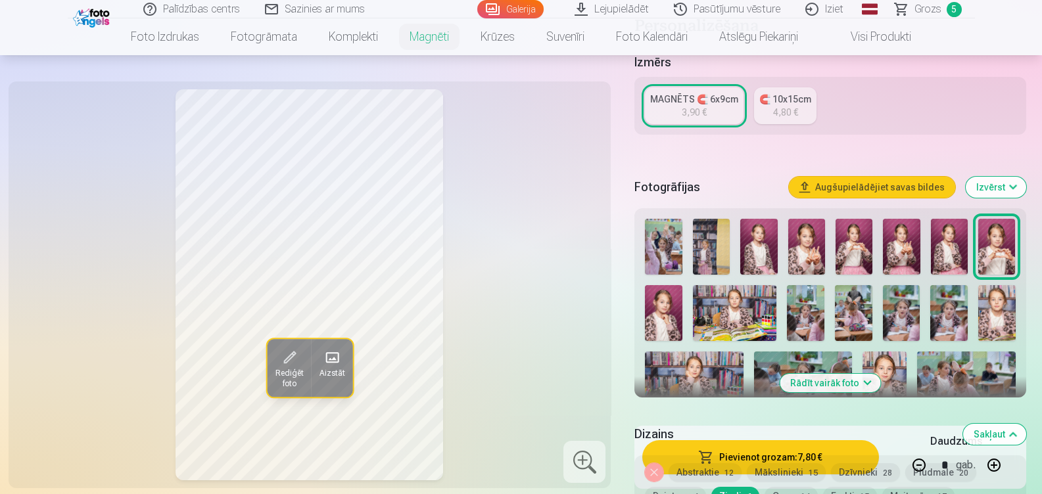
click at [665, 309] on img at bounding box center [663, 313] width 37 height 56
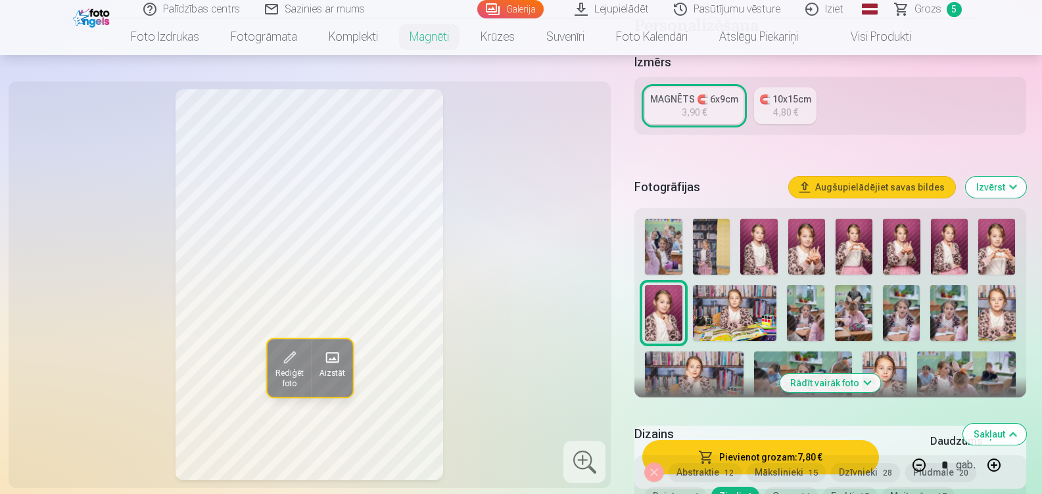
click at [703, 233] on img at bounding box center [711, 247] width 37 height 56
click at [651, 237] on img at bounding box center [663, 247] width 37 height 56
click at [868, 374] on button "Rādīt vairāk foto" at bounding box center [830, 383] width 101 height 18
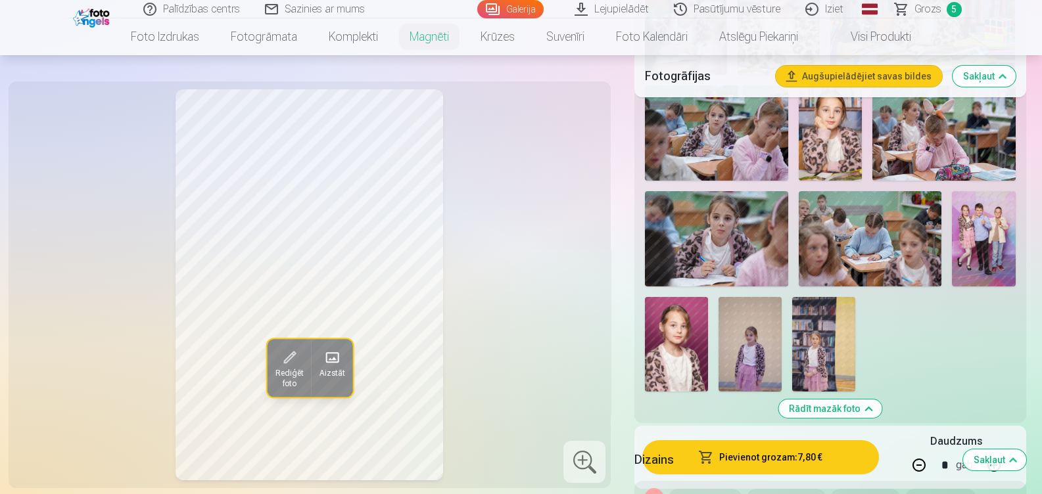
scroll to position [886, 0]
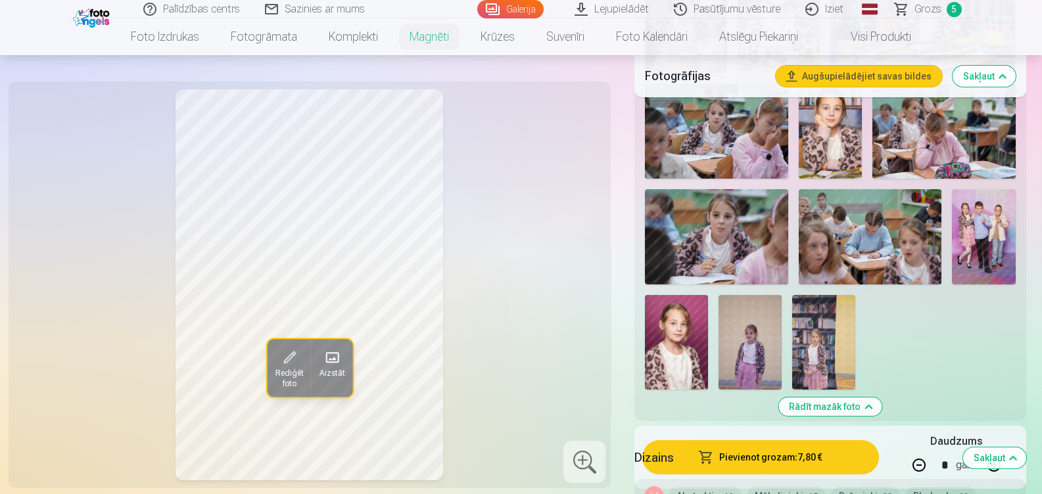
click at [730, 220] on img at bounding box center [716, 236] width 143 height 95
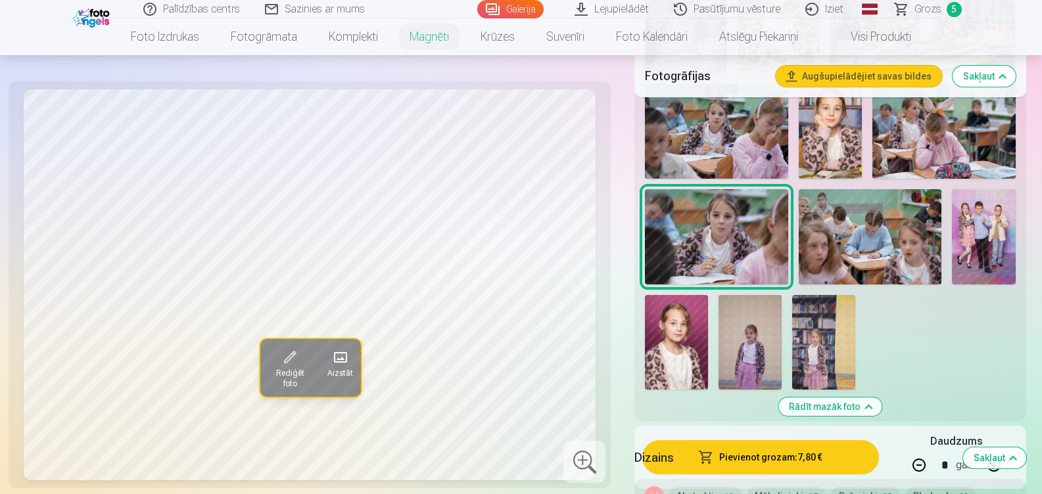
click at [765, 319] on img at bounding box center [750, 342] width 63 height 95
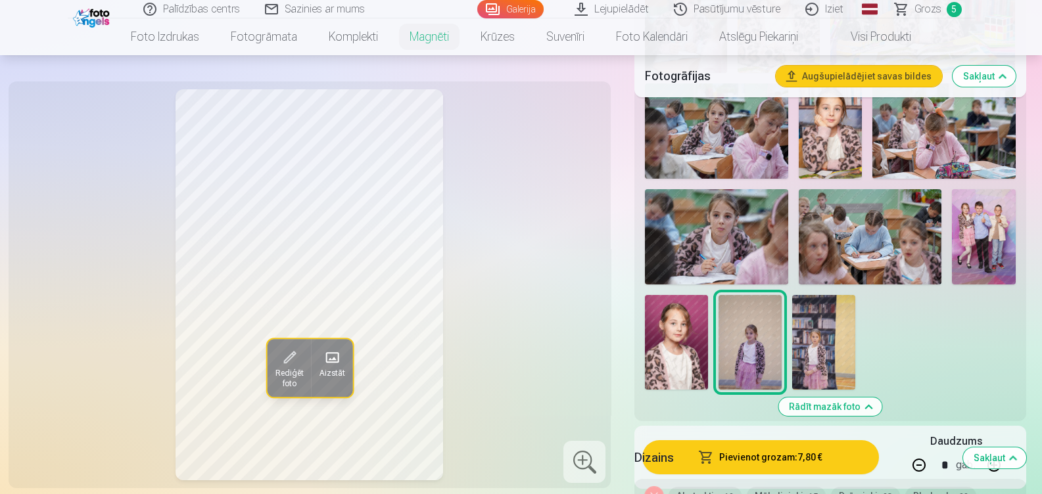
click at [680, 333] on img at bounding box center [676, 342] width 63 height 95
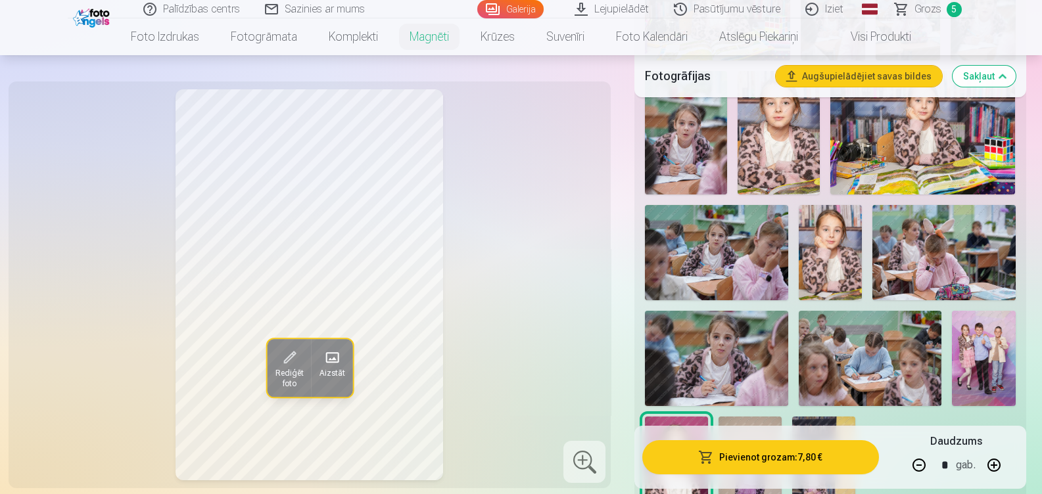
scroll to position [763, 0]
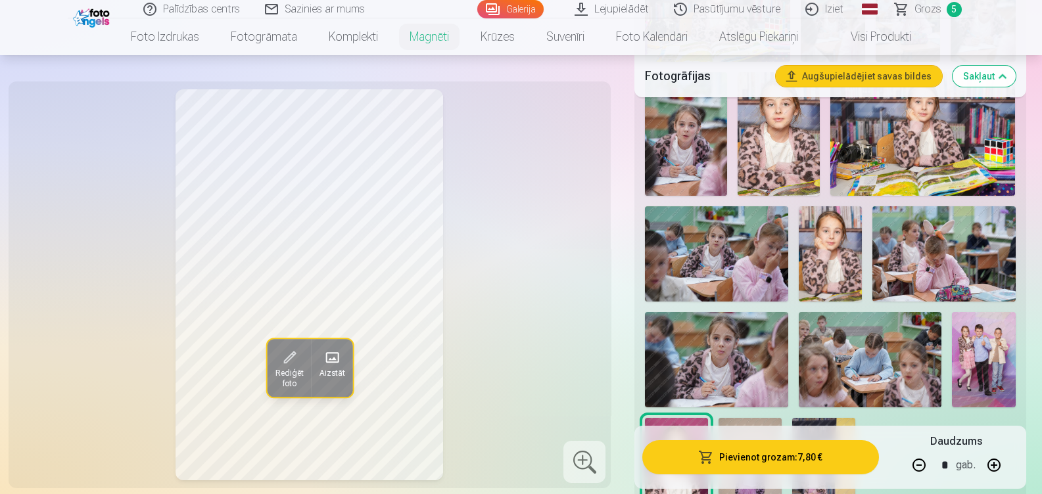
click at [838, 239] on img at bounding box center [831, 253] width 64 height 95
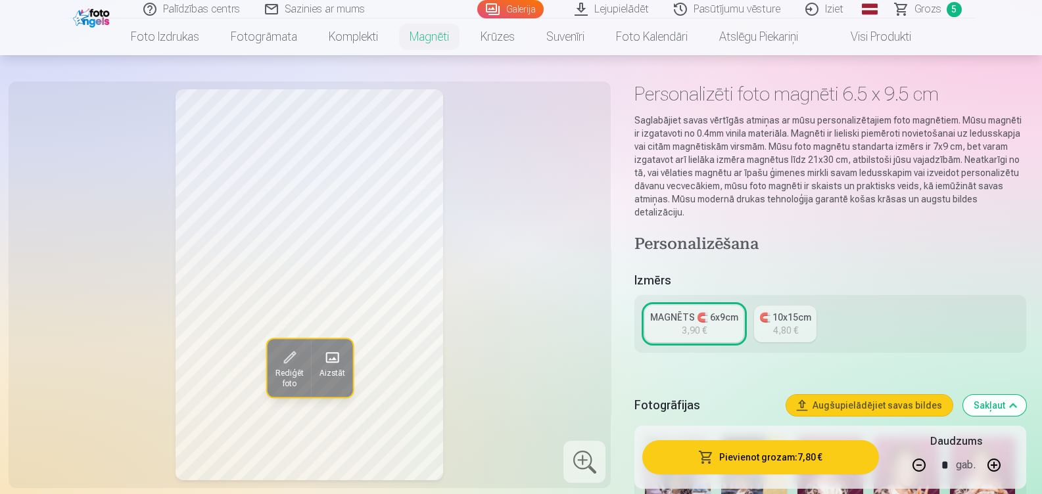
scroll to position [0, 0]
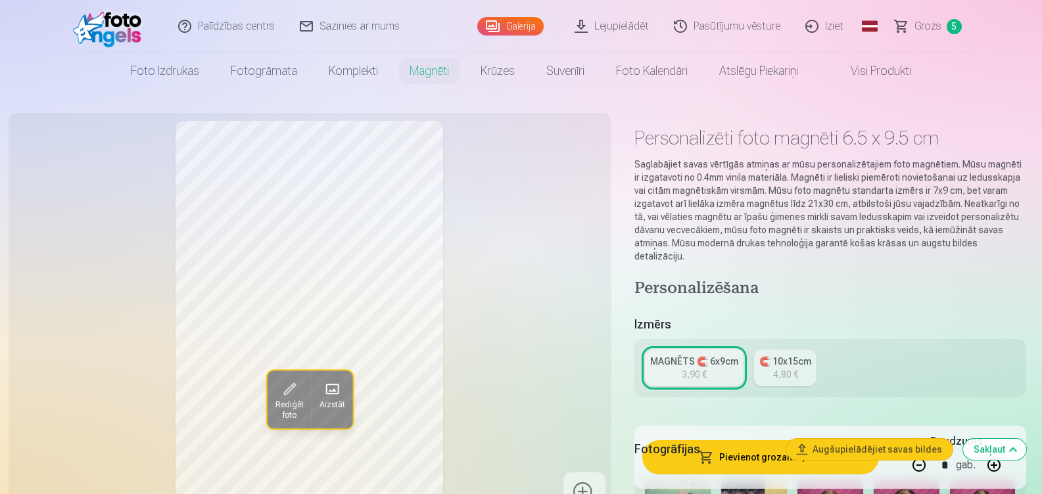
click at [926, 27] on span "Grozs" at bounding box center [927, 26] width 27 height 16
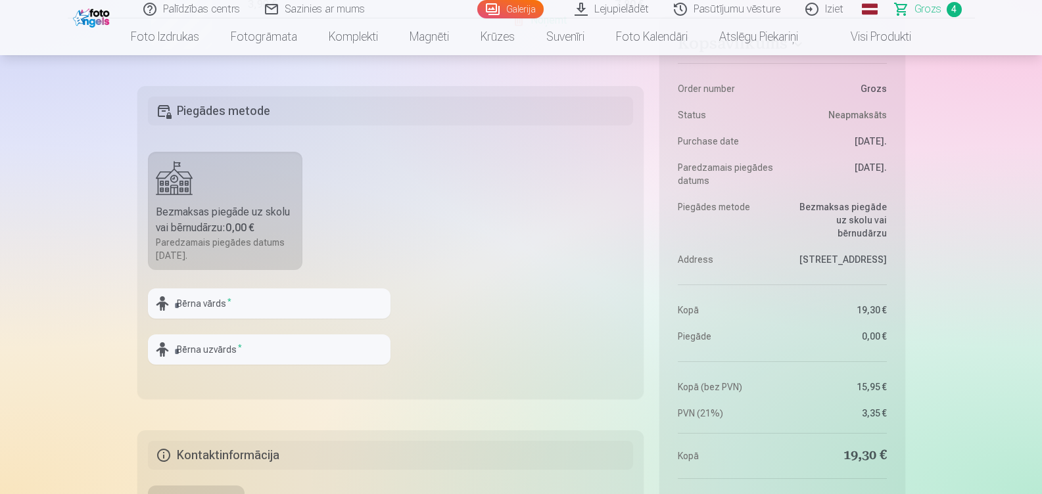
scroll to position [789, 0]
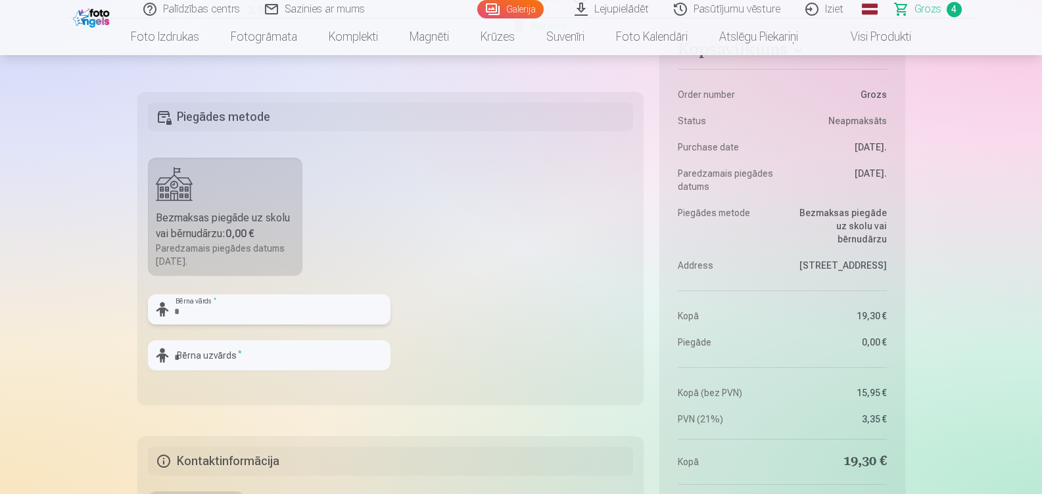
click at [193, 309] on input "text" at bounding box center [269, 310] width 243 height 30
type input "*******"
type input "*"
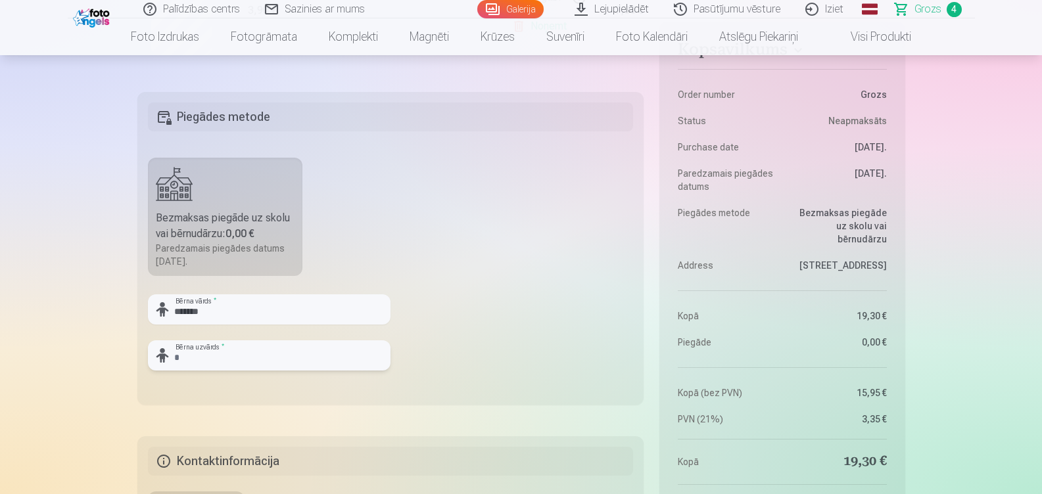
type input "*"
type input "*****"
click at [423, 369] on fieldset "Piegādes metode Bezmaksas piegāde uz skolu vai bērnudārzu : 0,00 € Paredzamais …" at bounding box center [390, 248] width 507 height 313
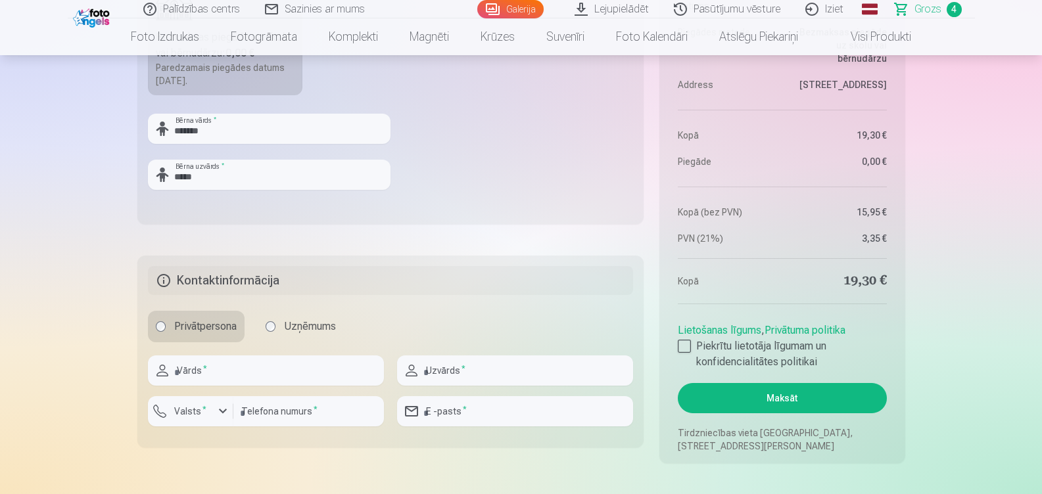
scroll to position [982, 0]
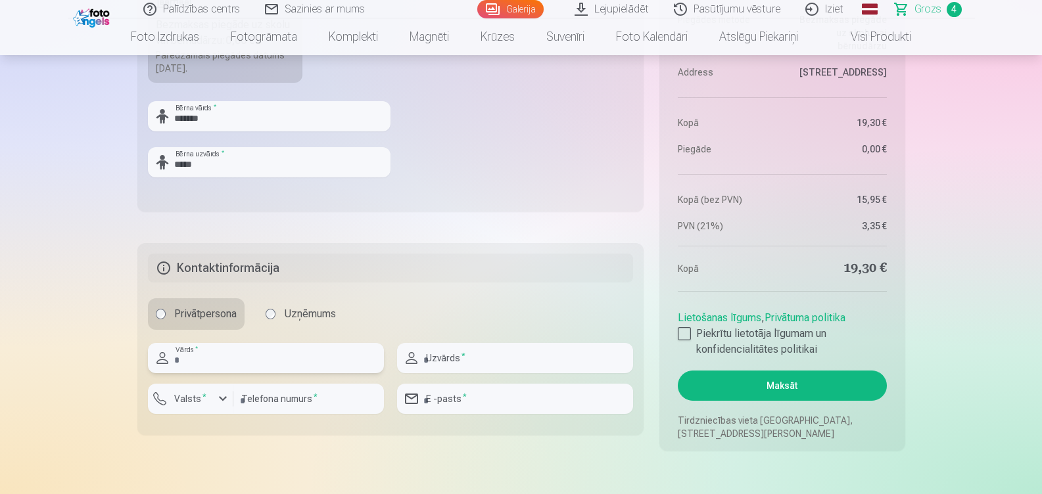
click at [303, 356] on input "text" at bounding box center [266, 358] width 236 height 30
type input "******"
type input "*****"
type input "********"
type input "**********"
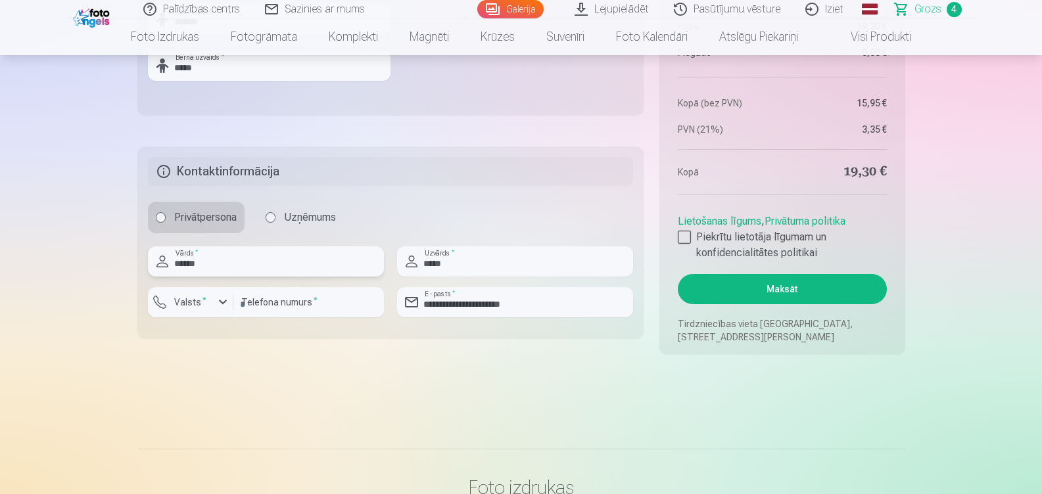
scroll to position [1116, 0]
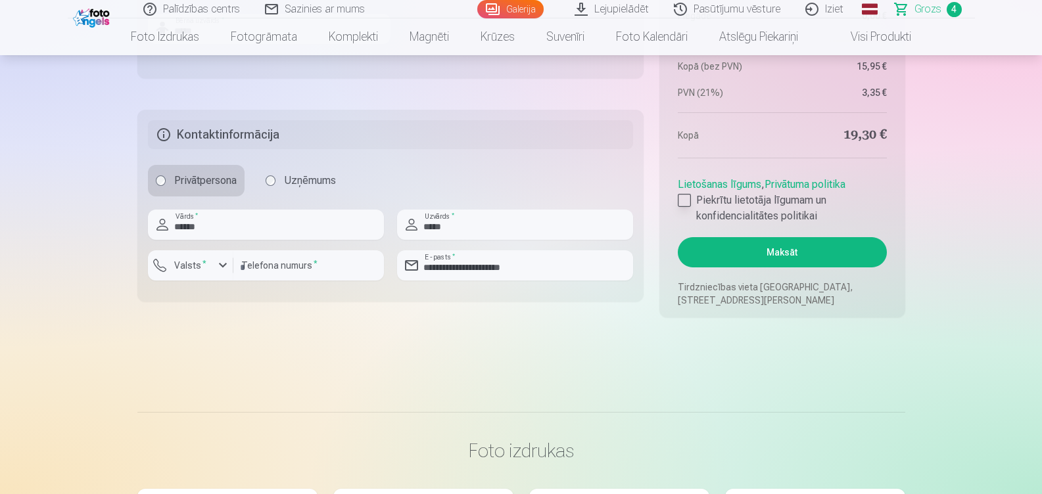
click at [685, 194] on div at bounding box center [684, 200] width 13 height 13
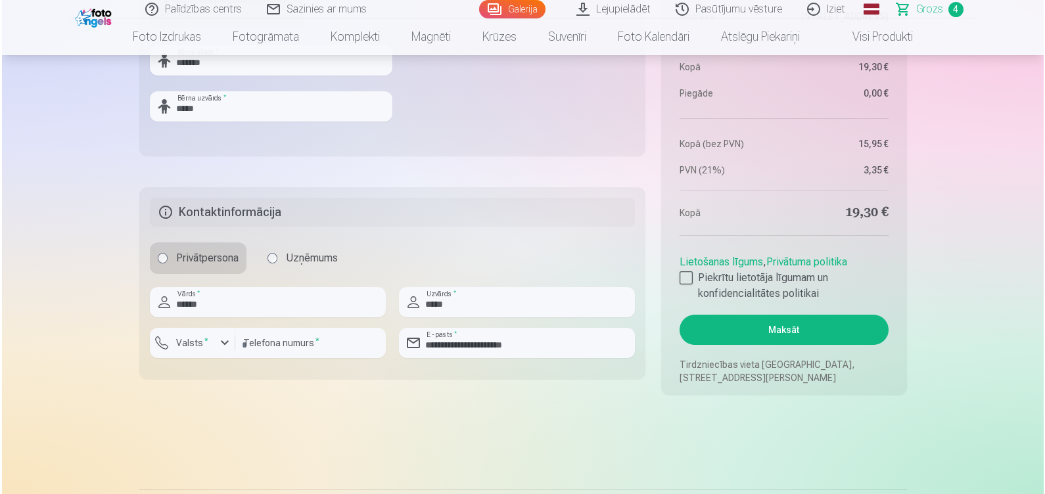
scroll to position [1057, 0]
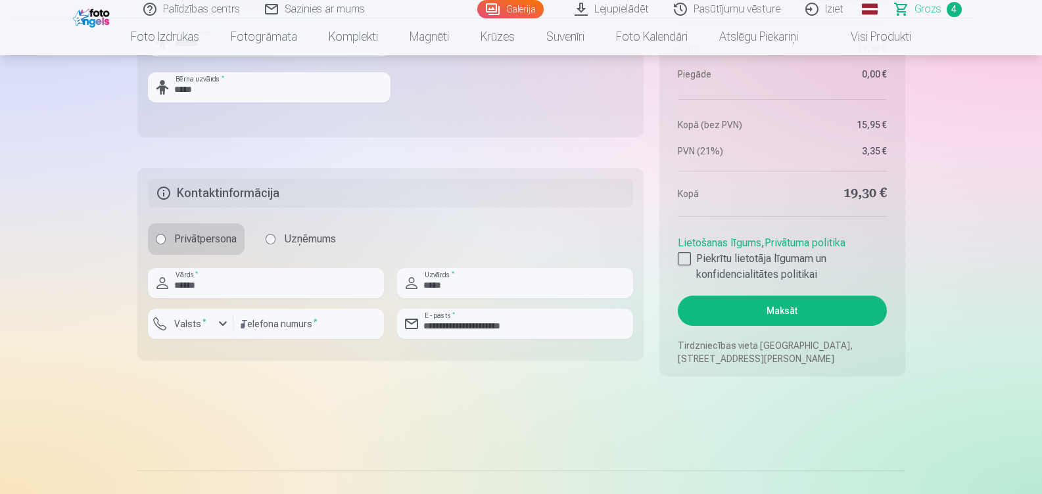
click at [789, 309] on button "Maksāt" at bounding box center [782, 311] width 208 height 30
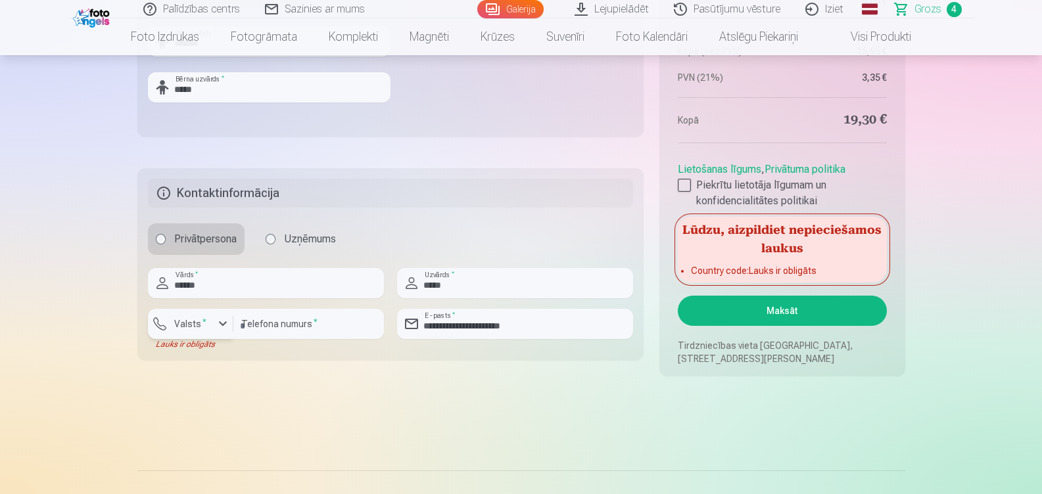
click at [220, 326] on div "button" at bounding box center [223, 324] width 16 height 16
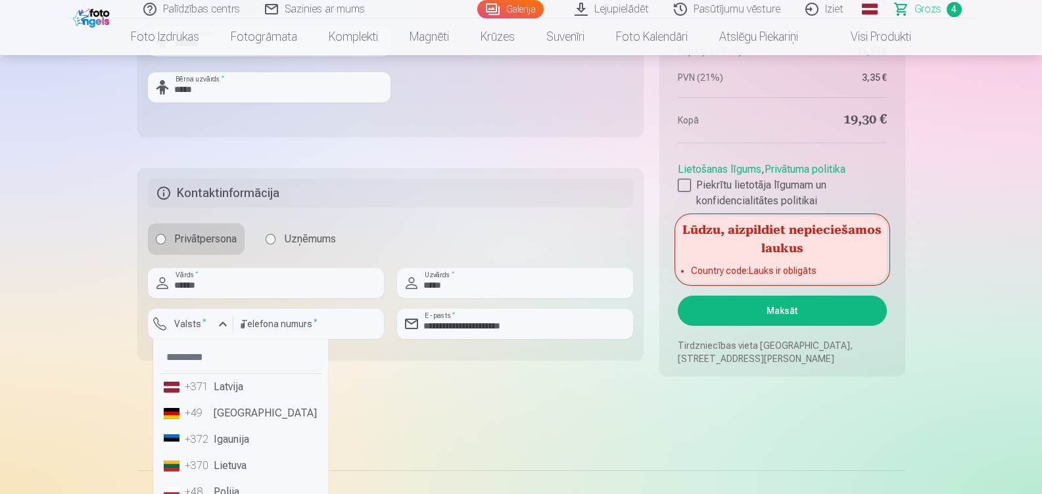
click at [228, 385] on li "+371 Latvija" at bounding box center [240, 387] width 164 height 26
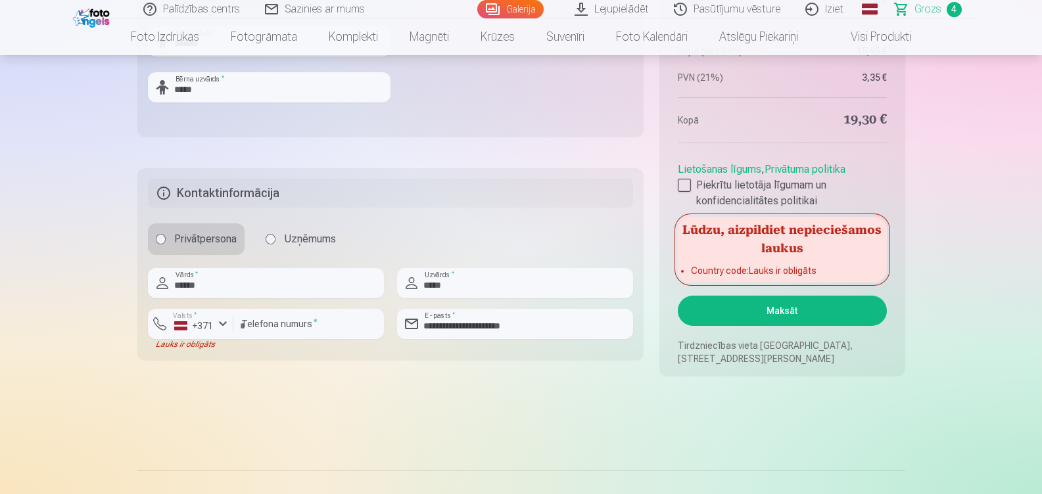
click at [781, 306] on button "Maksāt" at bounding box center [782, 311] width 208 height 30
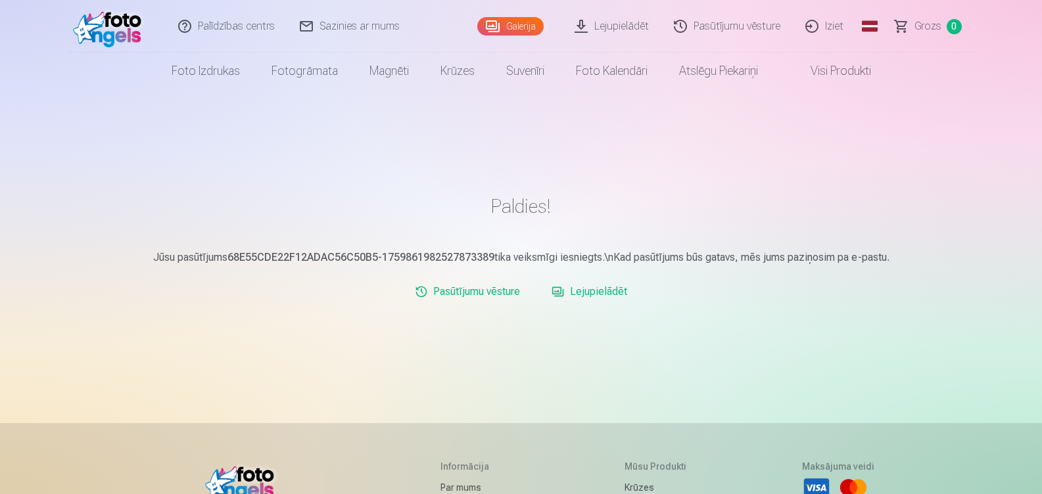
click at [745, 11] on link "Pasūtījumu vēsture" at bounding box center [727, 26] width 131 height 53
